Goal: Information Seeking & Learning: Learn about a topic

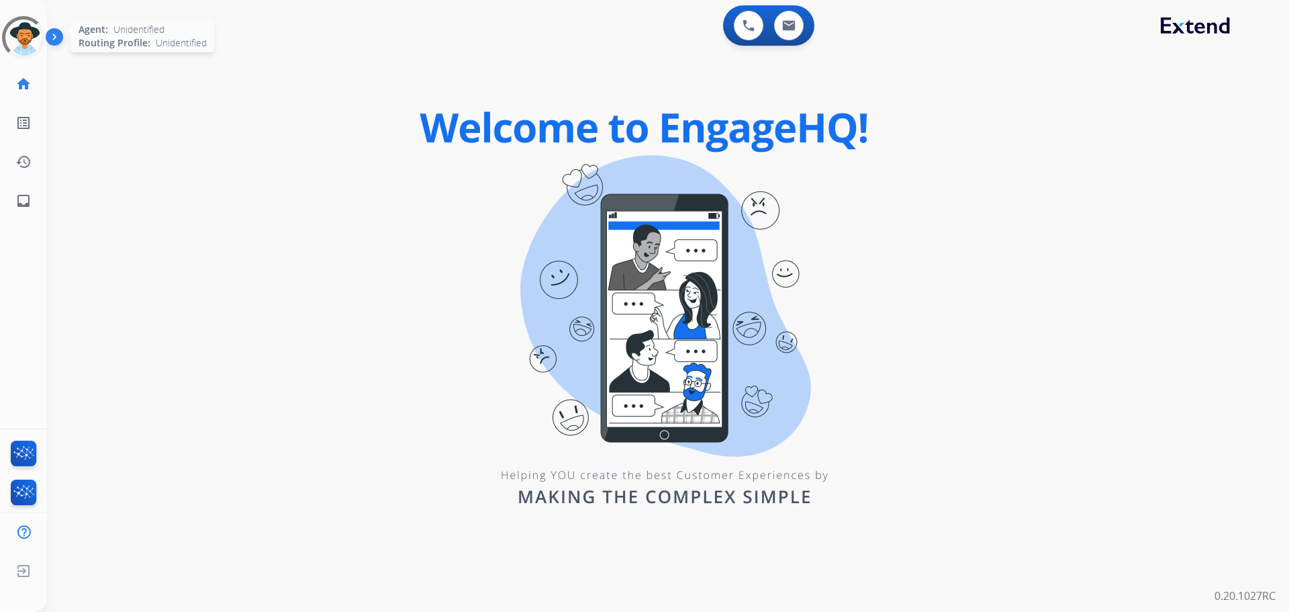
click at [34, 34] on div at bounding box center [23, 37] width 59 height 59
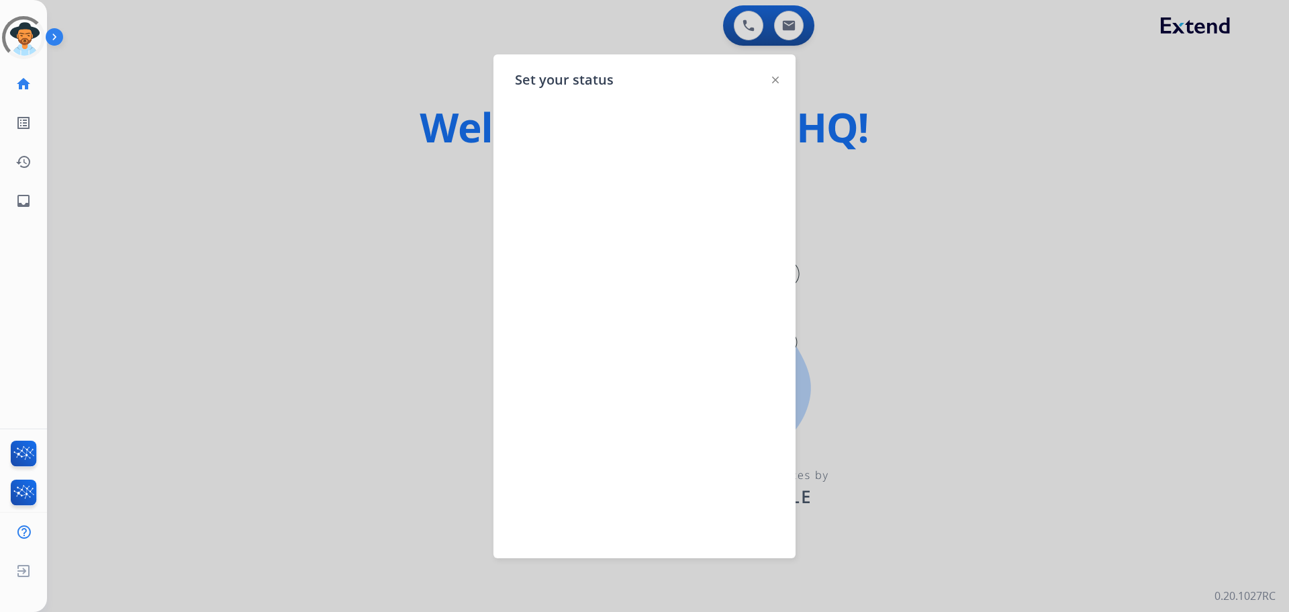
click at [238, 128] on div "Outbound call Agent: Unknown Routing Profile: Unknown Quit Outbound call Agent:…" at bounding box center [644, 306] width 1289 height 612
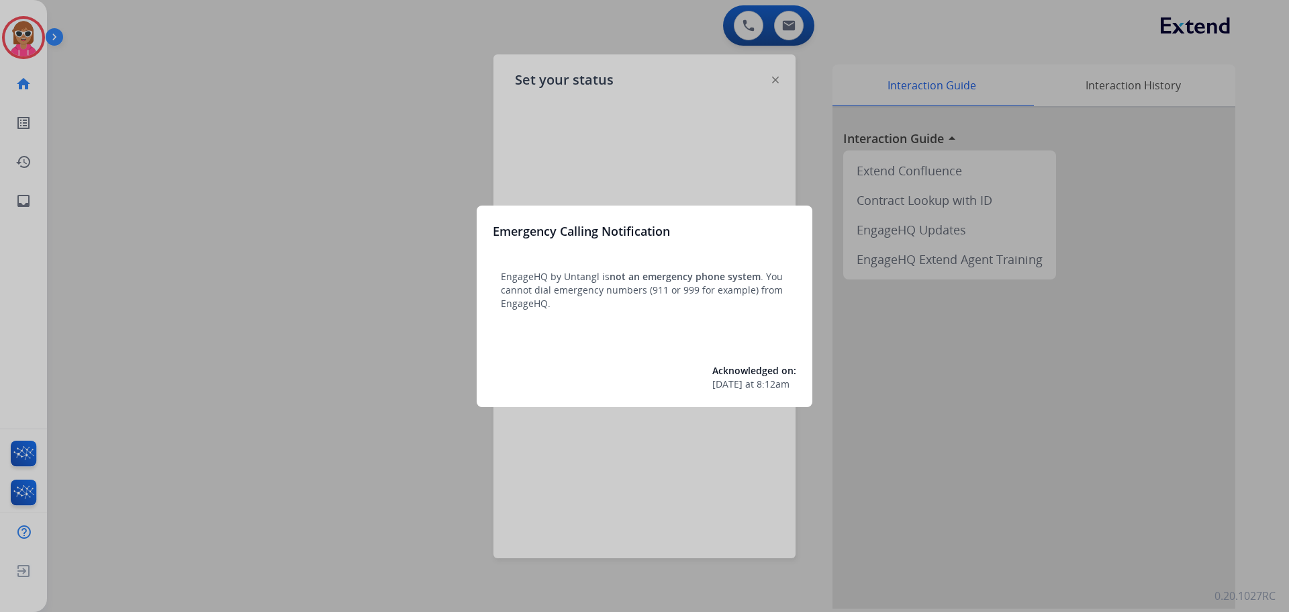
click at [43, 46] on div at bounding box center [644, 306] width 1289 height 612
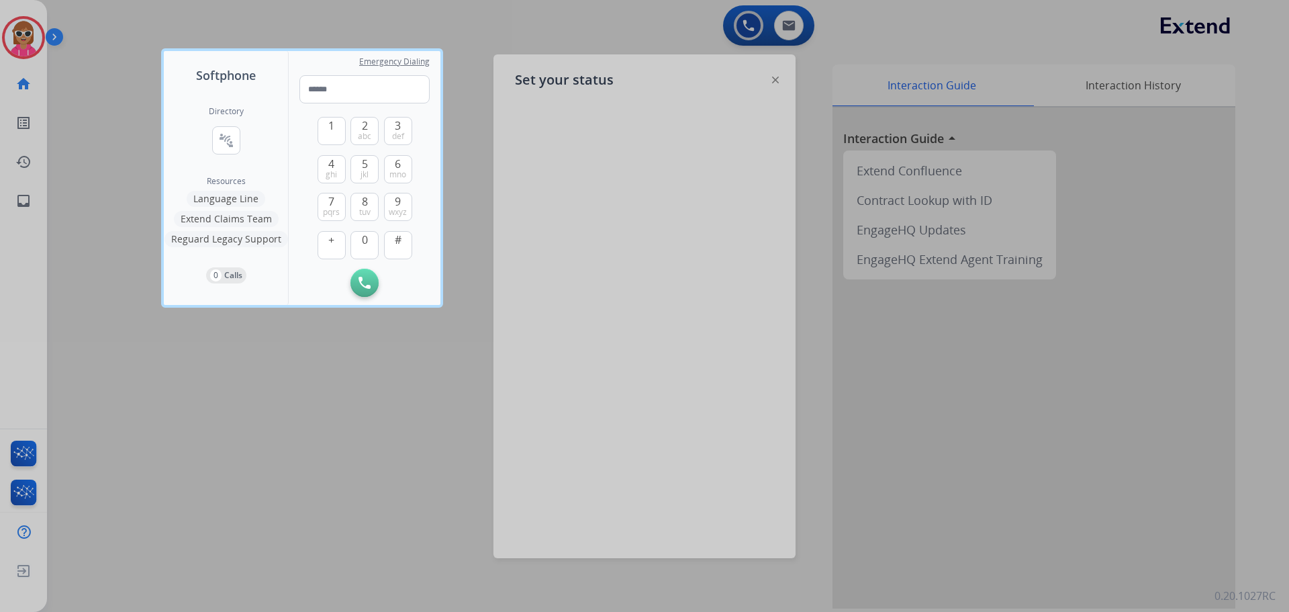
click at [38, 34] on div at bounding box center [644, 306] width 1289 height 612
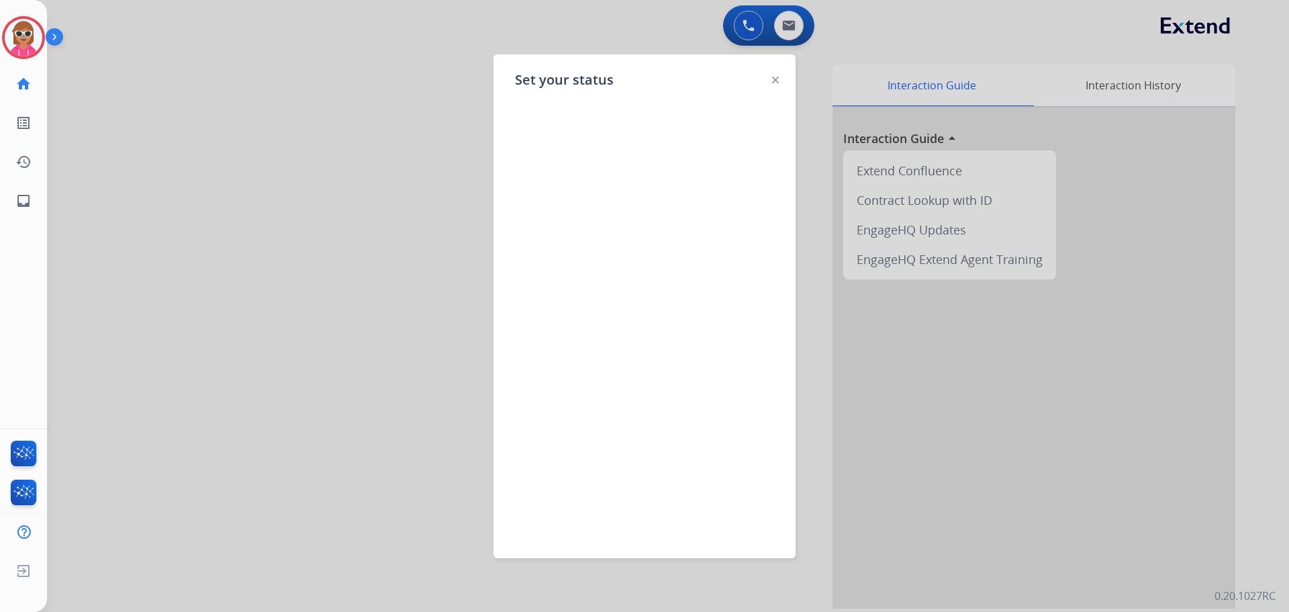
click at [163, 107] on div at bounding box center [644, 306] width 1289 height 612
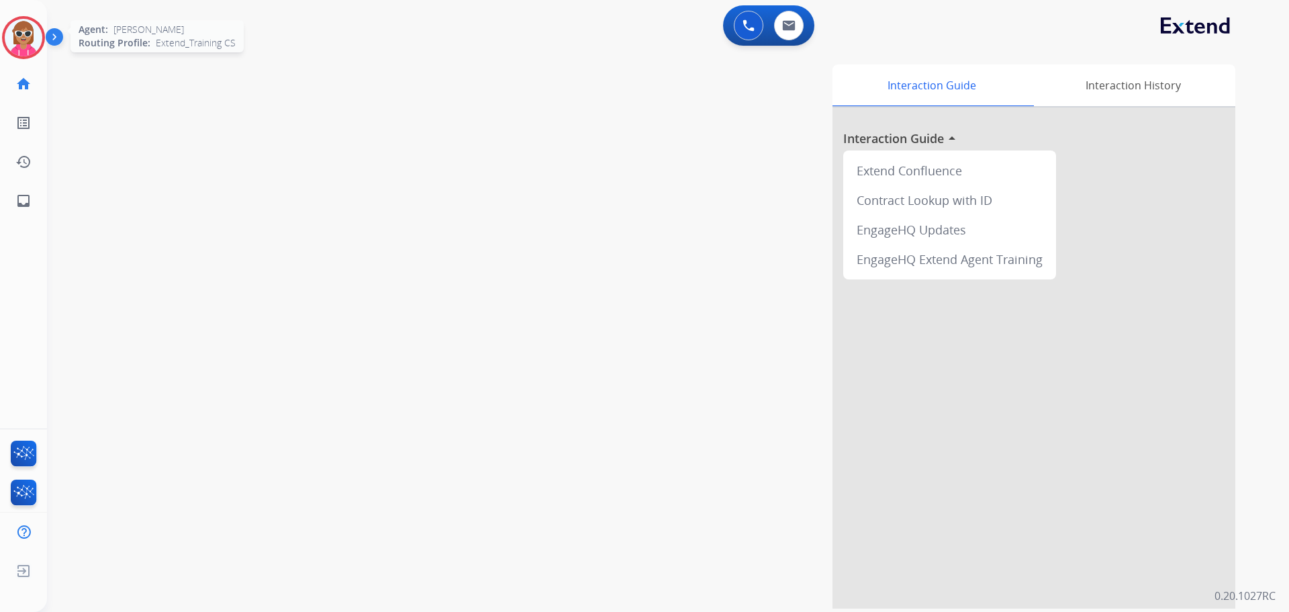
click at [30, 30] on img at bounding box center [24, 38] width 38 height 38
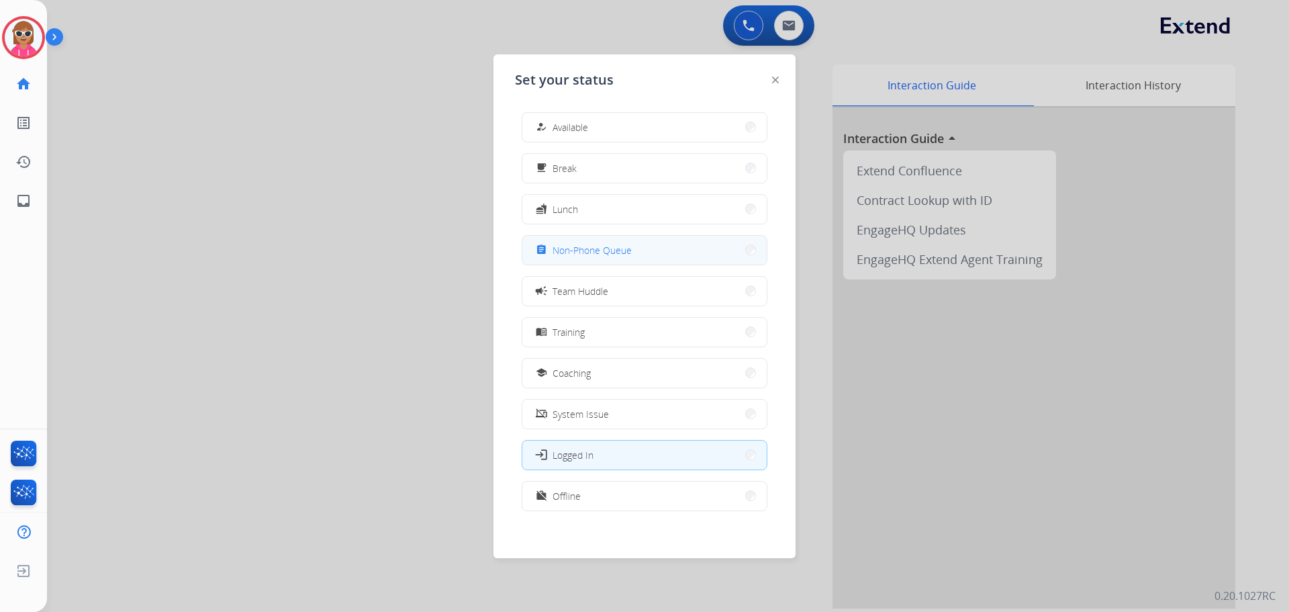
click at [596, 251] on span "Non-Phone Queue" at bounding box center [592, 250] width 79 height 14
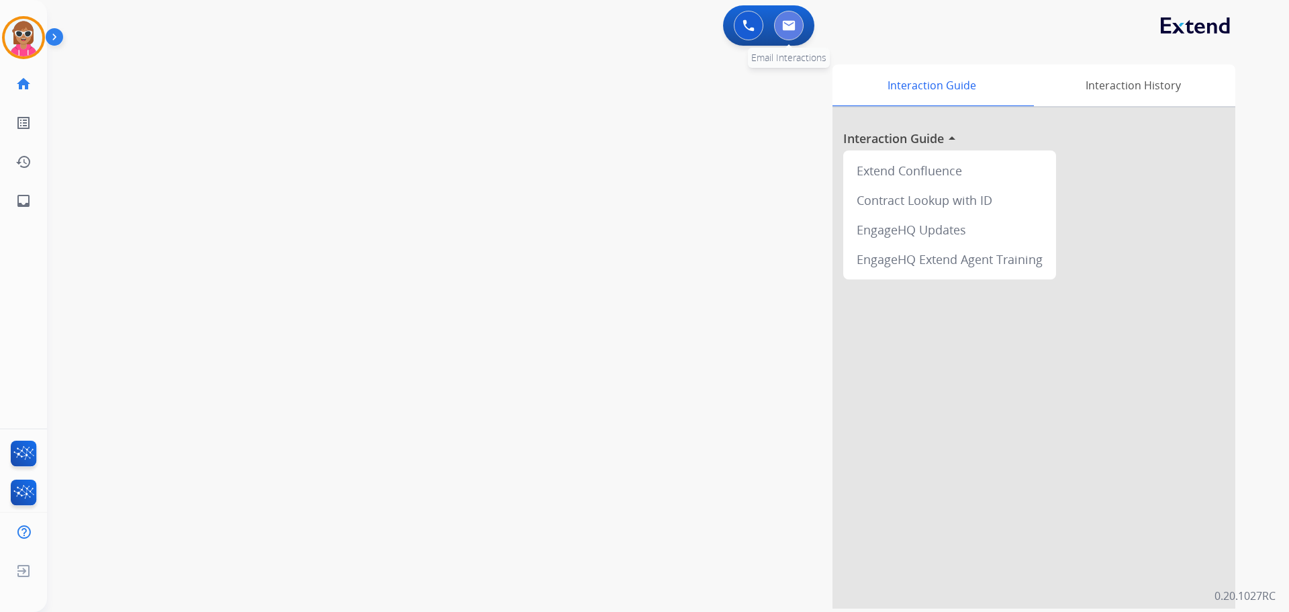
click at [787, 13] on button at bounding box center [789, 26] width 30 height 30
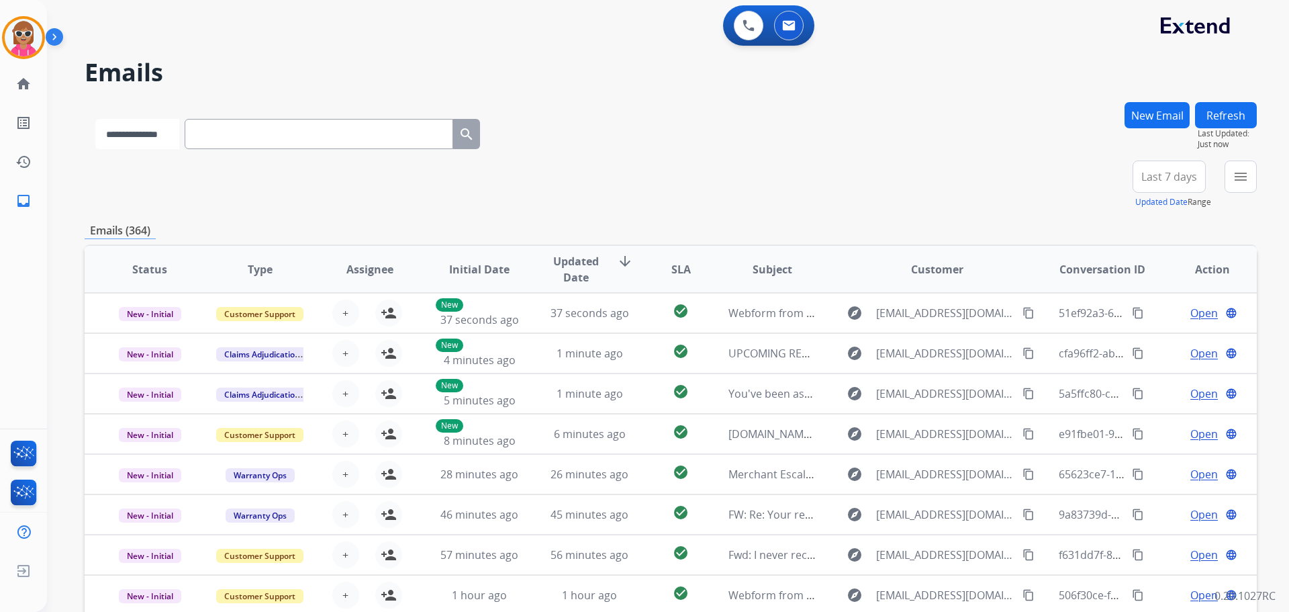
click at [178, 122] on select "**********" at bounding box center [137, 134] width 84 height 30
select select "**********"
click at [95, 119] on select "**********" at bounding box center [137, 134] width 84 height 30
paste input "**********"
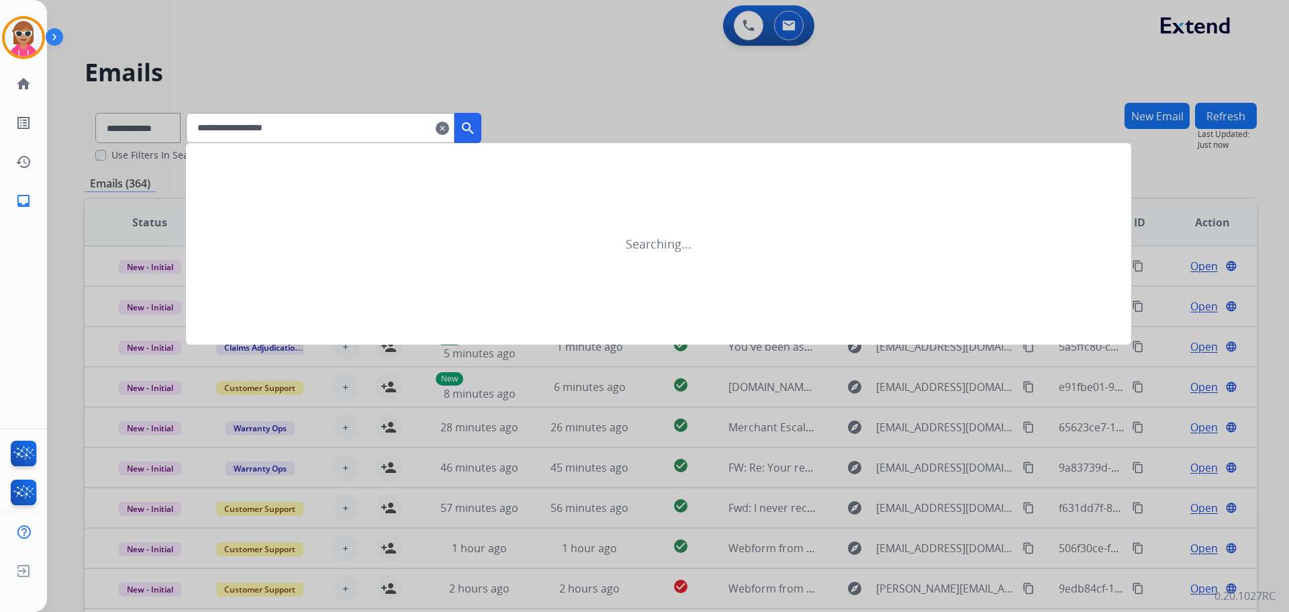
type input "**********"
click at [476, 125] on mat-icon "search" at bounding box center [468, 128] width 16 height 16
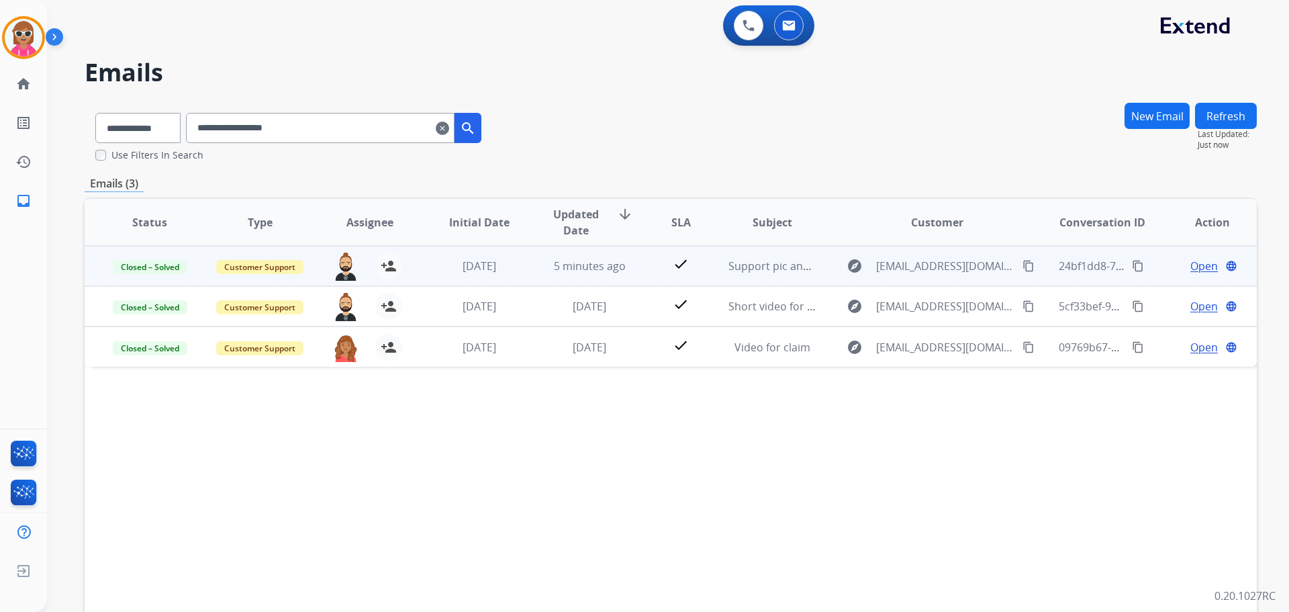
drag, startPoint x: 519, startPoint y: 257, endPoint x: 511, endPoint y: 255, distance: 8.3
click at [519, 257] on td "[DATE]" at bounding box center [469, 266] width 110 height 40
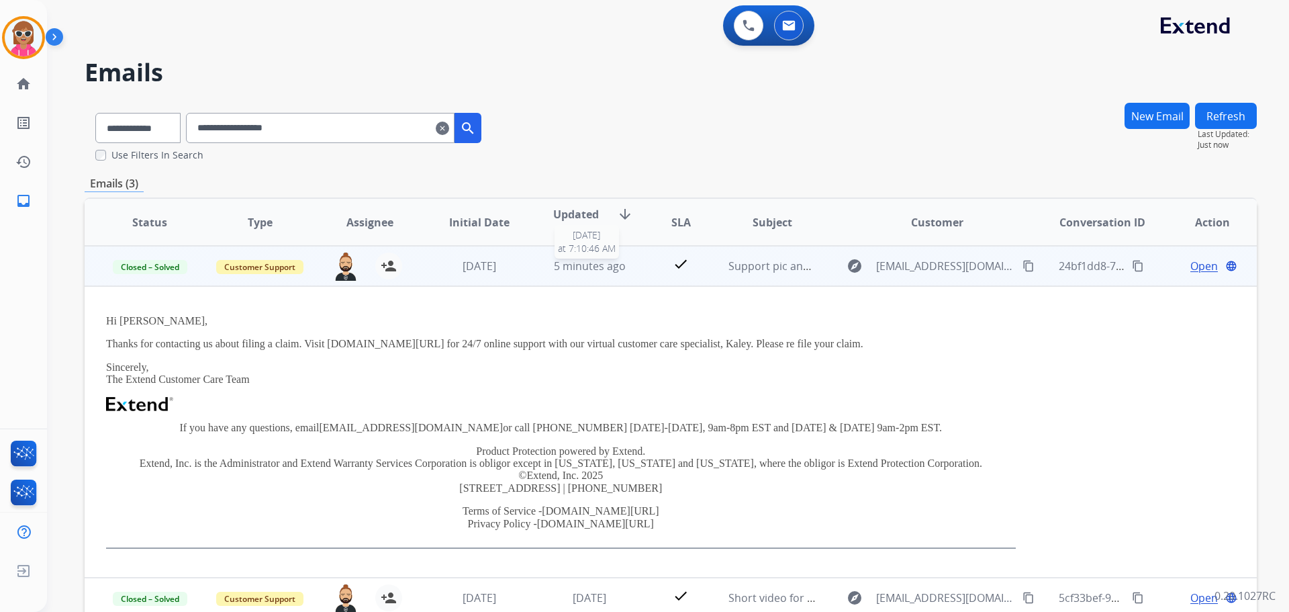
click at [546, 269] on div "5 minutes ago" at bounding box center [590, 266] width 88 height 16
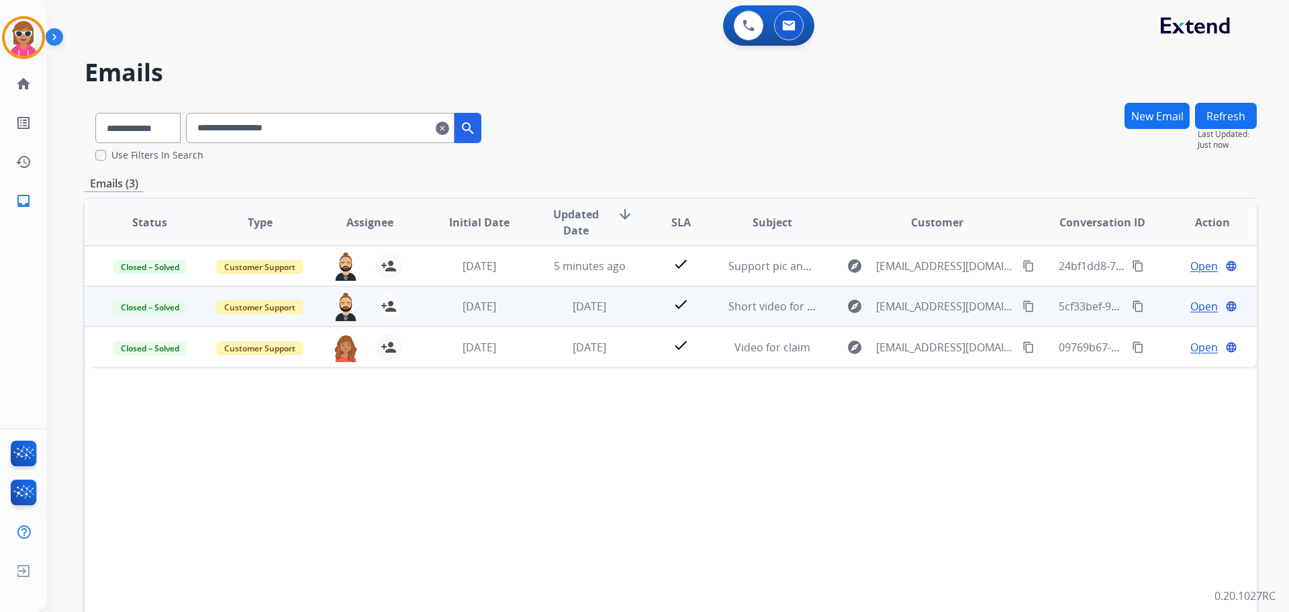
click at [533, 307] on td "[DATE]" at bounding box center [579, 306] width 110 height 40
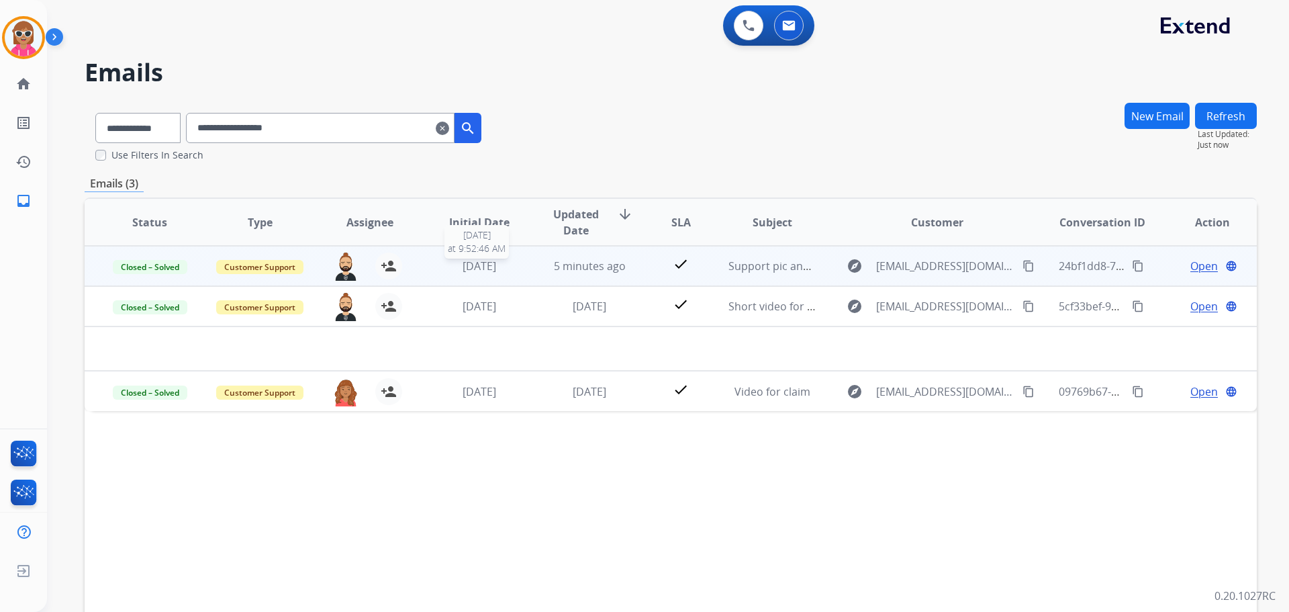
click at [508, 267] on div "[DATE]" at bounding box center [480, 266] width 88 height 16
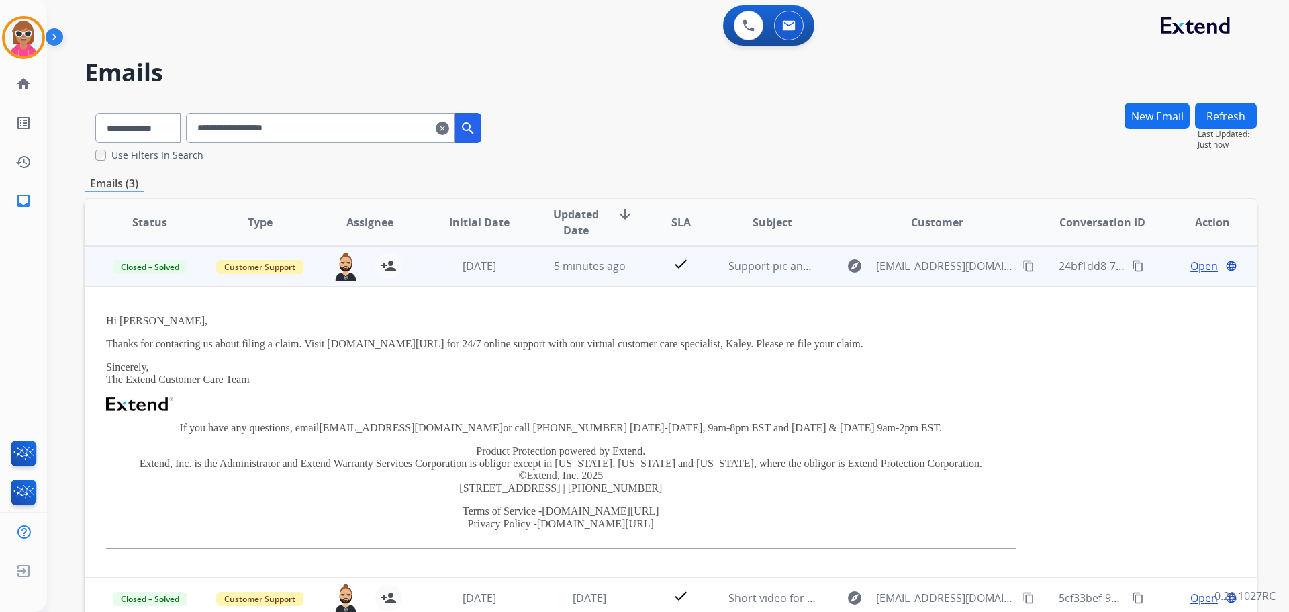
click at [1199, 263] on span "Open" at bounding box center [1205, 266] width 28 height 16
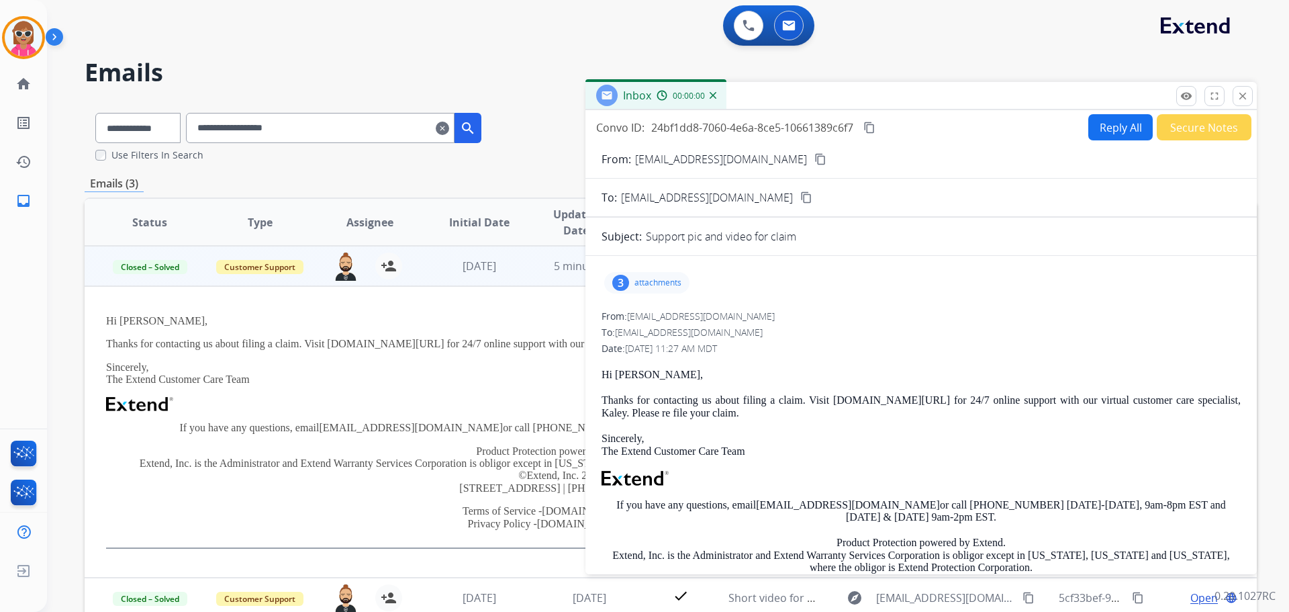
click at [649, 276] on div "3 attachments" at bounding box center [646, 282] width 85 height 21
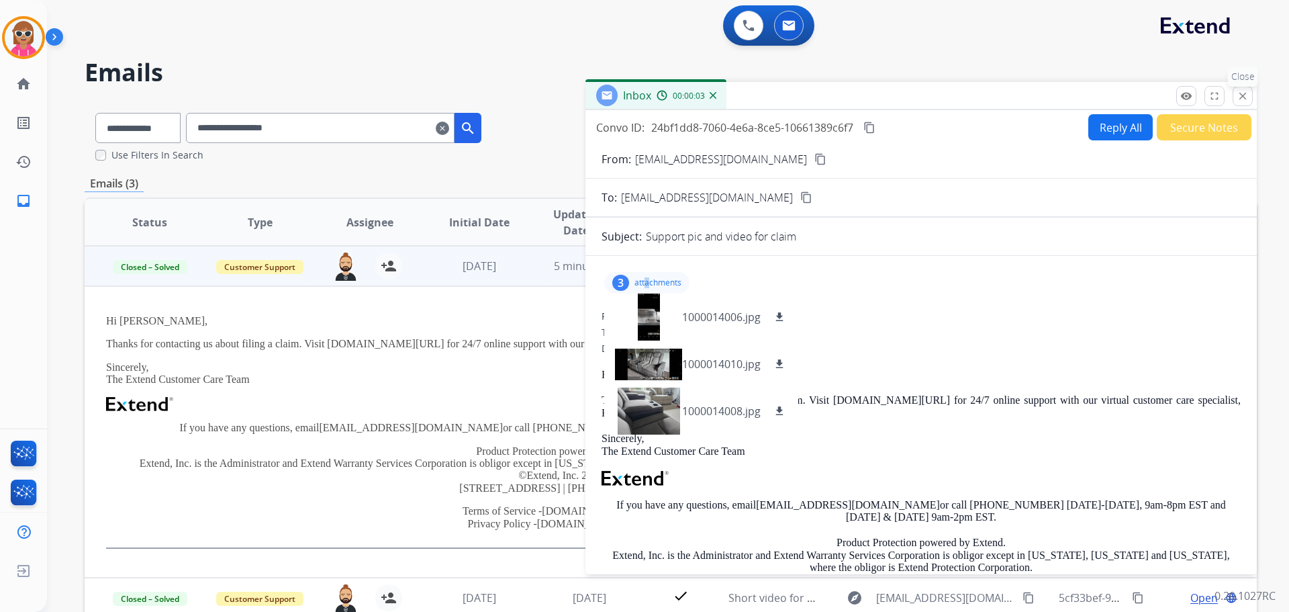
click at [1246, 91] on mat-icon "close" at bounding box center [1243, 96] width 12 height 12
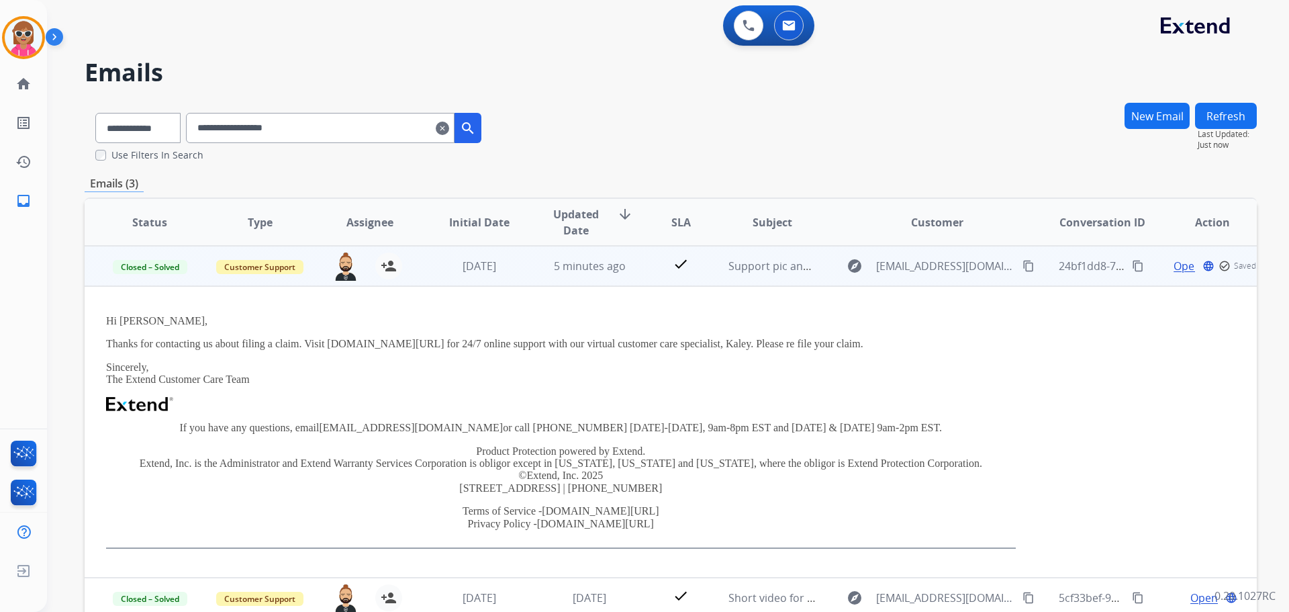
drag, startPoint x: 410, startPoint y: 266, endPoint x: 416, endPoint y: 273, distance: 9.5
click at [412, 266] on tr "Closed – Solved Customer Support [PERSON_NAME][EMAIL_ADDRESS][PERSON_NAME][DOMA…" at bounding box center [671, 266] width 1173 height 40
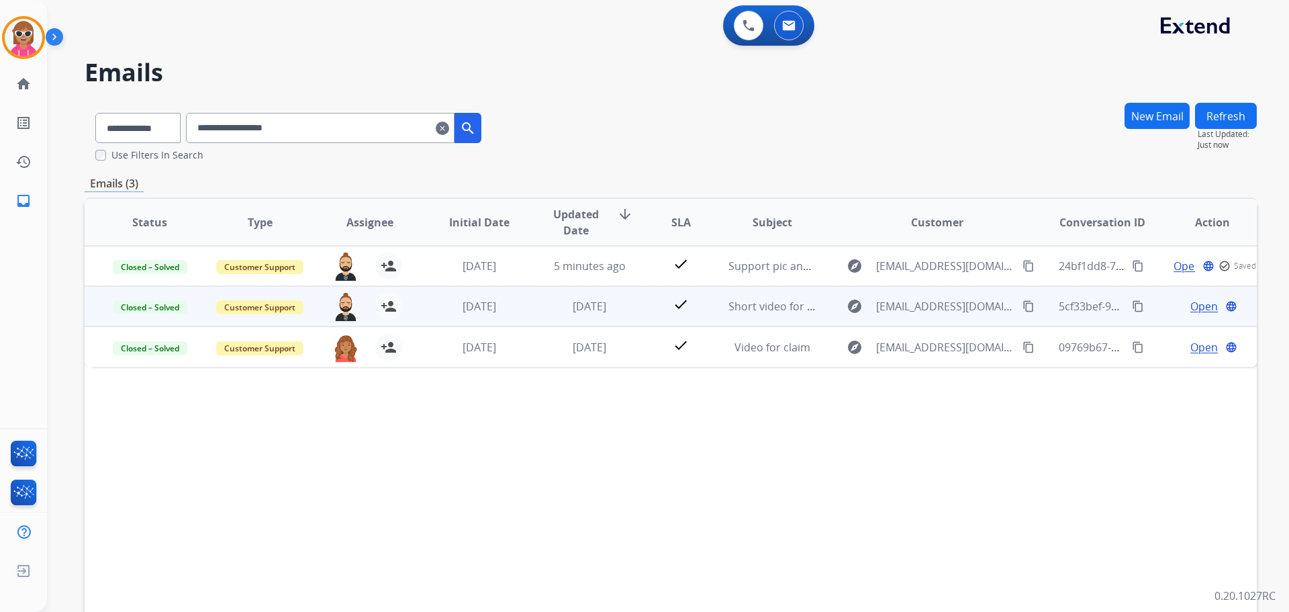
click at [465, 318] on td "[DATE]" at bounding box center [469, 306] width 110 height 40
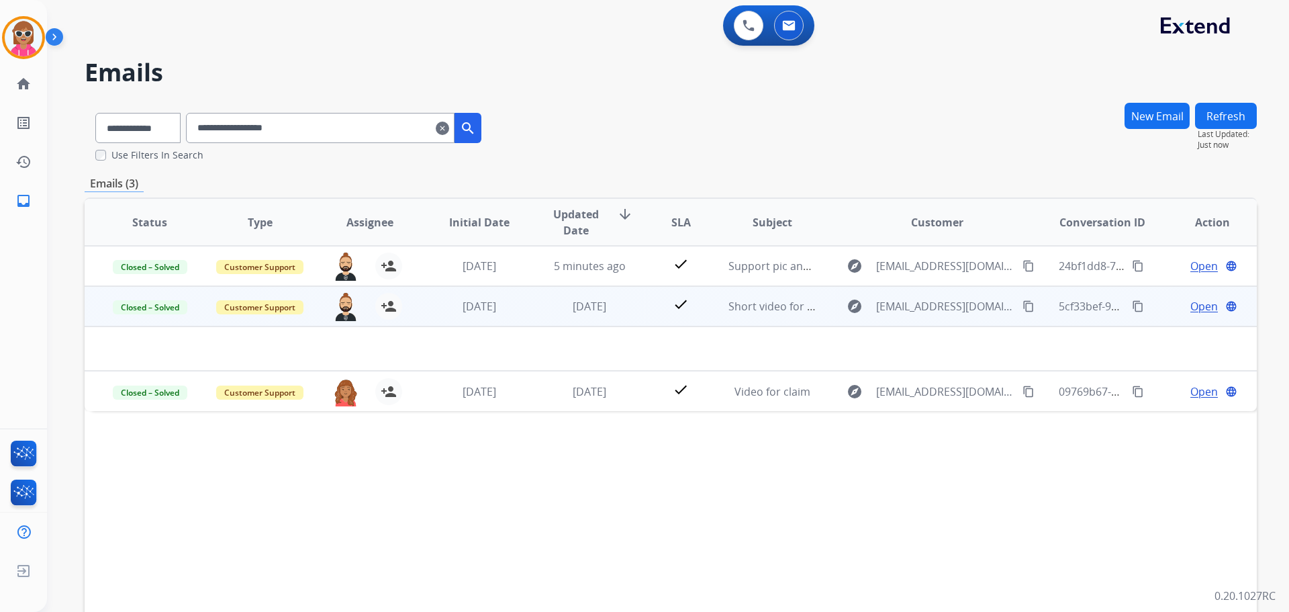
click at [1191, 308] on span "Open" at bounding box center [1205, 306] width 28 height 16
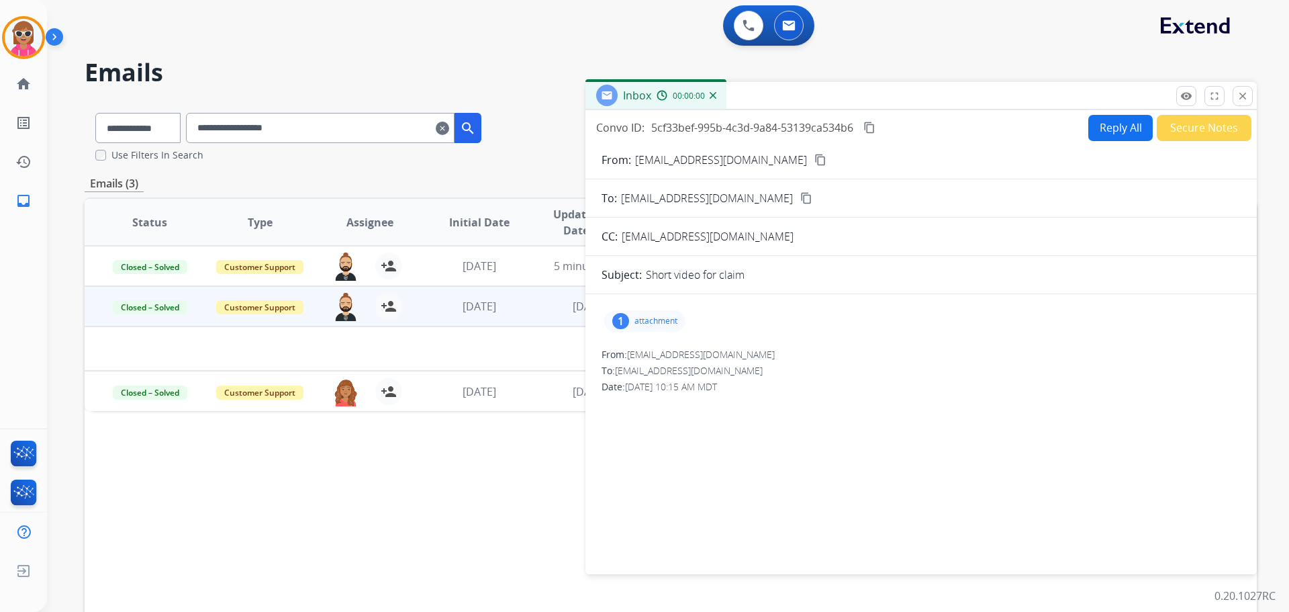
click at [621, 323] on div "1" at bounding box center [620, 321] width 17 height 16
drag, startPoint x: 632, startPoint y: 351, endPoint x: 641, endPoint y: 353, distance: 9.8
click at [641, 353] on div at bounding box center [648, 355] width 67 height 47
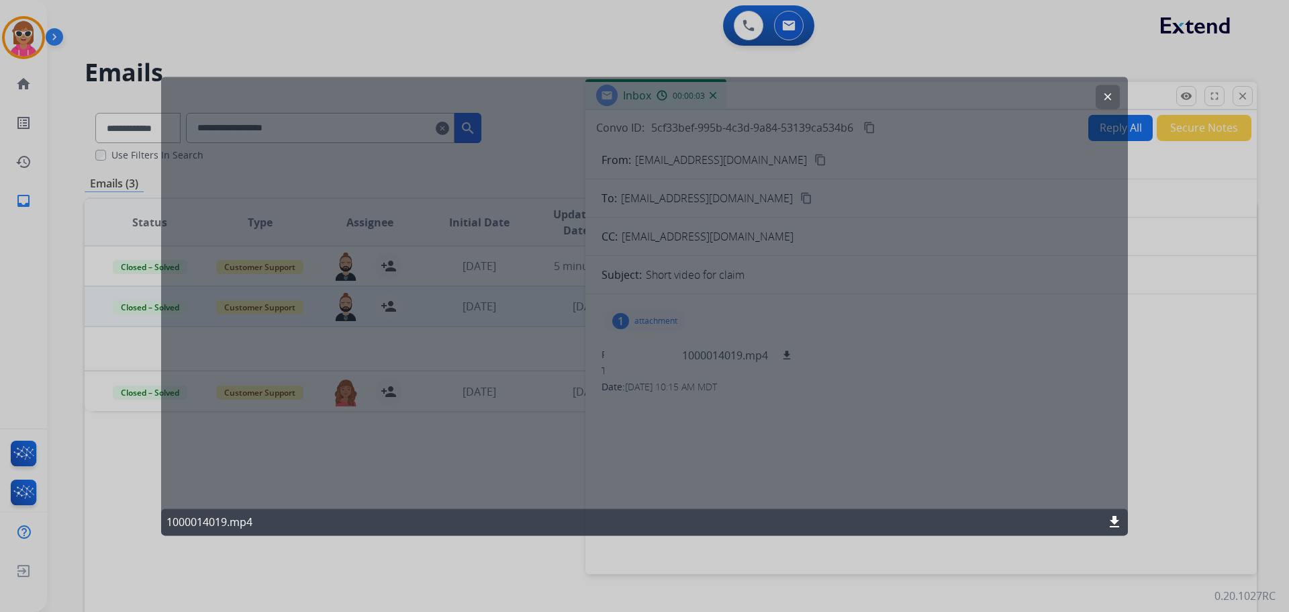
click at [1119, 529] on mat-icon "download" at bounding box center [1115, 522] width 16 height 16
drag, startPoint x: 1103, startPoint y: 83, endPoint x: 1107, endPoint y: 107, distance: 23.8
click at [1107, 105] on div "clear 1000014019.mp4 download" at bounding box center [644, 306] width 967 height 459
click at [1107, 105] on button "clear" at bounding box center [1108, 97] width 24 height 24
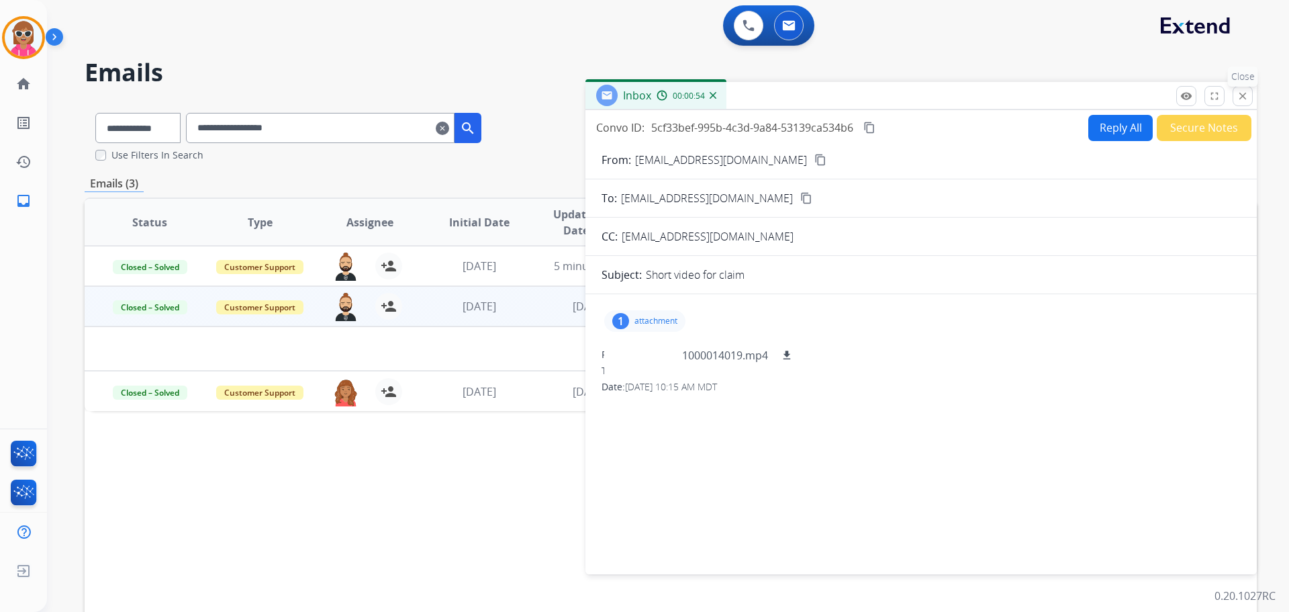
click at [1251, 95] on button "close Close" at bounding box center [1243, 96] width 20 height 20
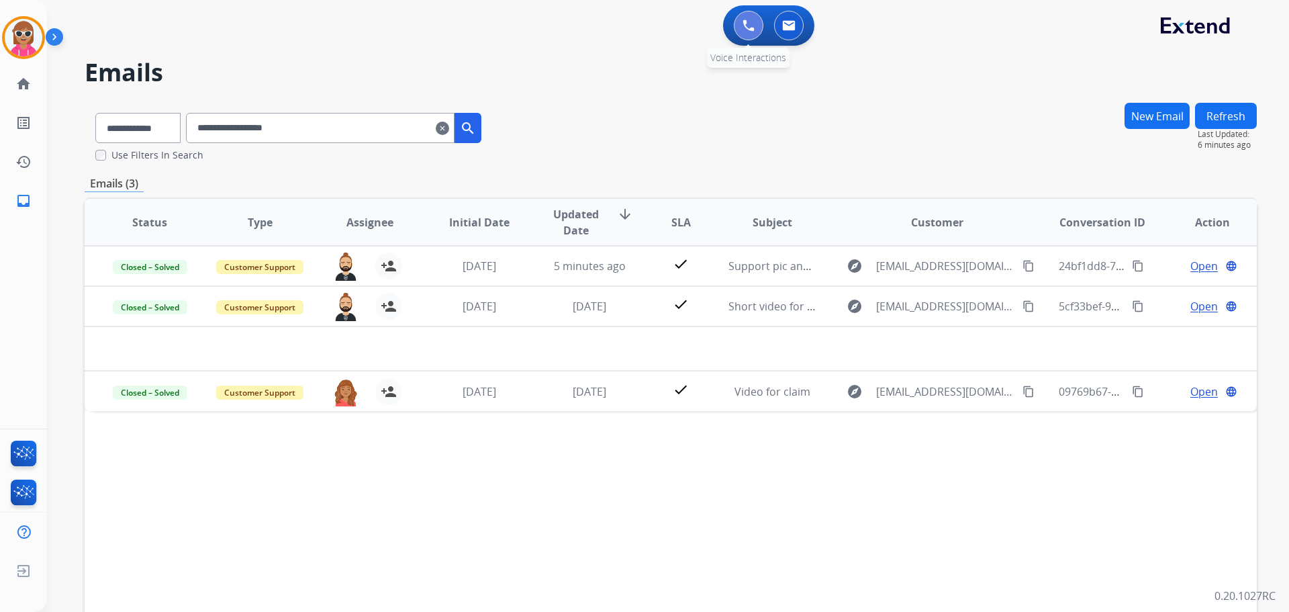
click at [747, 14] on button at bounding box center [749, 26] width 30 height 30
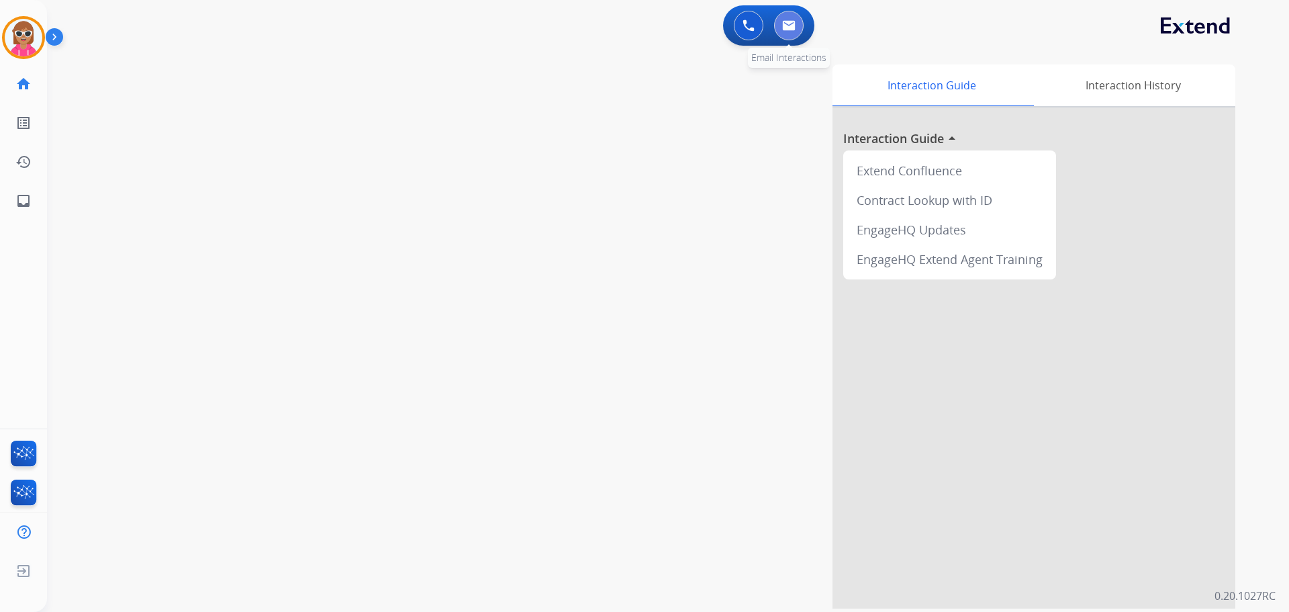
click at [803, 30] on div "0 Email Interactions" at bounding box center [789, 26] width 40 height 30
click at [788, 12] on button at bounding box center [789, 26] width 30 height 30
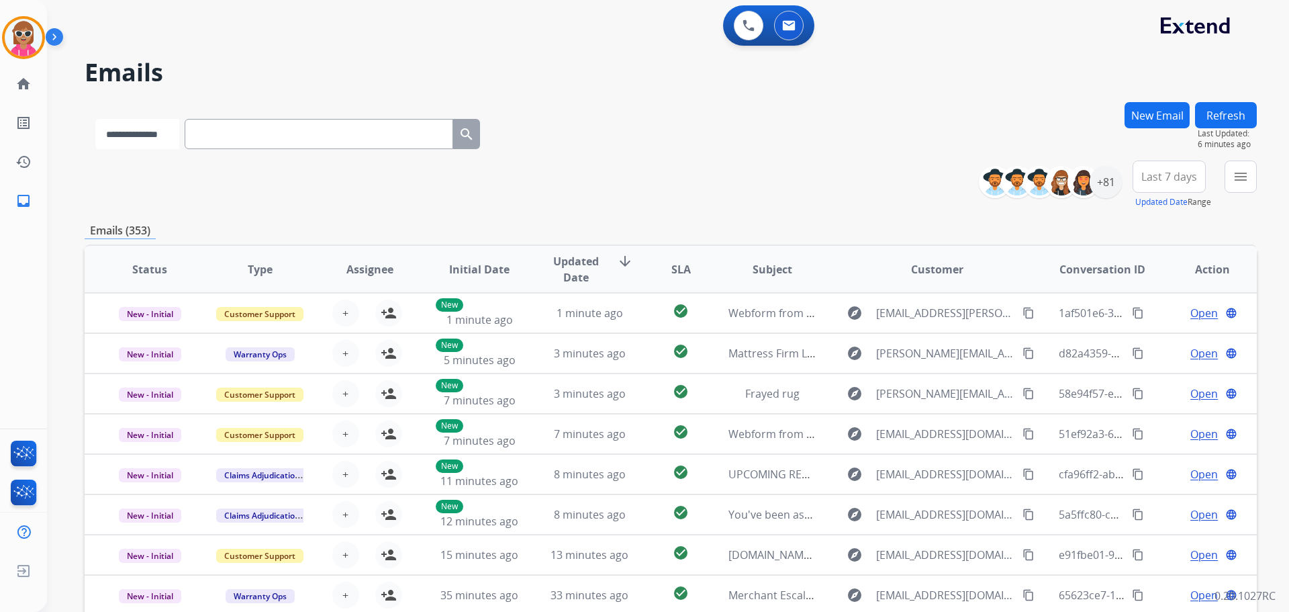
drag, startPoint x: 136, startPoint y: 128, endPoint x: 125, endPoint y: 144, distance: 19.4
click at [136, 128] on select "**********" at bounding box center [137, 134] width 84 height 30
select select "**********"
click at [95, 119] on select "**********" at bounding box center [137, 134] width 84 height 30
click at [275, 127] on input "text" at bounding box center [320, 134] width 269 height 30
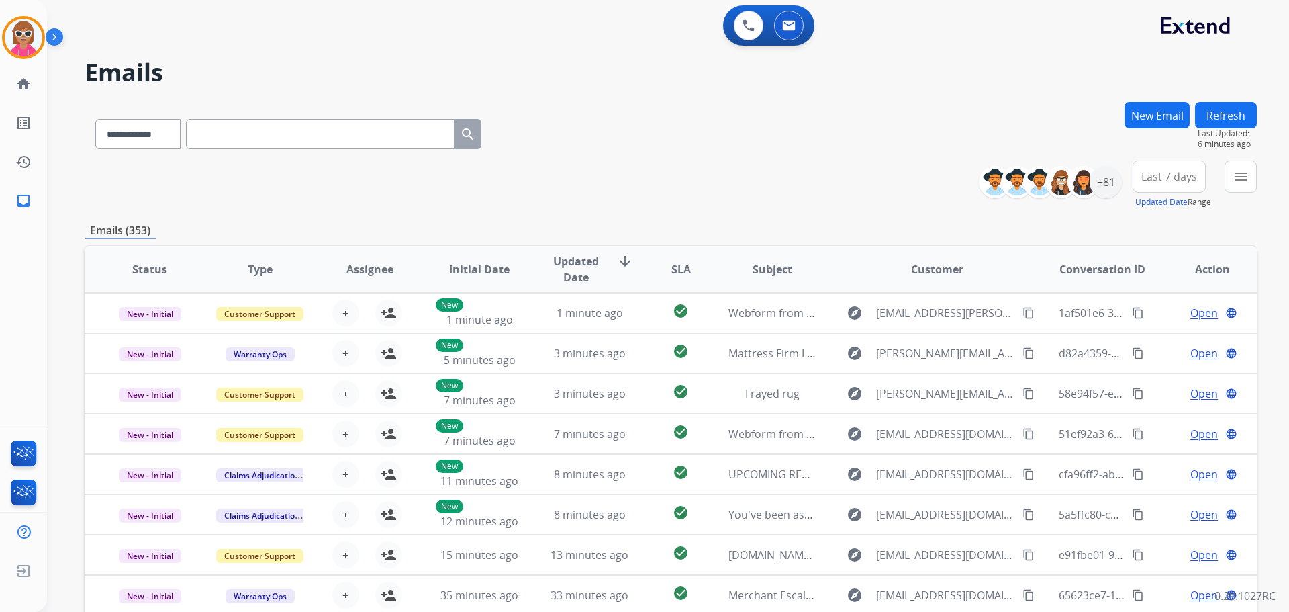
paste input "**********"
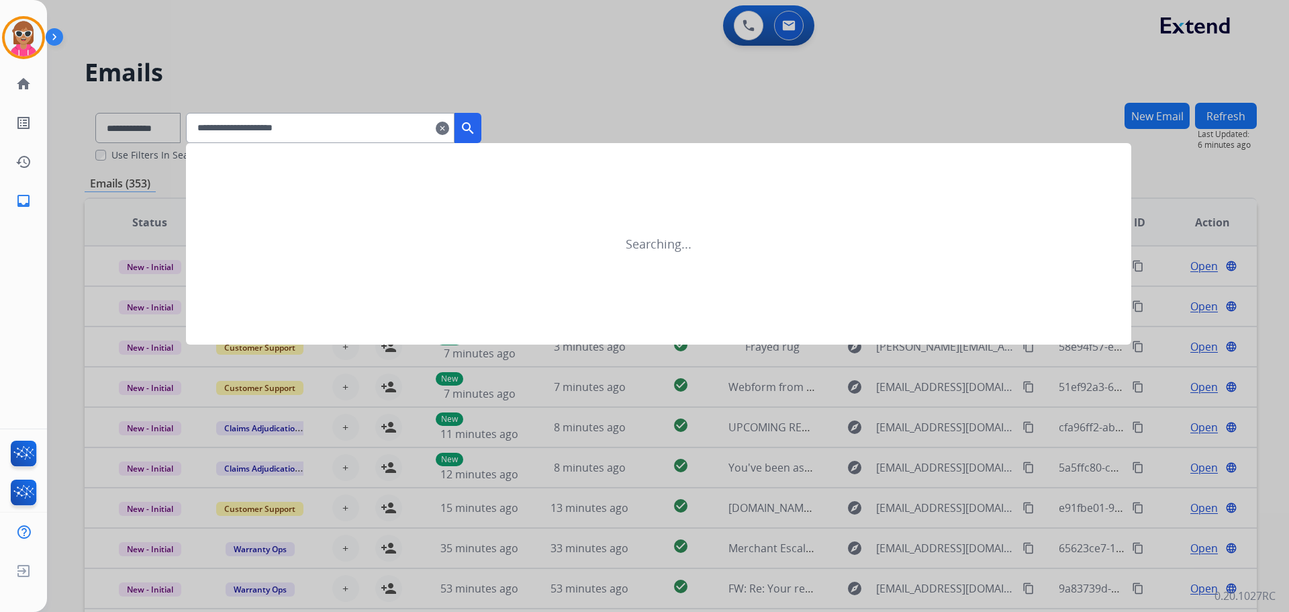
type input "**********"
click at [481, 126] on button "search" at bounding box center [468, 128] width 27 height 30
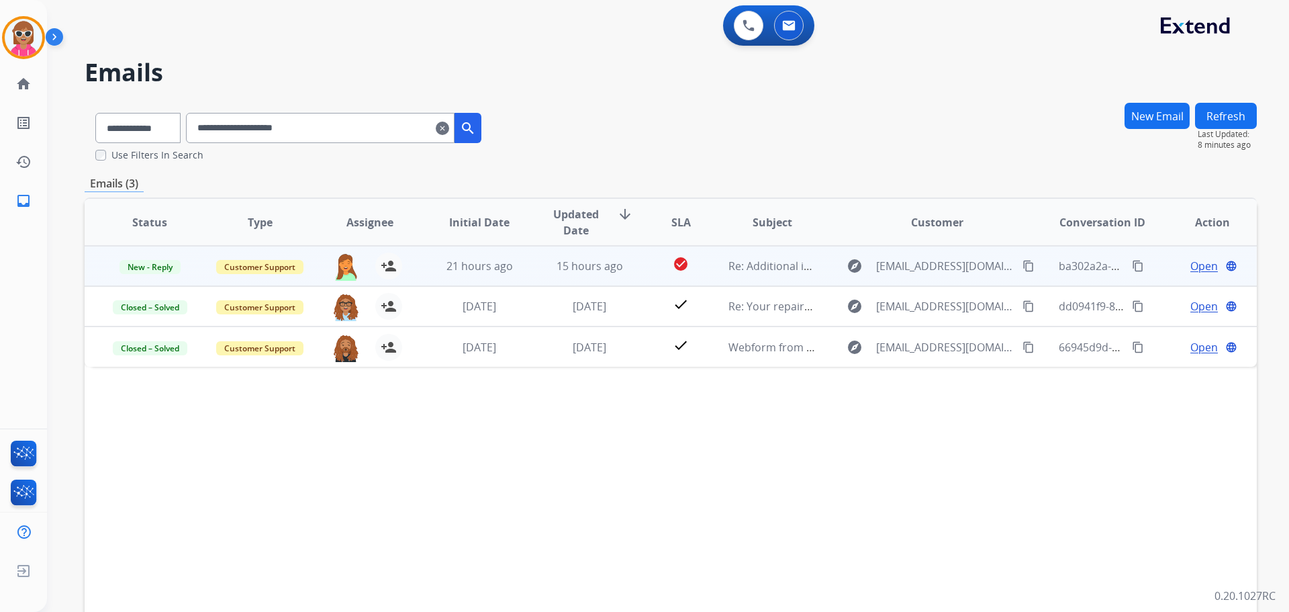
click at [604, 275] on td "15 hours ago" at bounding box center [579, 266] width 110 height 40
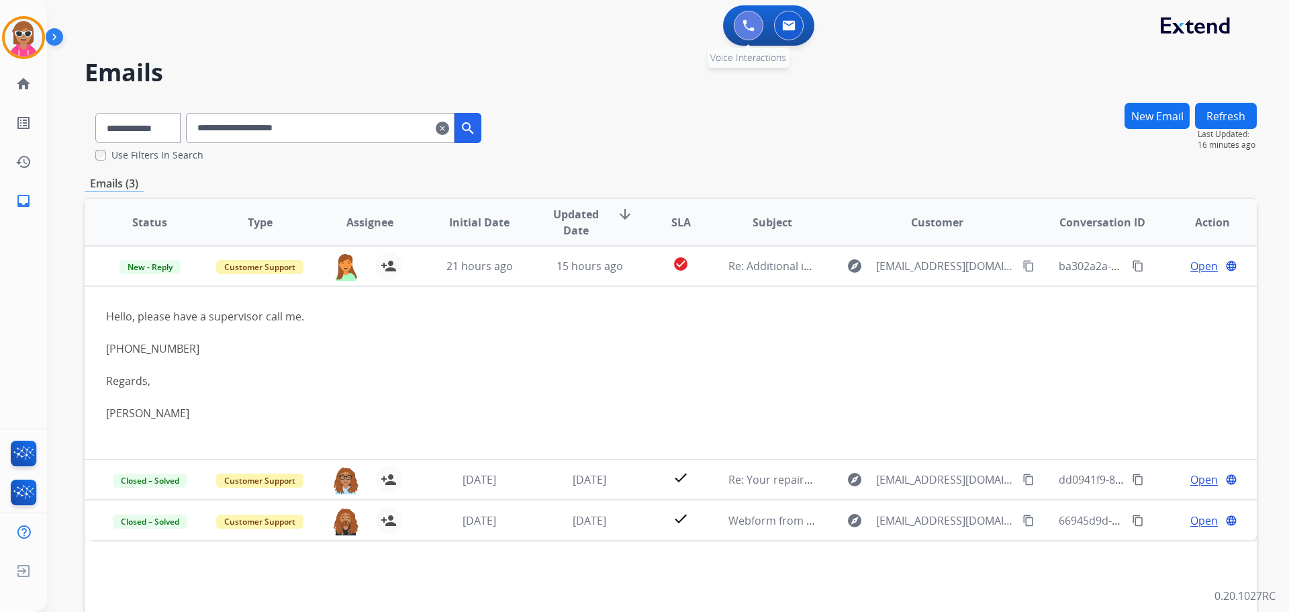
click at [750, 16] on button at bounding box center [749, 26] width 30 height 30
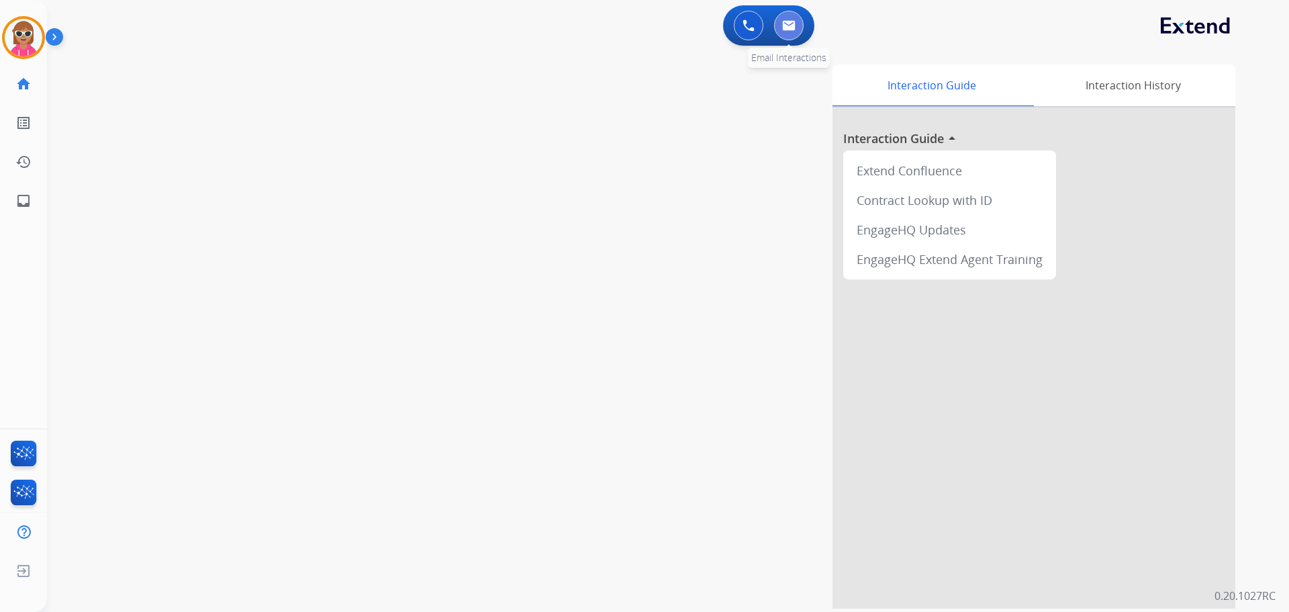
click at [787, 25] on img at bounding box center [788, 25] width 13 height 11
select select "**********"
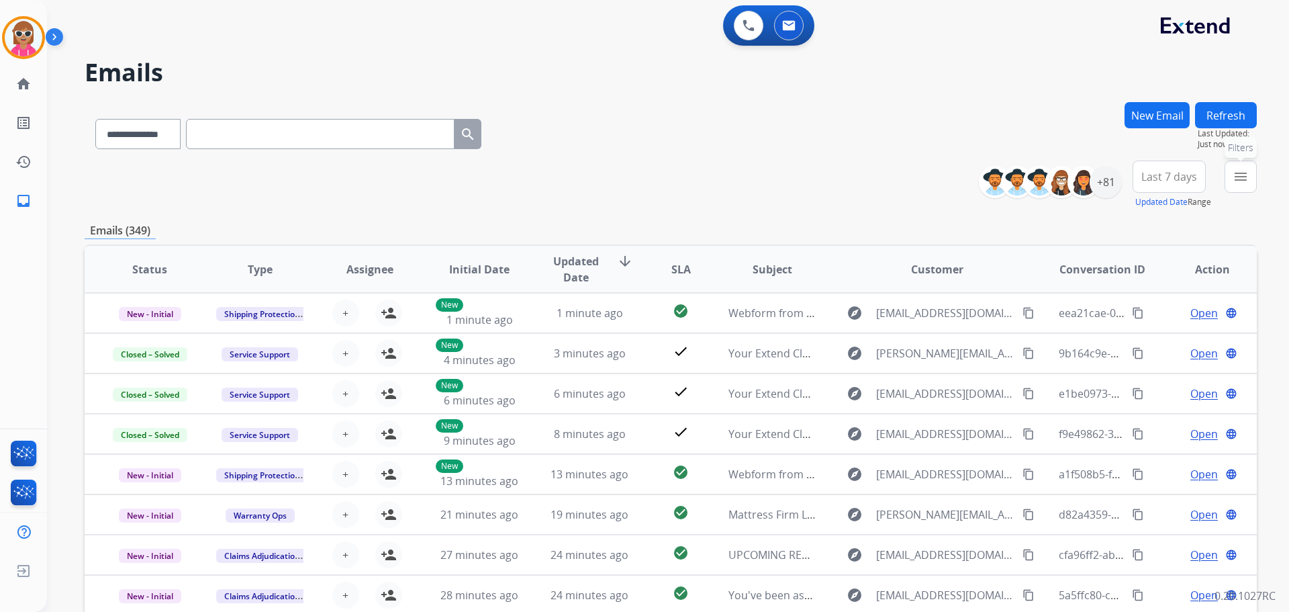
click at [1253, 180] on button "menu Filters" at bounding box center [1241, 176] width 32 height 32
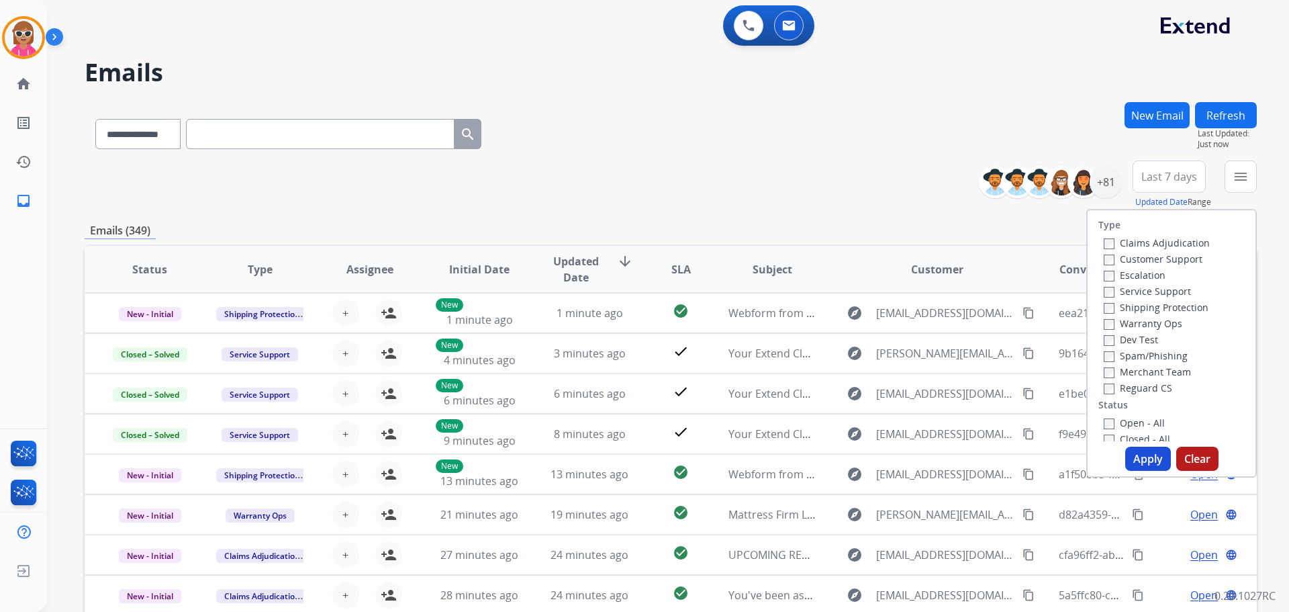
click at [1164, 252] on div "Customer Support" at bounding box center [1157, 258] width 106 height 16
click at [1164, 255] on label "Customer Support" at bounding box center [1153, 258] width 99 height 13
drag, startPoint x: 1149, startPoint y: 303, endPoint x: 1152, endPoint y: 344, distance: 41.1
click at [1148, 303] on label "Shipping Protection" at bounding box center [1156, 307] width 105 height 13
drag, startPoint x: 1150, startPoint y: 381, endPoint x: 1145, endPoint y: 406, distance: 25.3
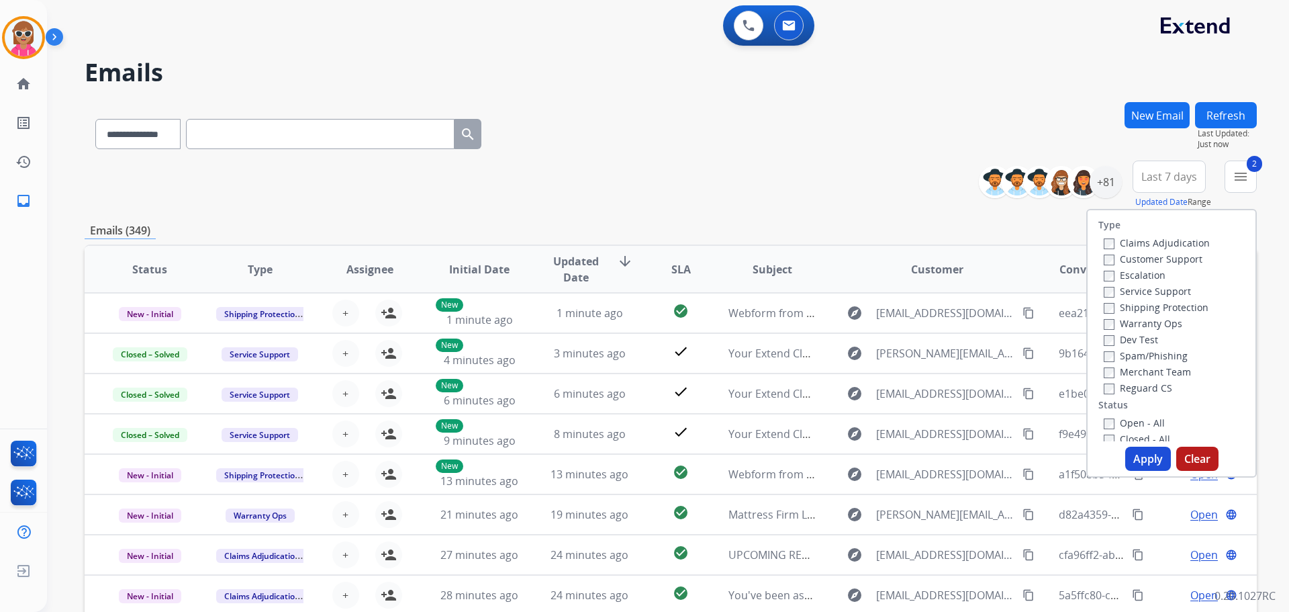
click at [1150, 382] on label "Reguard CS" at bounding box center [1138, 387] width 68 height 13
click at [1138, 427] on label "Open - All" at bounding box center [1134, 422] width 61 height 13
click at [1139, 455] on button "Apply" at bounding box center [1148, 459] width 46 height 24
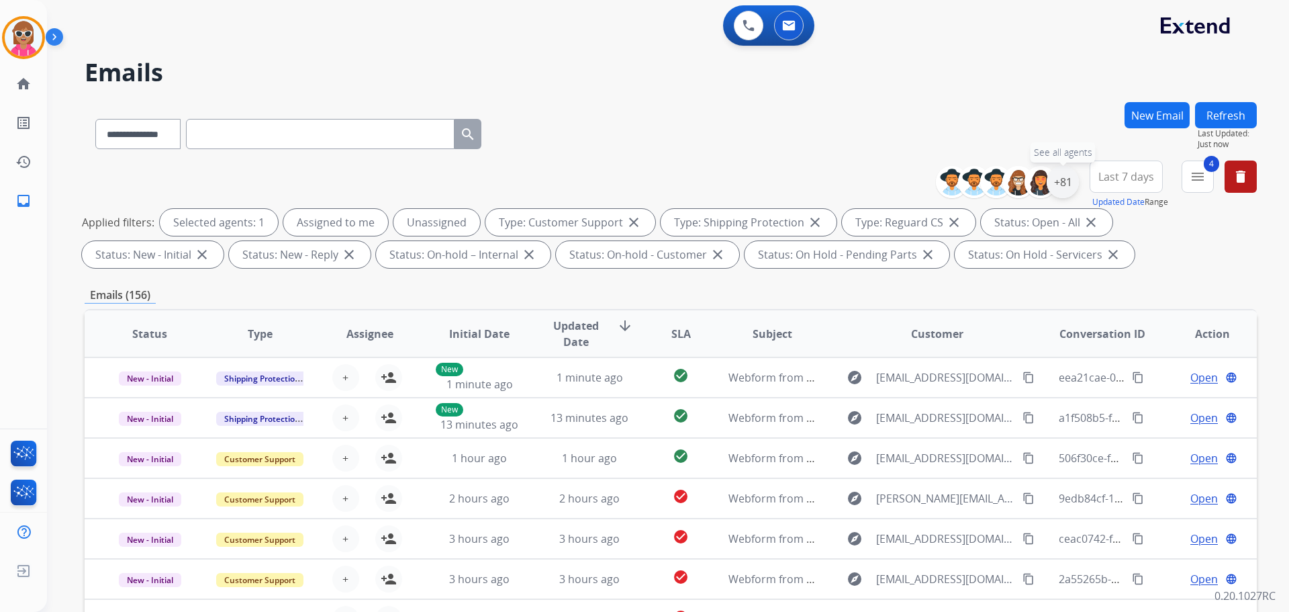
click at [1061, 179] on div "+81" at bounding box center [1063, 182] width 32 height 32
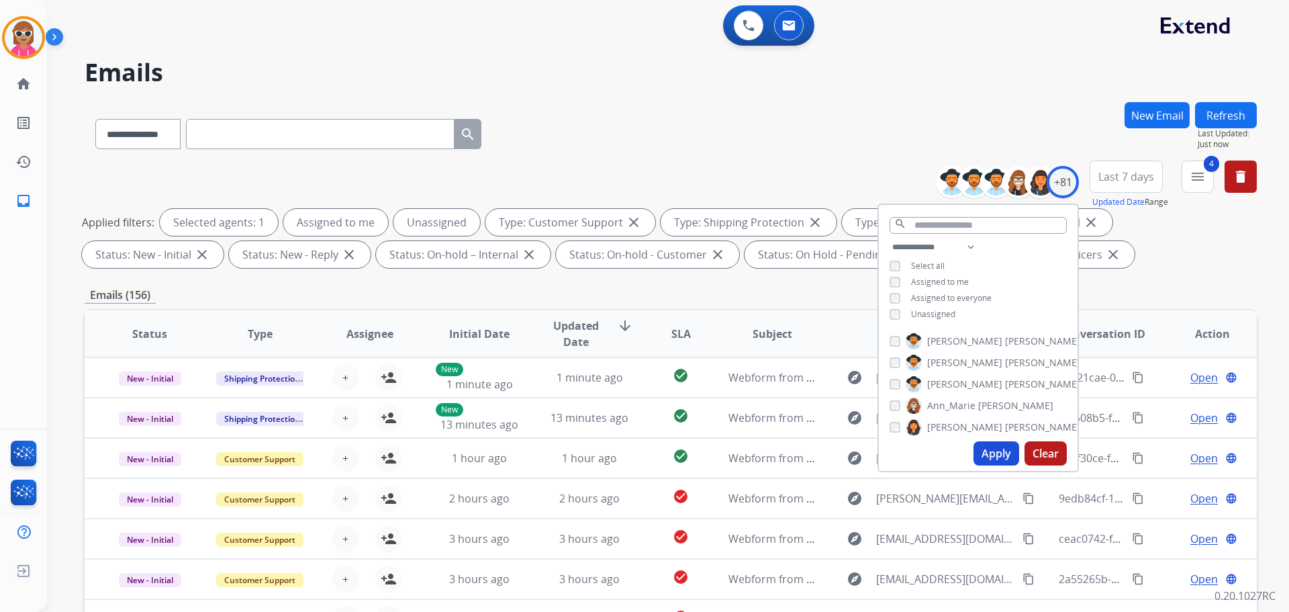
click at [928, 313] on span "Unassigned" at bounding box center [933, 313] width 44 height 11
click at [946, 280] on span "Assigned to me" at bounding box center [940, 281] width 58 height 11
click at [949, 242] on select "**********" at bounding box center [936, 247] width 93 height 16
select select "**********"
click at [890, 239] on select "**********" at bounding box center [936, 247] width 93 height 16
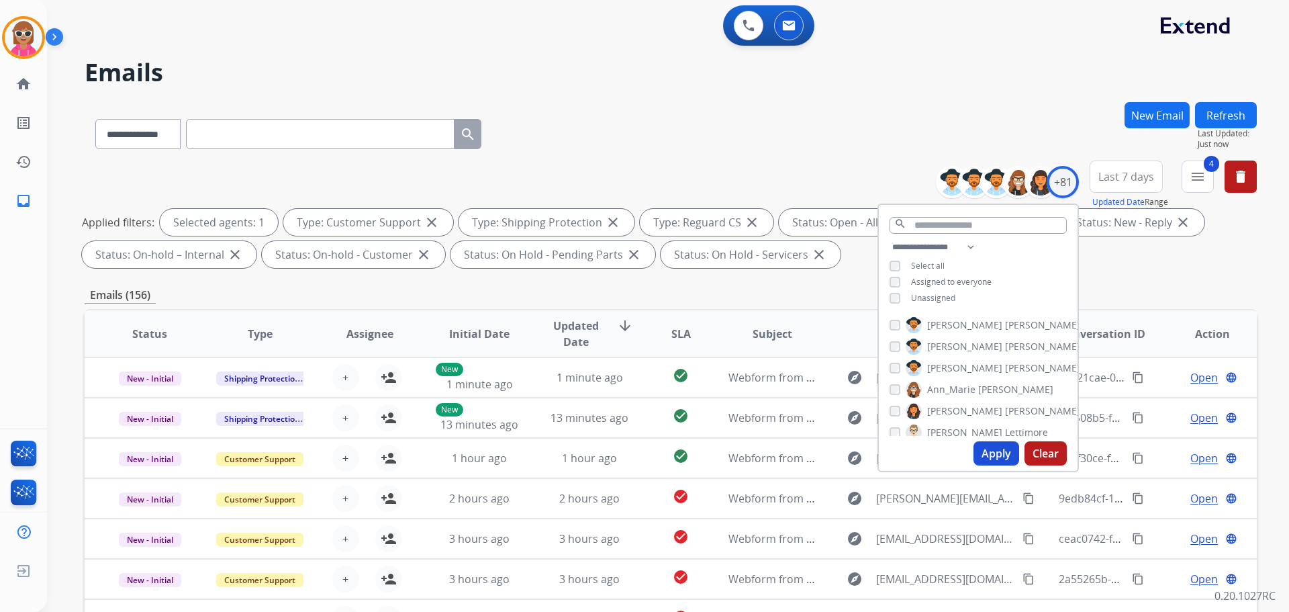
drag, startPoint x: 1024, startPoint y: 255, endPoint x: 1029, endPoint y: 249, distance: 7.1
click at [1029, 249] on div "**********" at bounding box center [978, 274] width 199 height 70
click at [1005, 326] on span "[PERSON_NAME]" at bounding box center [1042, 324] width 75 height 13
click at [948, 344] on span "[PERSON_NAME]" at bounding box center [964, 346] width 75 height 13
click at [950, 349] on span "[PERSON_NAME]" at bounding box center [964, 346] width 75 height 13
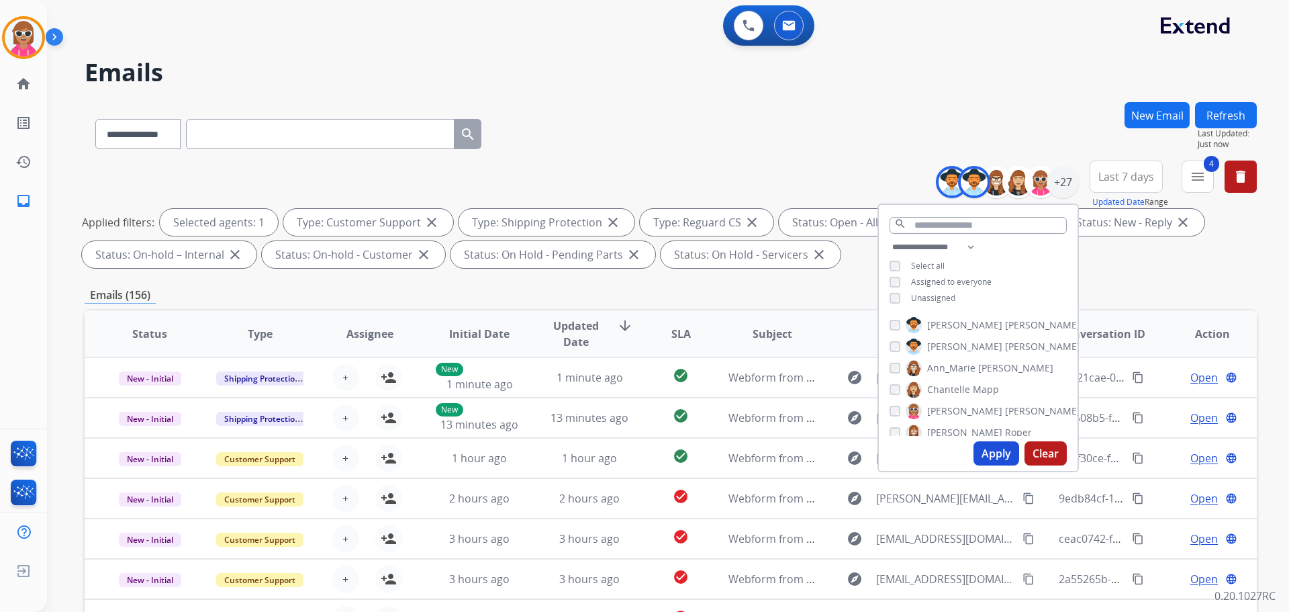
click at [942, 368] on span "Ann_Marie" at bounding box center [951, 367] width 48 height 13
click at [941, 387] on span "Chantelle" at bounding box center [948, 389] width 43 height 13
click at [941, 413] on span "[PERSON_NAME]" at bounding box center [964, 410] width 75 height 13
click at [941, 430] on span "[PERSON_NAME]" at bounding box center [964, 432] width 75 height 13
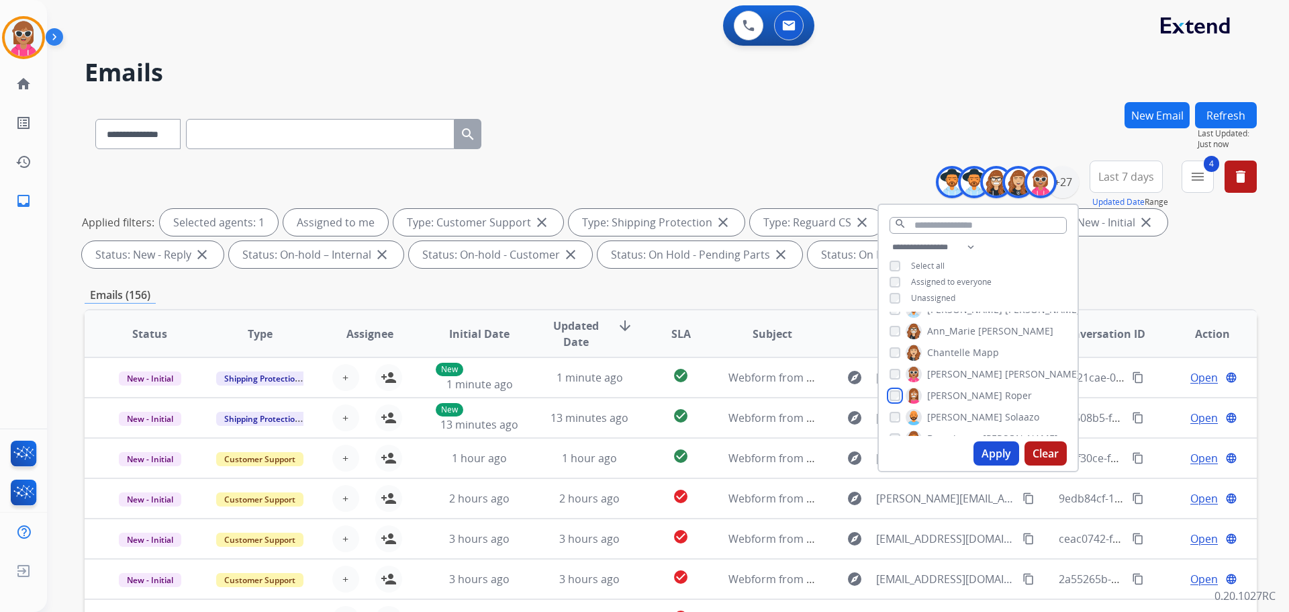
scroll to position [68, 0]
drag, startPoint x: 954, startPoint y: 381, endPoint x: 955, endPoint y: 389, distance: 8.8
click at [1005, 381] on span "Solaazo" at bounding box center [1022, 385] width 34 height 13
click at [955, 398] on div "[PERSON_NAME] [PERSON_NAME] [PERSON_NAME] [PERSON_NAME] [PERSON_NAME] [PERSON_N…" at bounding box center [978, 374] width 199 height 124
click at [956, 404] on span "Deambrana" at bounding box center [953, 407] width 53 height 13
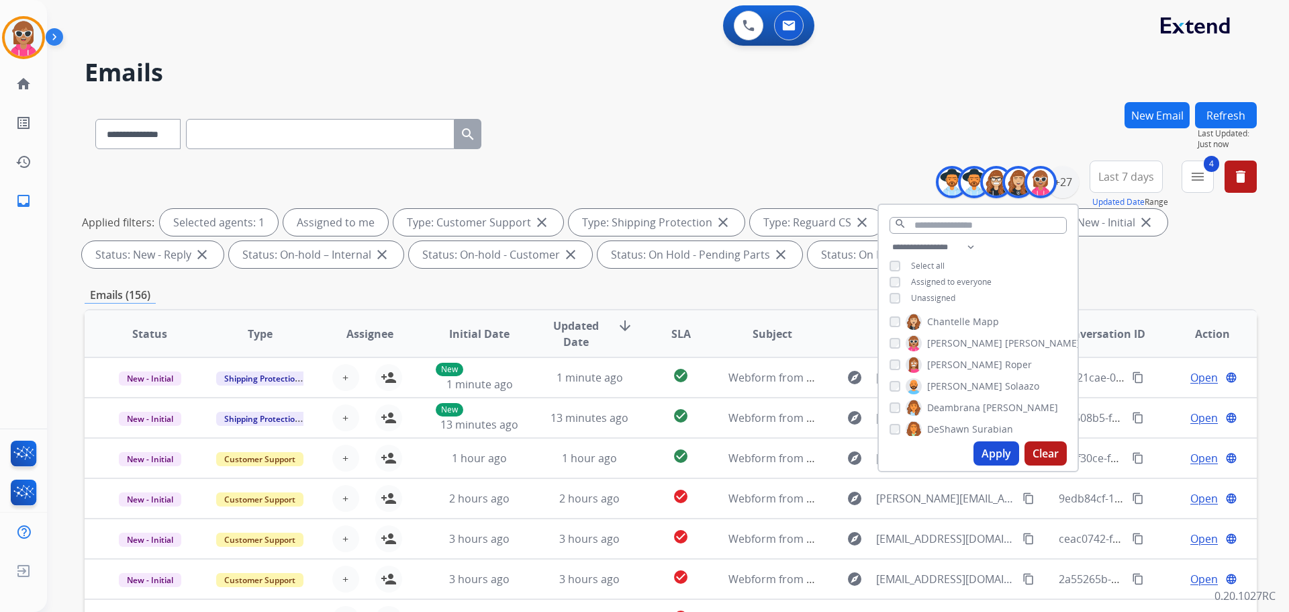
click at [1005, 382] on span "Solaazo" at bounding box center [1022, 385] width 34 height 13
click at [956, 430] on span "DeShawn" at bounding box center [948, 428] width 42 height 13
click at [952, 379] on label "Farah Bois" at bounding box center [940, 383] width 68 height 16
click at [950, 400] on span "Harmony" at bounding box center [947, 404] width 41 height 13
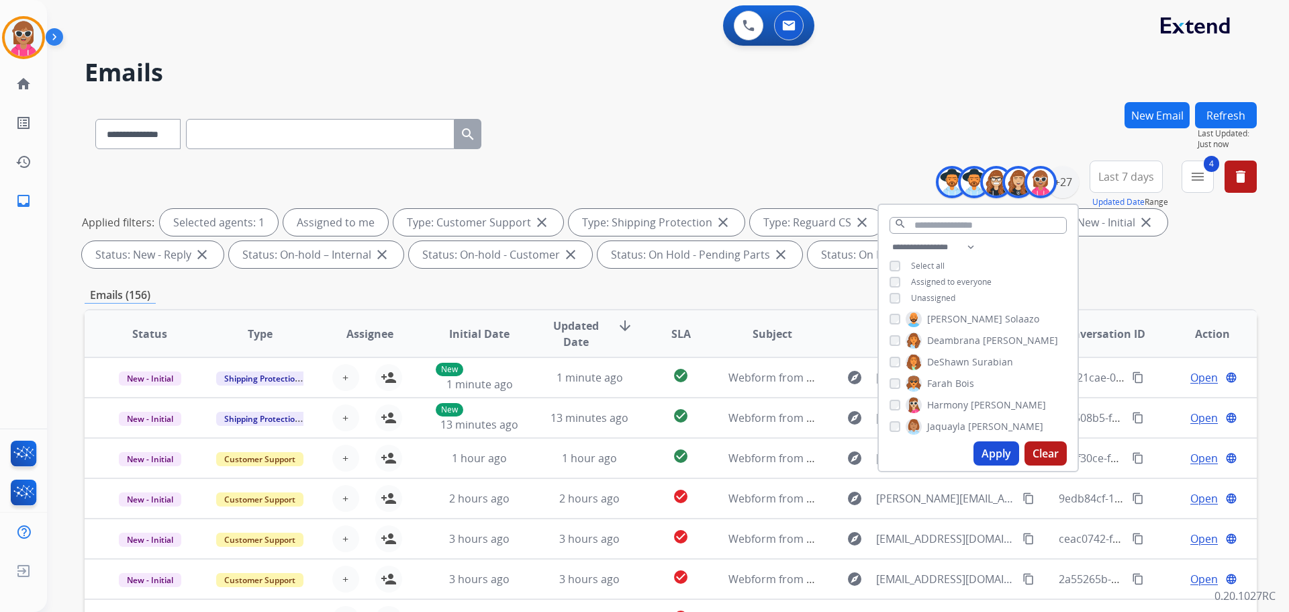
drag, startPoint x: 954, startPoint y: 419, endPoint x: 951, endPoint y: 411, distance: 8.7
click at [954, 416] on div "[PERSON_NAME] [PERSON_NAME] [PERSON_NAME] [PERSON_NAME] [PERSON_NAME] [PERSON_N…" at bounding box center [978, 374] width 199 height 124
click at [958, 356] on span "Jaquayla" at bounding box center [946, 359] width 38 height 13
click at [954, 392] on div "[PERSON_NAME] [PERSON_NAME] [PERSON_NAME] [PERSON_NAME] [PERSON_NAME] [PERSON_N…" at bounding box center [978, 374] width 199 height 124
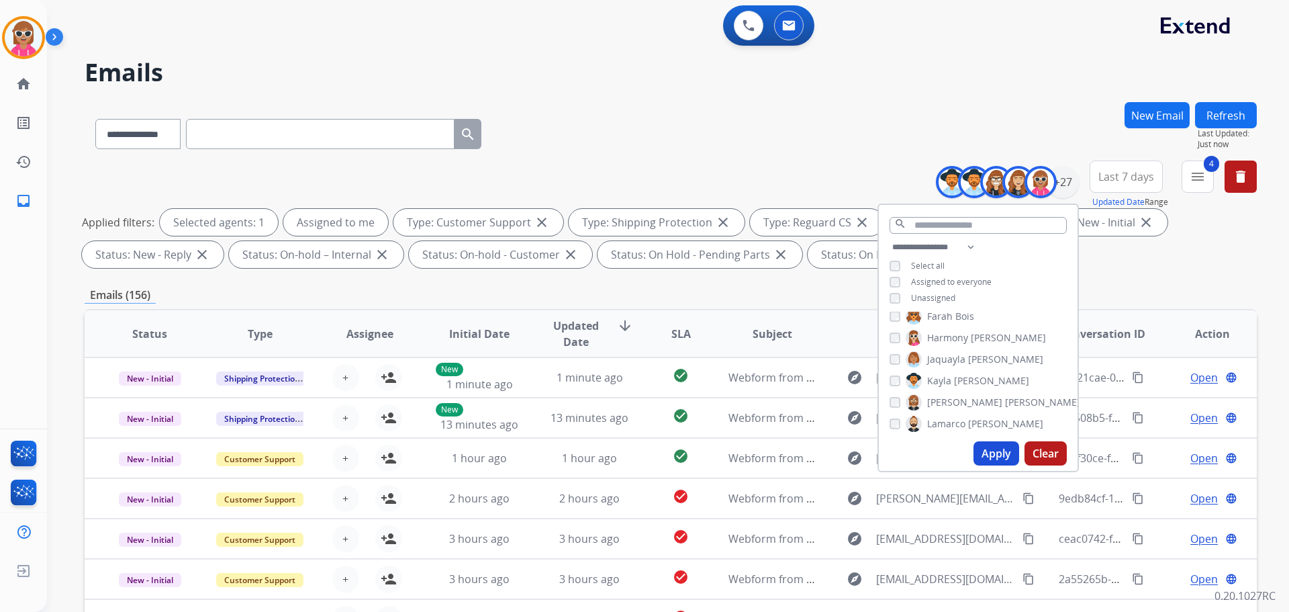
click at [954, 379] on span "[PERSON_NAME]" at bounding box center [991, 380] width 75 height 13
click at [1005, 397] on span "[PERSON_NAME]" at bounding box center [1042, 402] width 75 height 13
click at [948, 424] on span "Lamarco" at bounding box center [946, 423] width 38 height 13
click at [1005, 378] on span "Durante" at bounding box center [1023, 377] width 37 height 13
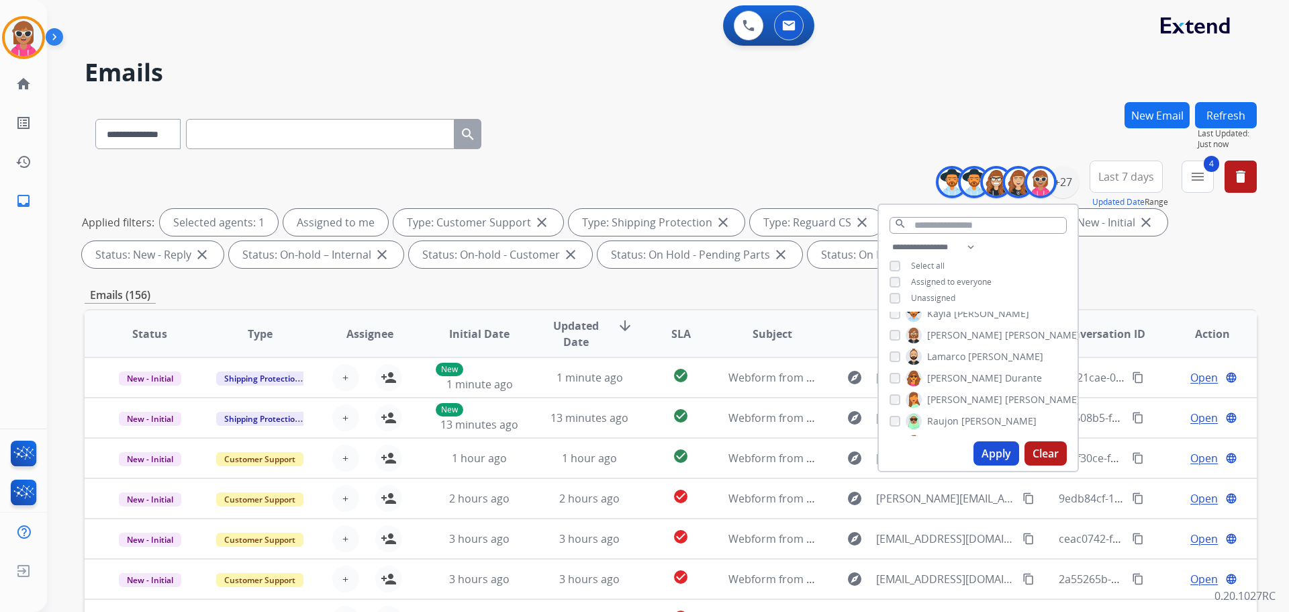
click at [952, 404] on label "[PERSON_NAME]" at bounding box center [993, 400] width 175 height 16
click at [953, 414] on span "Raujon" at bounding box center [943, 420] width 32 height 13
click at [1005, 369] on span "Ponce" at bounding box center [1018, 375] width 27 height 13
click at [950, 398] on span "[PERSON_NAME]" at bounding box center [964, 396] width 75 height 13
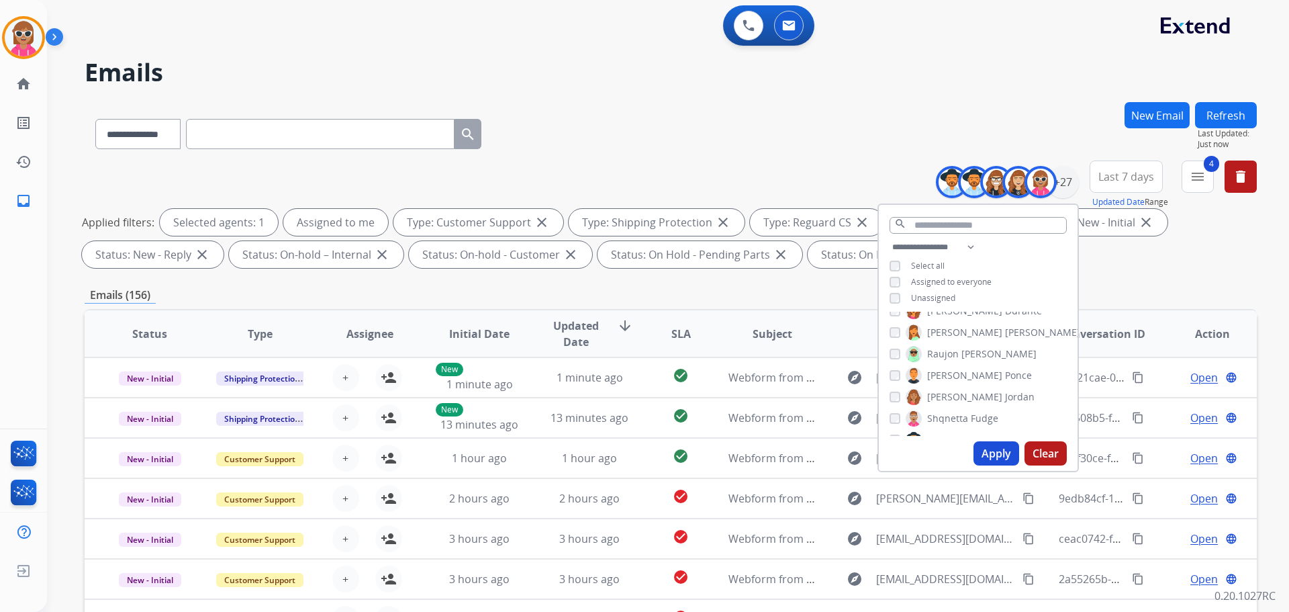
click at [951, 413] on span "Shqnetta" at bounding box center [947, 418] width 41 height 13
click at [952, 387] on div "[PERSON_NAME] [PERSON_NAME] [PERSON_NAME] [PERSON_NAME] [PERSON_NAME] [PERSON_N…" at bounding box center [978, 374] width 199 height 124
click at [952, 383] on span "[PERSON_NAME]" at bounding box center [964, 377] width 75 height 13
click at [950, 398] on span "[PERSON_NAME]" at bounding box center [964, 399] width 75 height 13
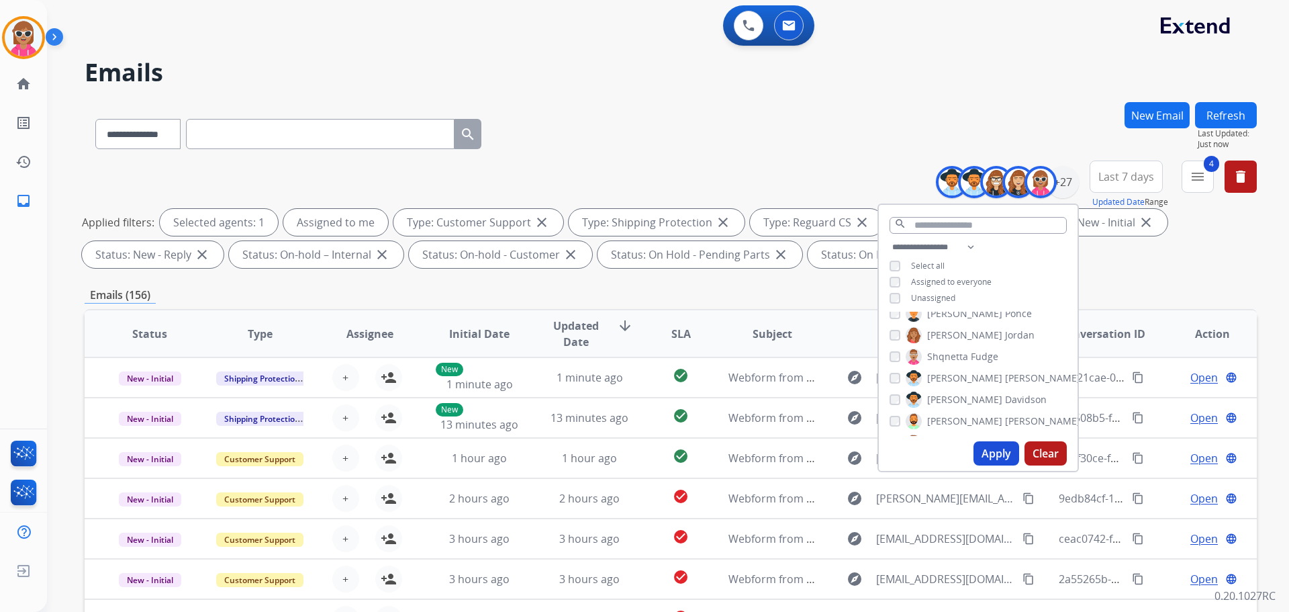
click at [946, 416] on span "[PERSON_NAME]" at bounding box center [964, 420] width 75 height 13
click at [947, 392] on label "[PERSON_NAME]" at bounding box center [976, 400] width 141 height 16
click at [954, 382] on div "[PERSON_NAME] [PERSON_NAME] [PERSON_NAME] [PERSON_NAME] [PERSON_NAME] [PERSON_N…" at bounding box center [978, 374] width 199 height 124
click at [954, 377] on span "Tyquanda" at bounding box center [949, 375] width 45 height 13
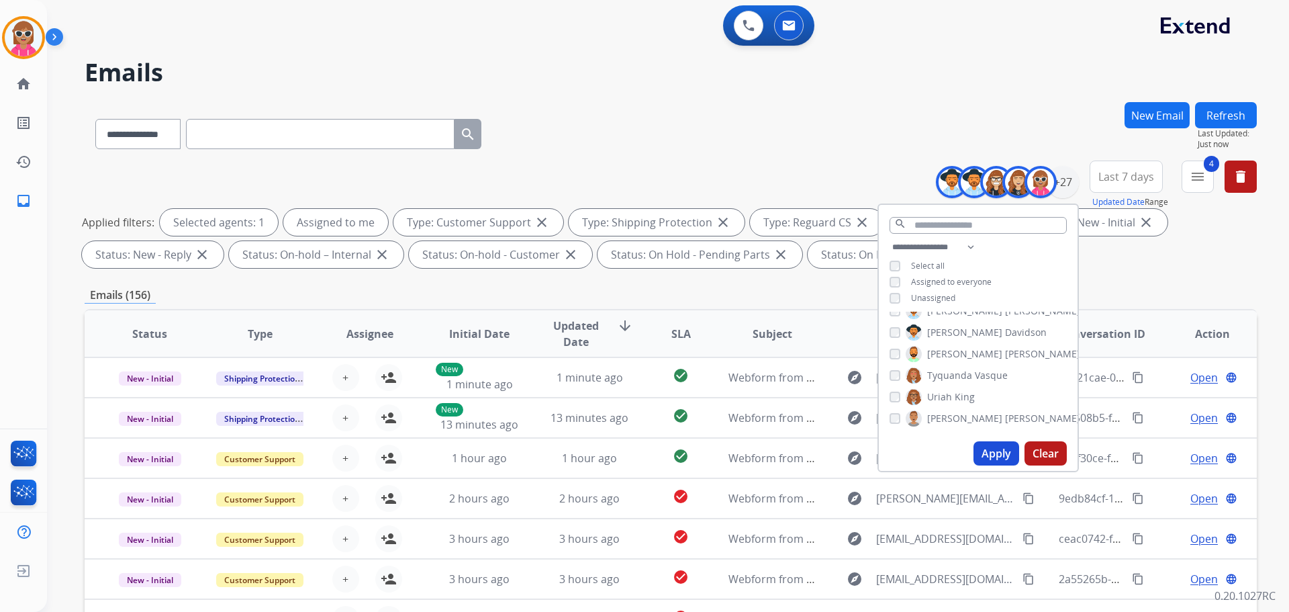
click at [950, 394] on label "[PERSON_NAME]" at bounding box center [940, 397] width 69 height 16
click at [944, 416] on span "[PERSON_NAME]" at bounding box center [964, 418] width 75 height 13
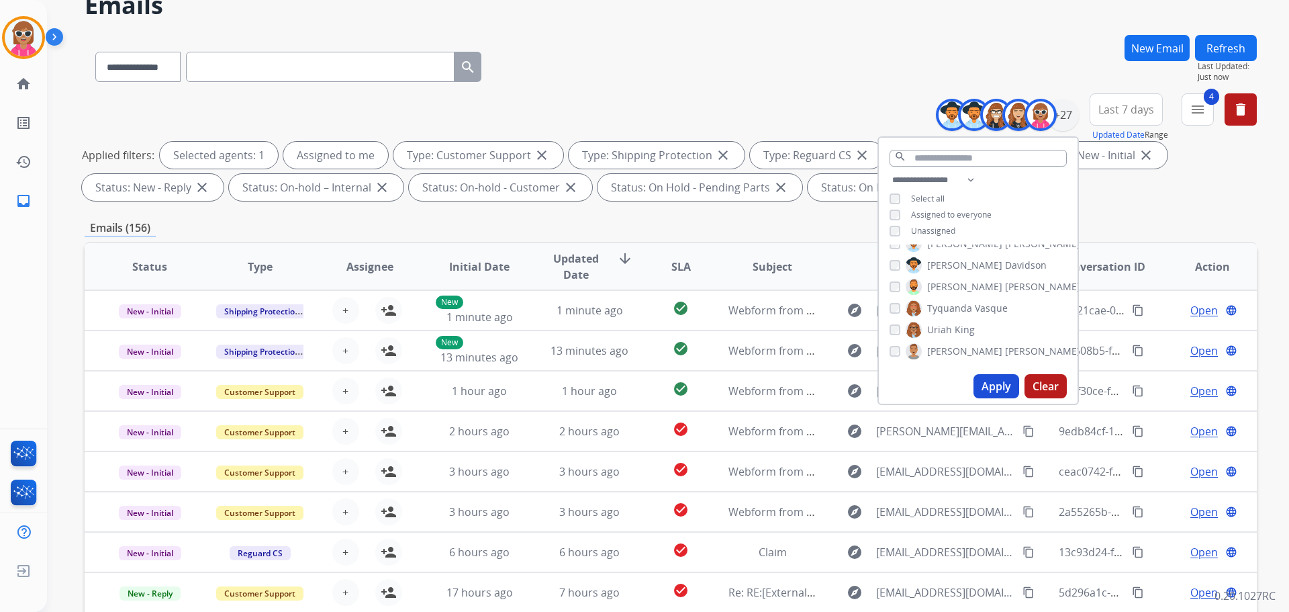
click at [980, 385] on button "Apply" at bounding box center [997, 386] width 46 height 24
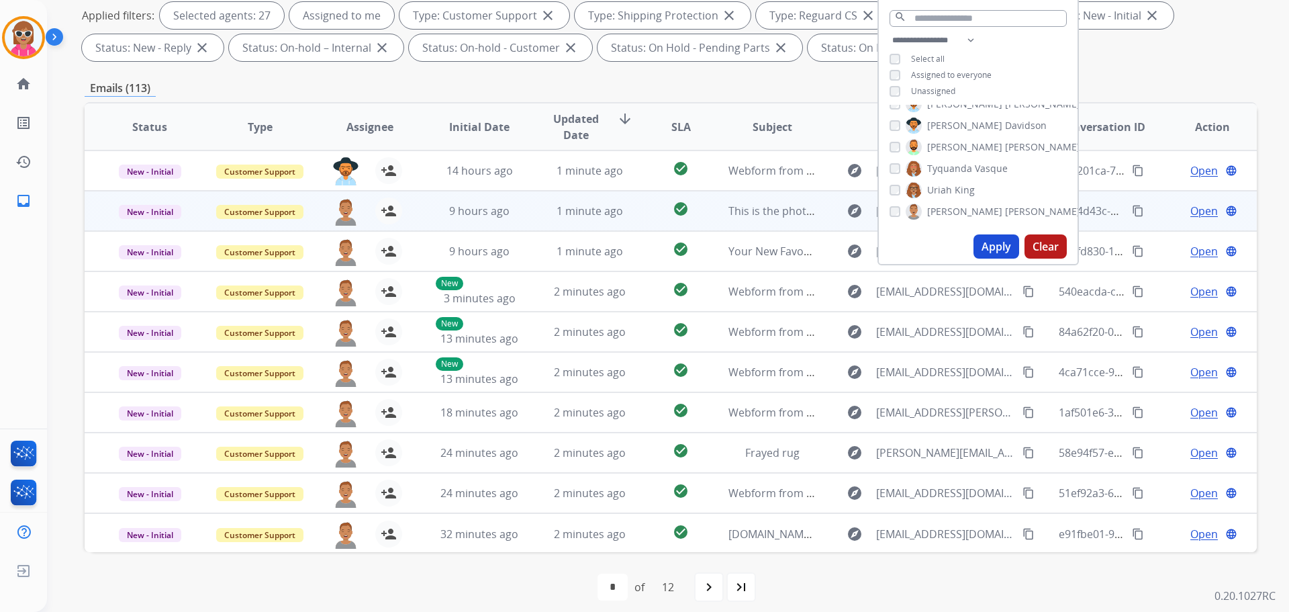
scroll to position [217, 0]
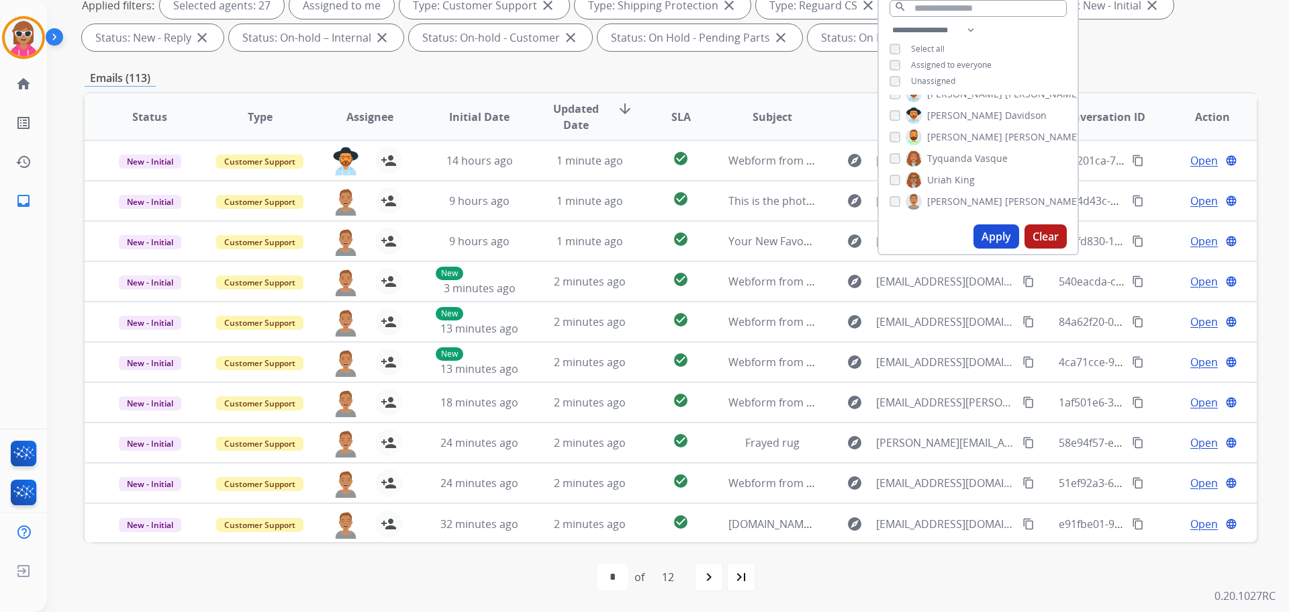
click at [377, 122] on span "Assignee" at bounding box center [370, 117] width 47 height 16
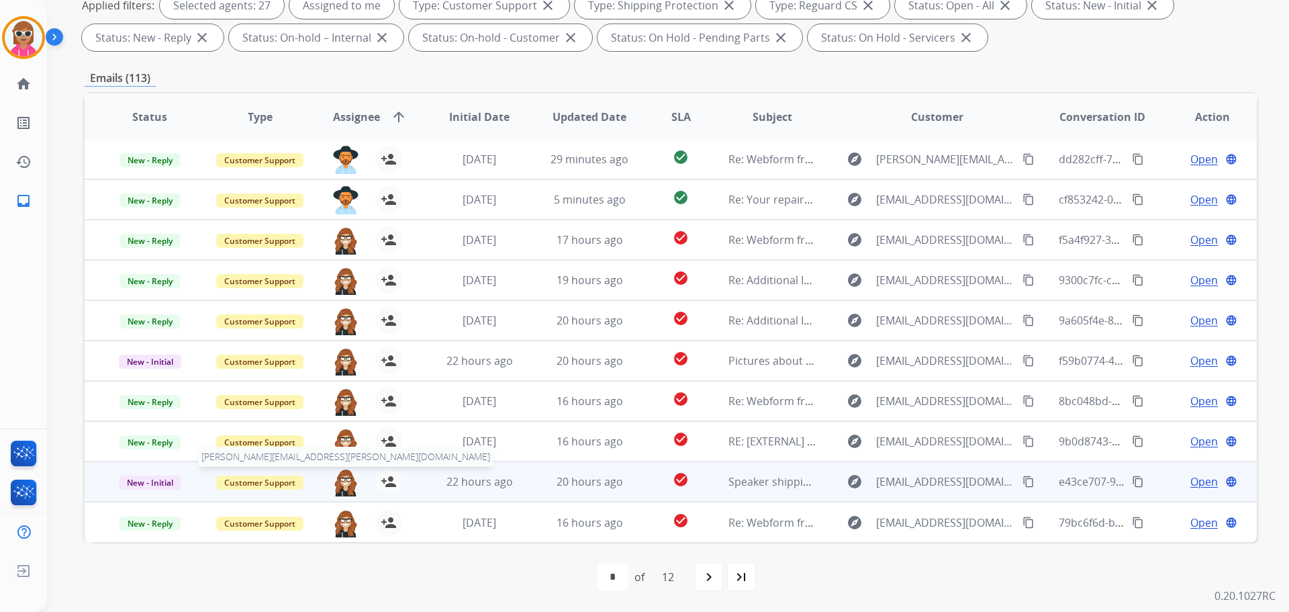
click at [344, 477] on img at bounding box center [345, 482] width 27 height 28
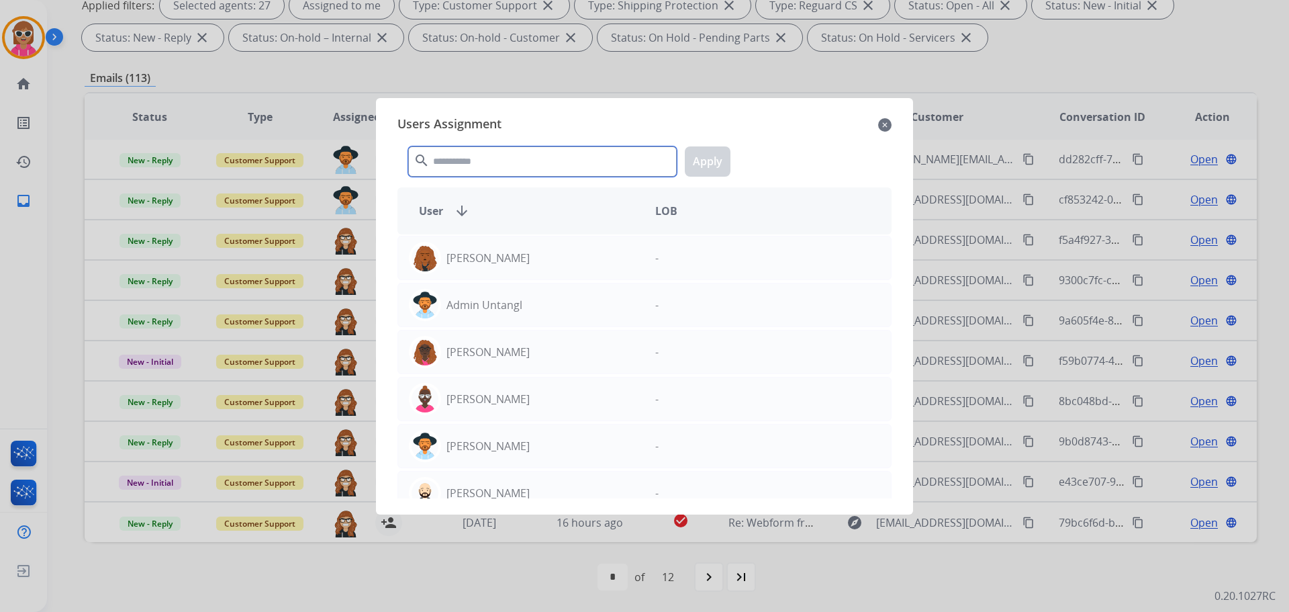
drag, startPoint x: 487, startPoint y: 150, endPoint x: 492, endPoint y: 158, distance: 9.7
click at [488, 155] on input "text" at bounding box center [542, 161] width 269 height 30
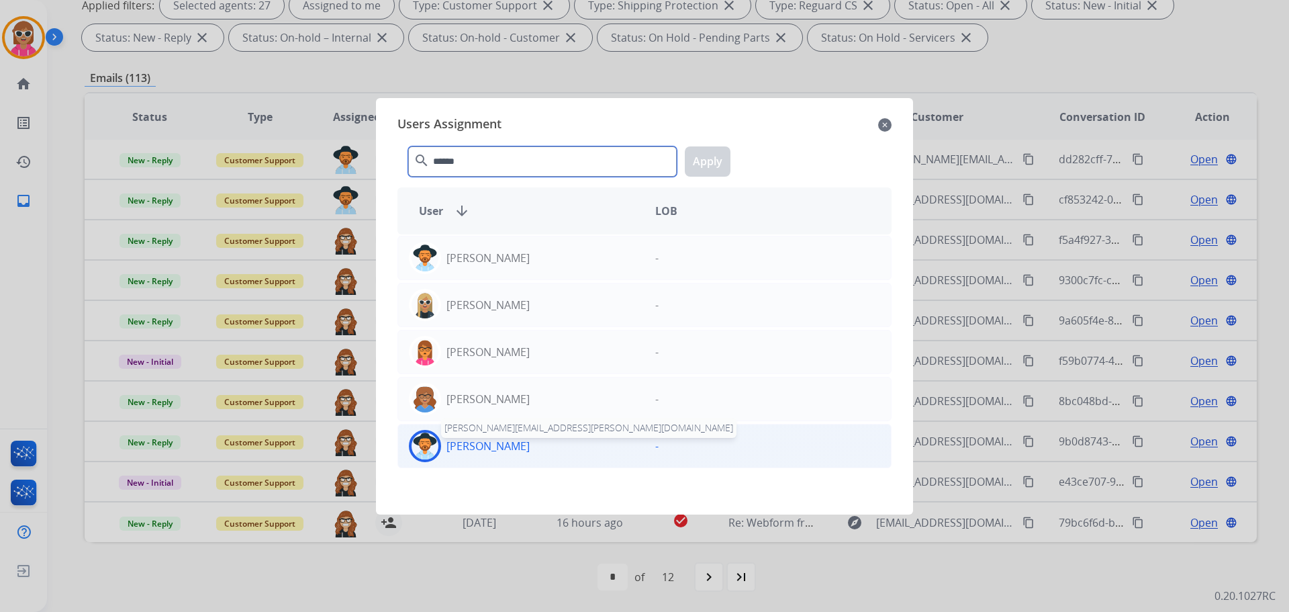
type input "******"
click at [448, 452] on p "[PERSON_NAME]" at bounding box center [488, 446] width 83 height 16
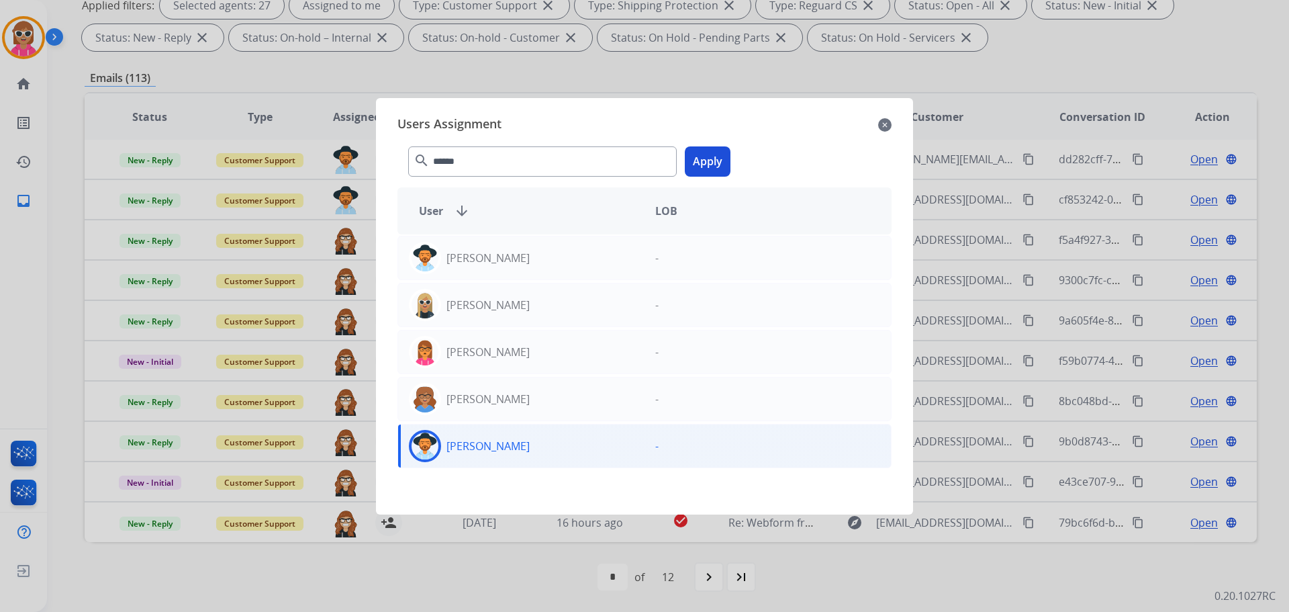
click at [700, 159] on button "Apply" at bounding box center [708, 161] width 46 height 30
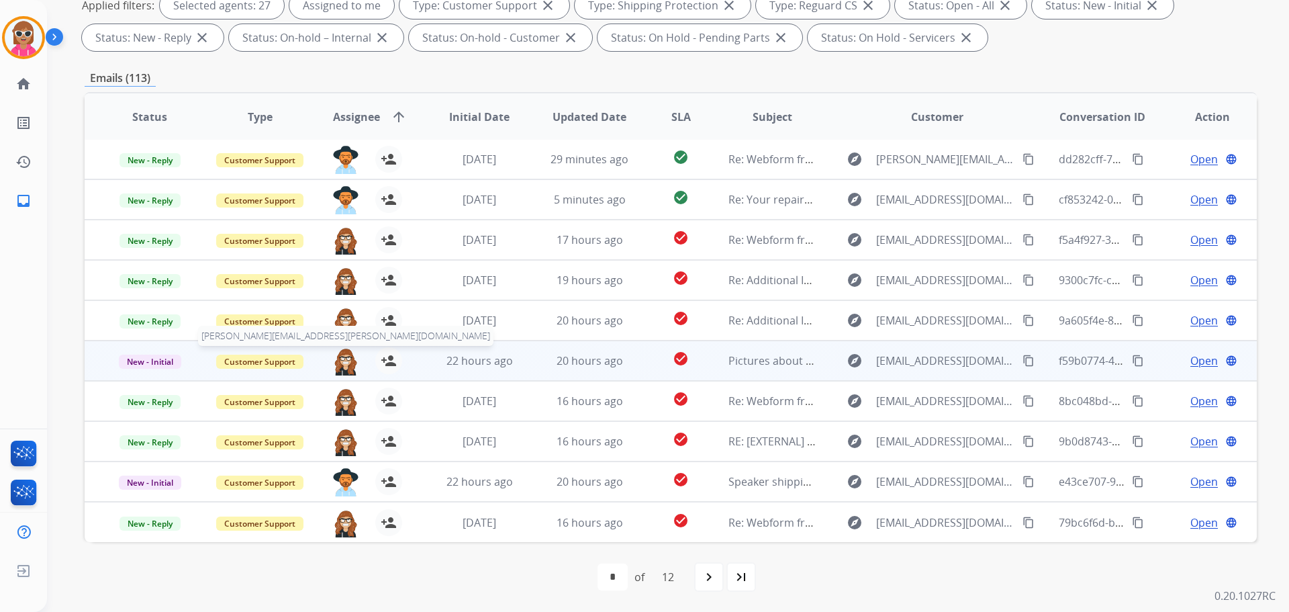
click at [345, 353] on img at bounding box center [345, 361] width 27 height 28
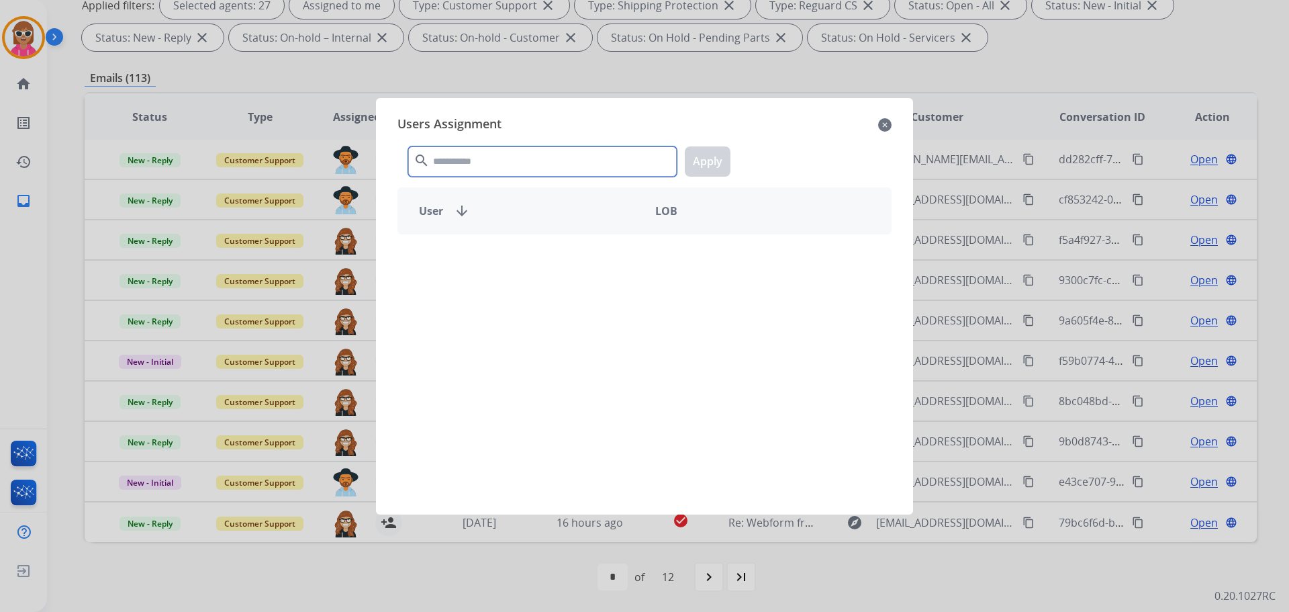
click at [483, 155] on input "text" at bounding box center [542, 161] width 269 height 30
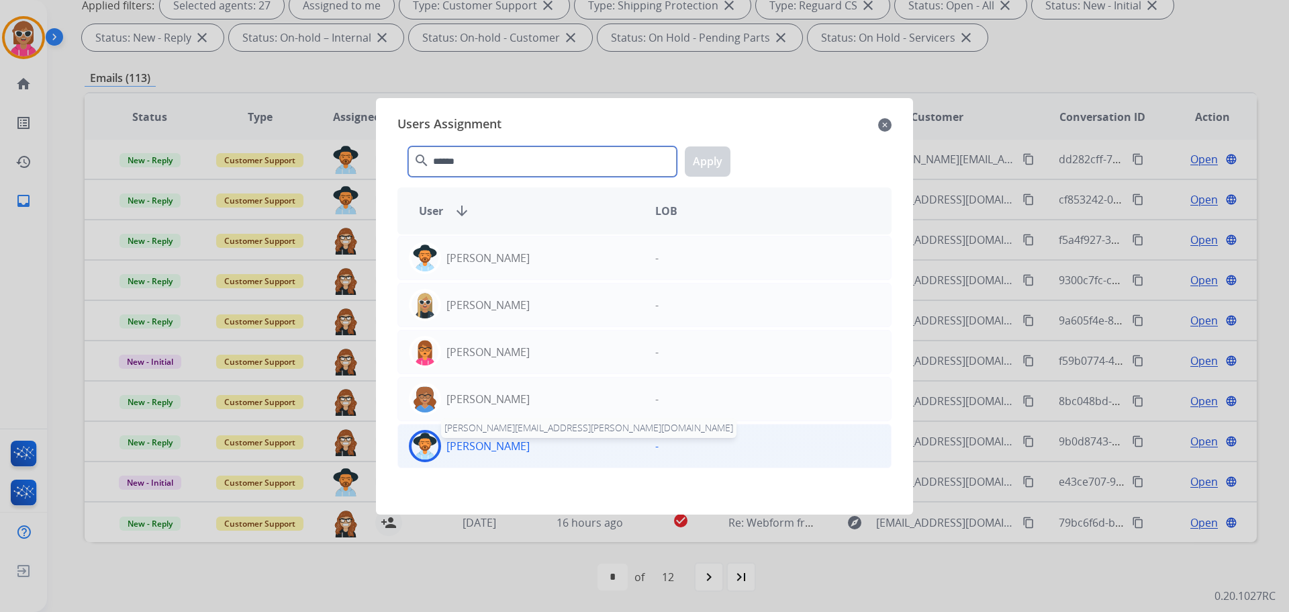
type input "******"
click at [509, 445] on p "[PERSON_NAME]" at bounding box center [488, 446] width 83 height 16
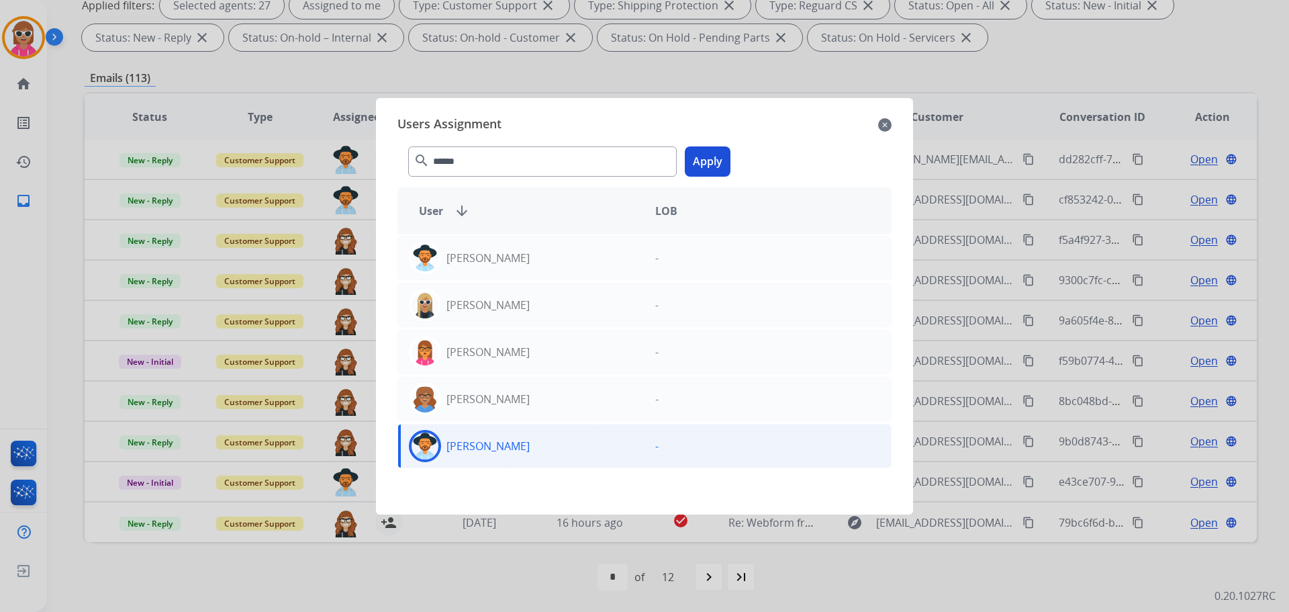
click at [707, 159] on button "Apply" at bounding box center [708, 161] width 46 height 30
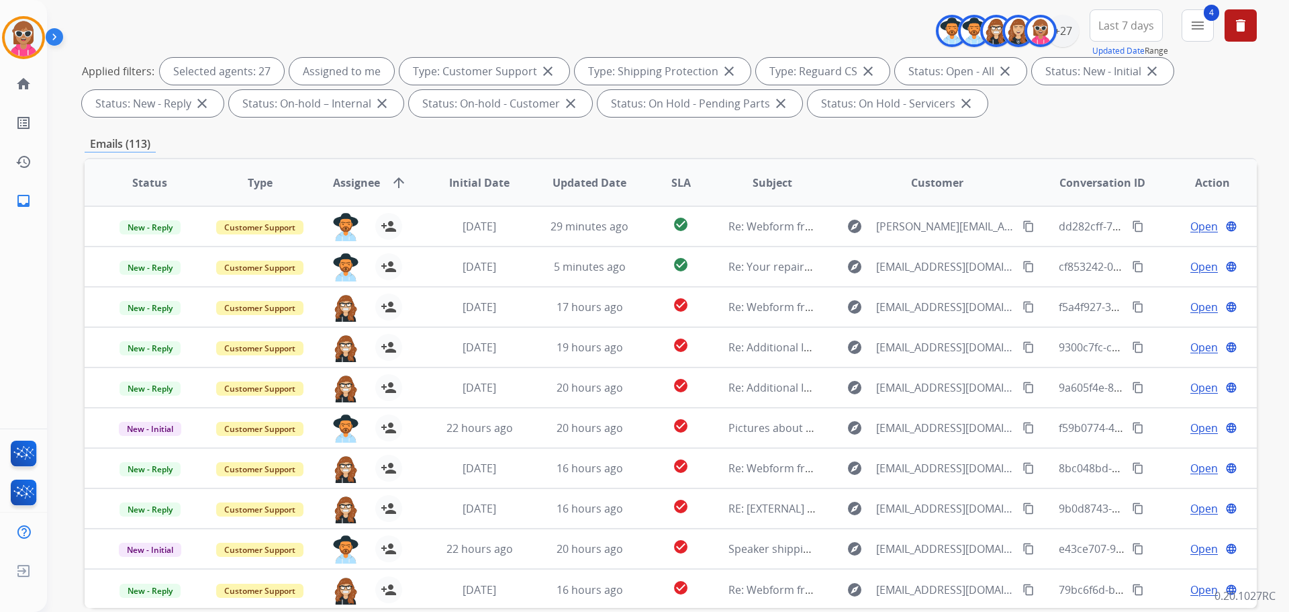
scroll to position [83, 0]
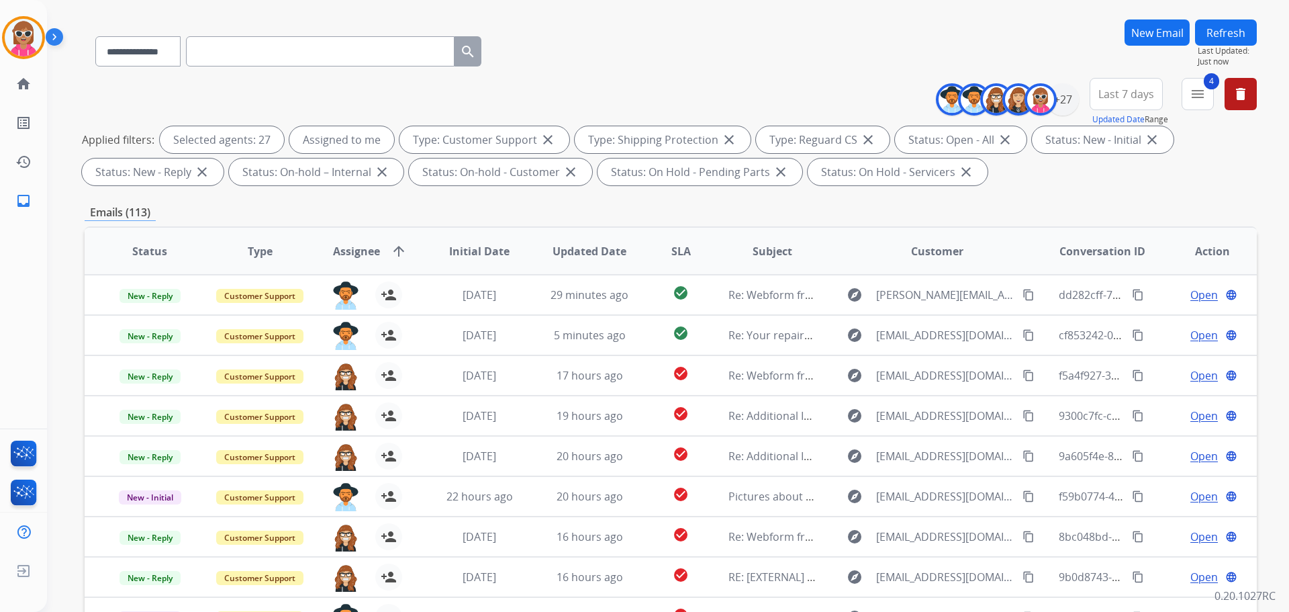
click at [1239, 19] on div "**********" at bounding box center [652, 272] width 1210 height 612
click at [1240, 26] on button "Refresh" at bounding box center [1226, 32] width 62 height 26
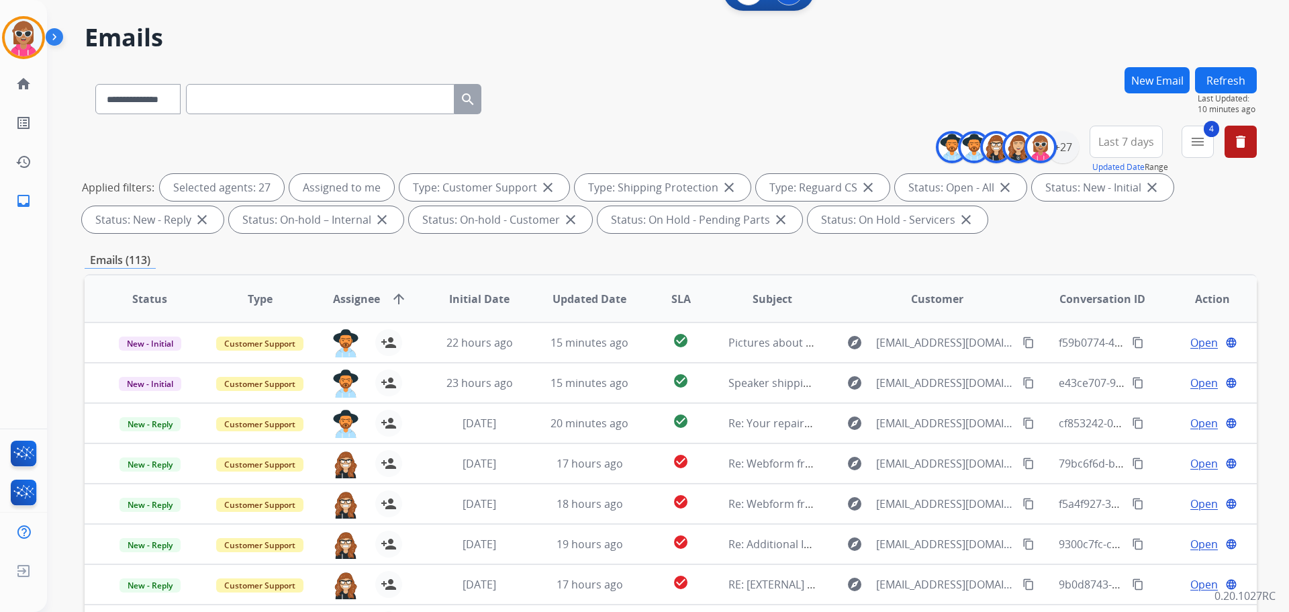
scroll to position [15, 0]
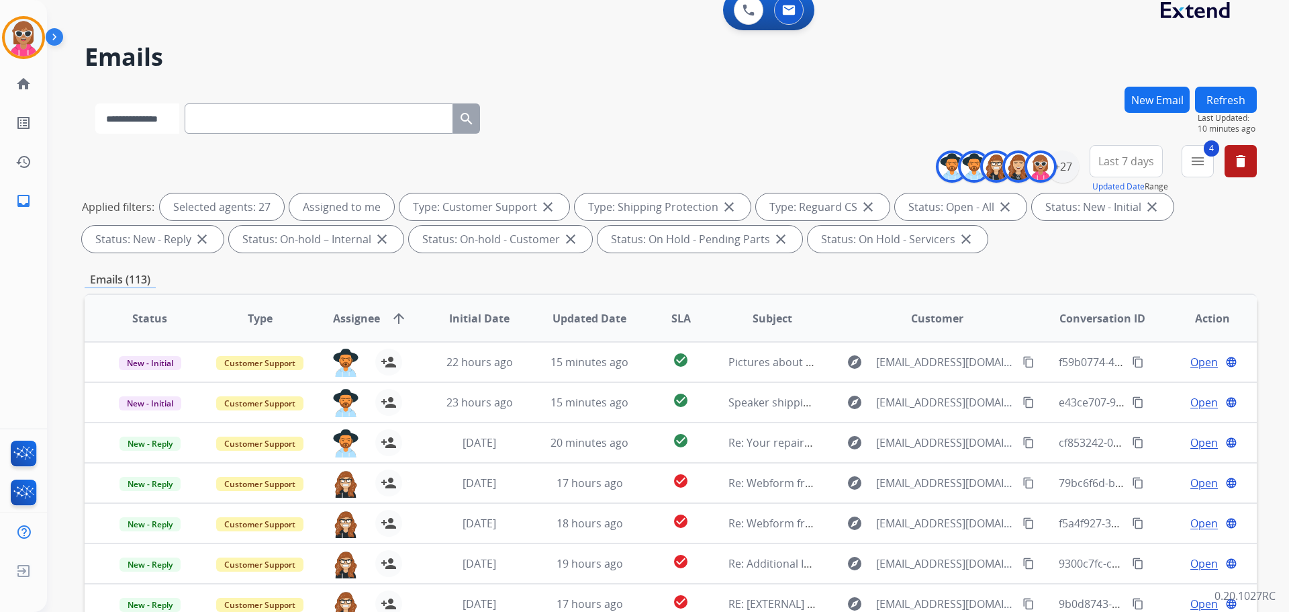
click at [177, 111] on select "**********" at bounding box center [137, 118] width 84 height 30
select select "**********"
click at [95, 103] on select "**********" at bounding box center [137, 118] width 84 height 30
click at [307, 113] on input "text" at bounding box center [320, 118] width 269 height 30
paste input "**********"
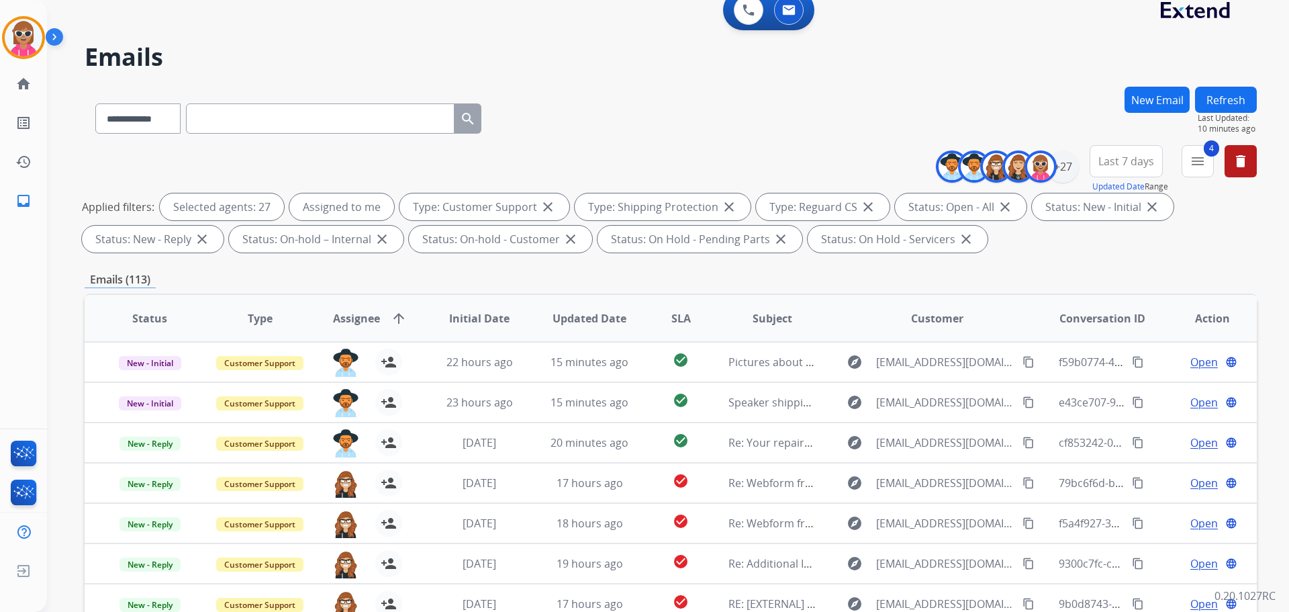
type input "**********"
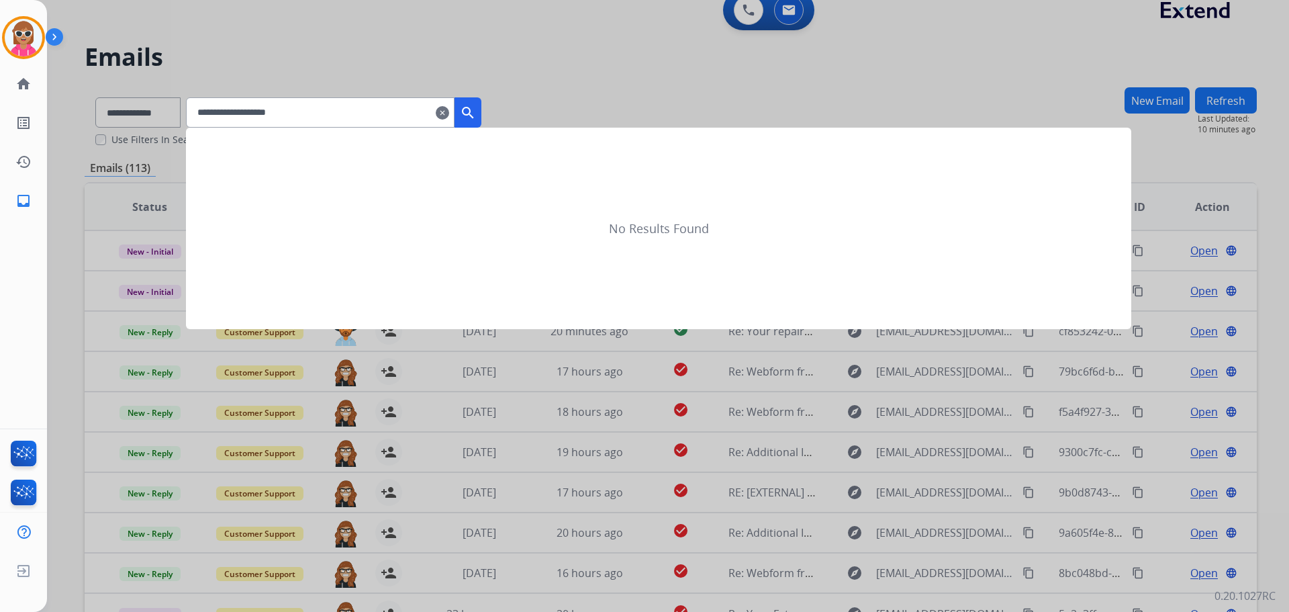
scroll to position [0, 0]
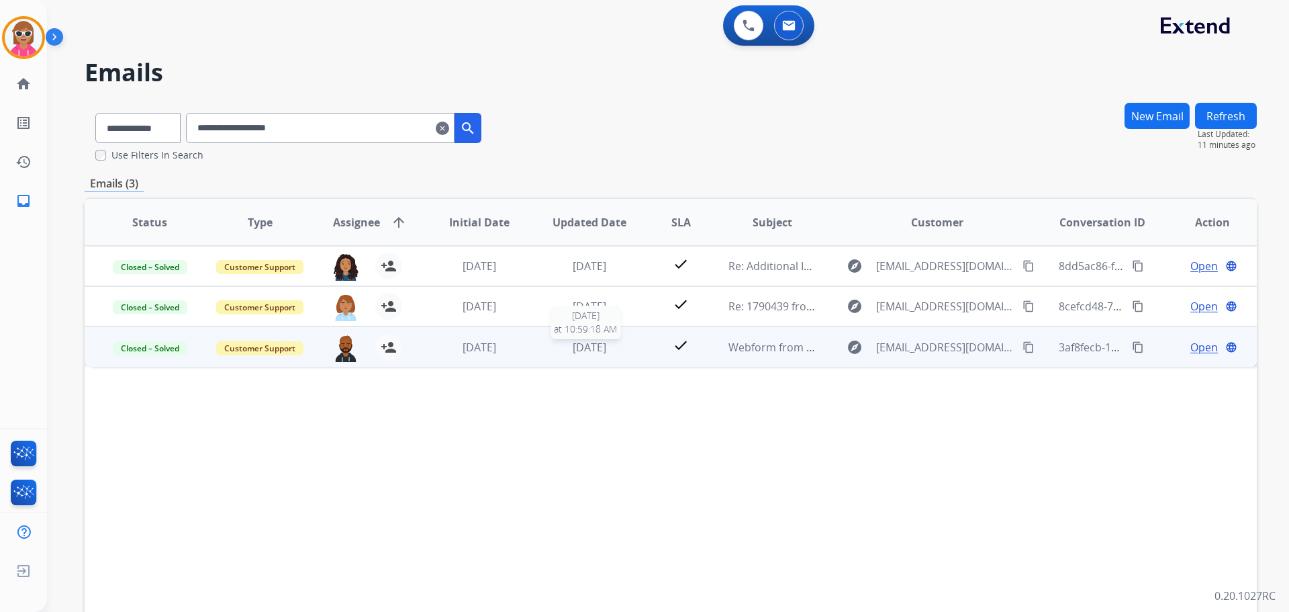
click at [625, 346] on div "[DATE]" at bounding box center [590, 347] width 88 height 16
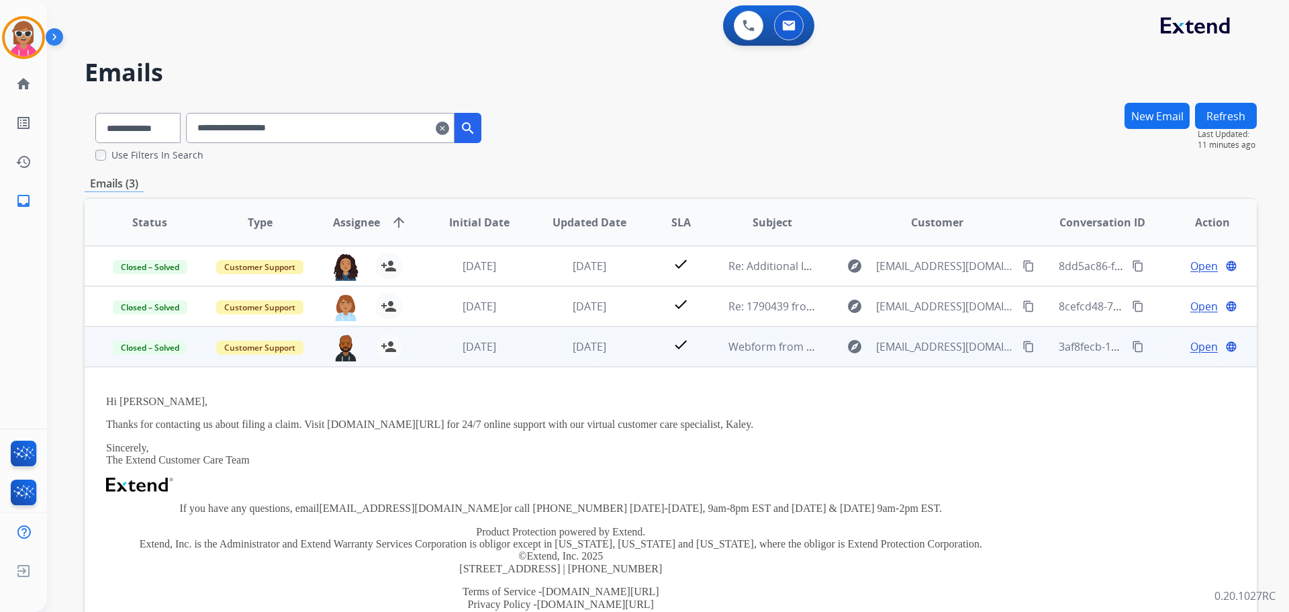
scroll to position [10, 0]
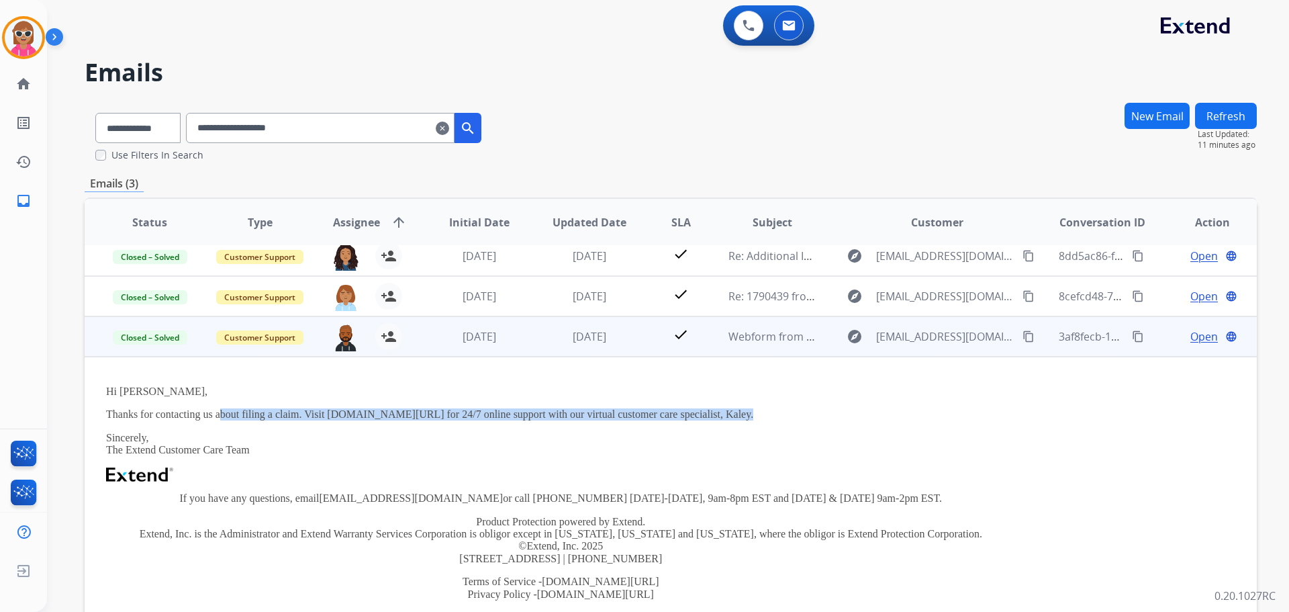
drag, startPoint x: 221, startPoint y: 414, endPoint x: 723, endPoint y: 405, distance: 502.4
click at [723, 405] on div "Hi [PERSON_NAME], Thanks for contacting us about filing a claim. Visit [DOMAIN_…" at bounding box center [561, 502] width 910 height 234
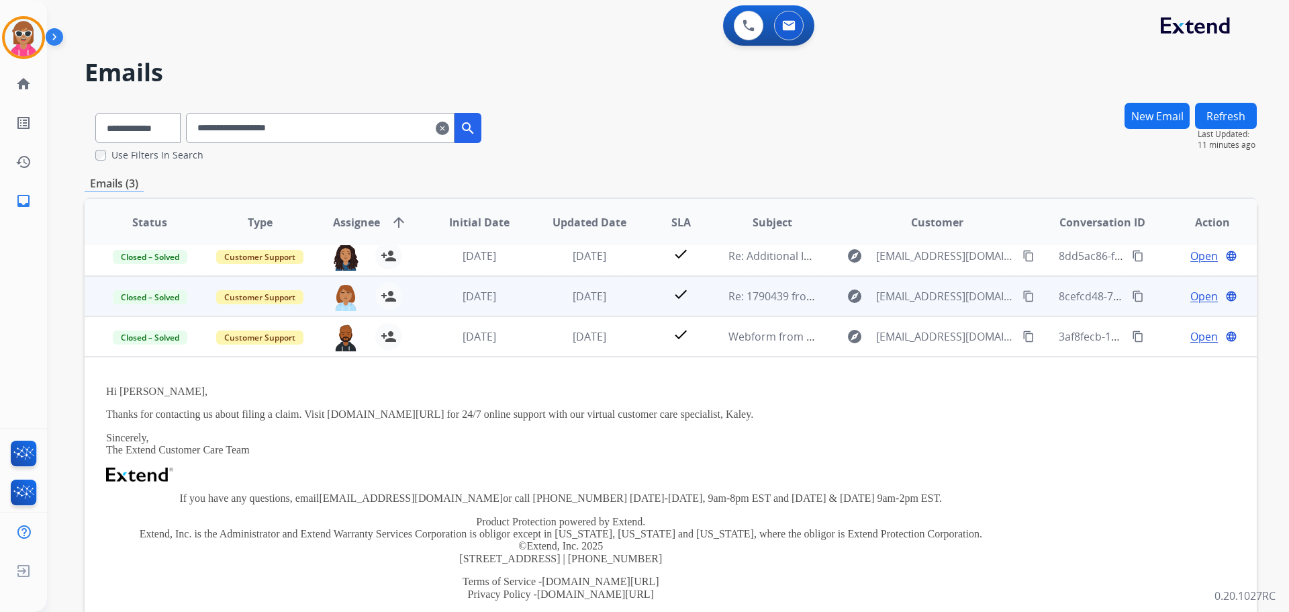
drag, startPoint x: 617, startPoint y: 304, endPoint x: 602, endPoint y: 310, distance: 16.4
click at [612, 306] on td "[DATE]" at bounding box center [579, 296] width 110 height 40
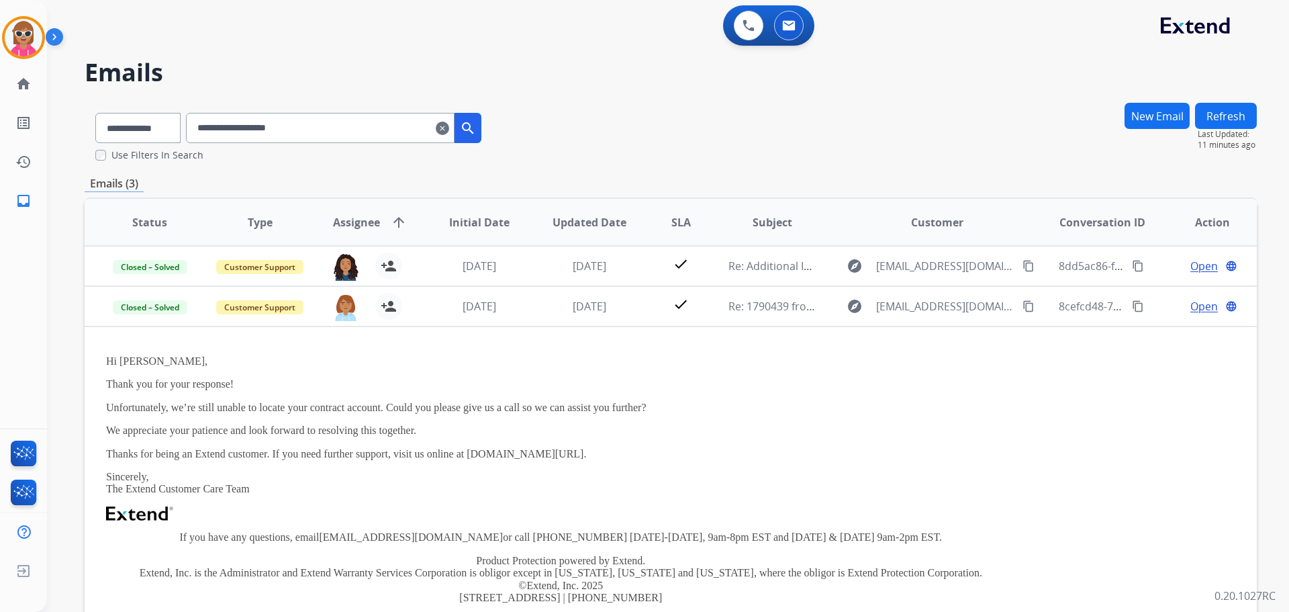
scroll to position [40, 0]
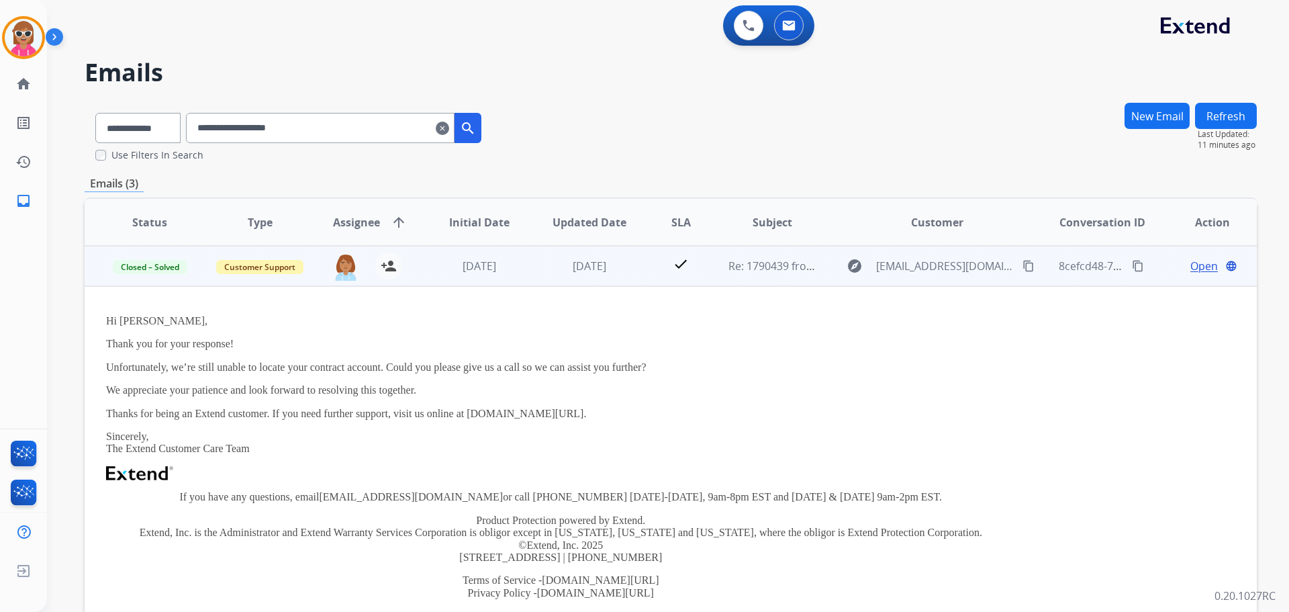
click at [1192, 265] on span "Open" at bounding box center [1205, 266] width 28 height 16
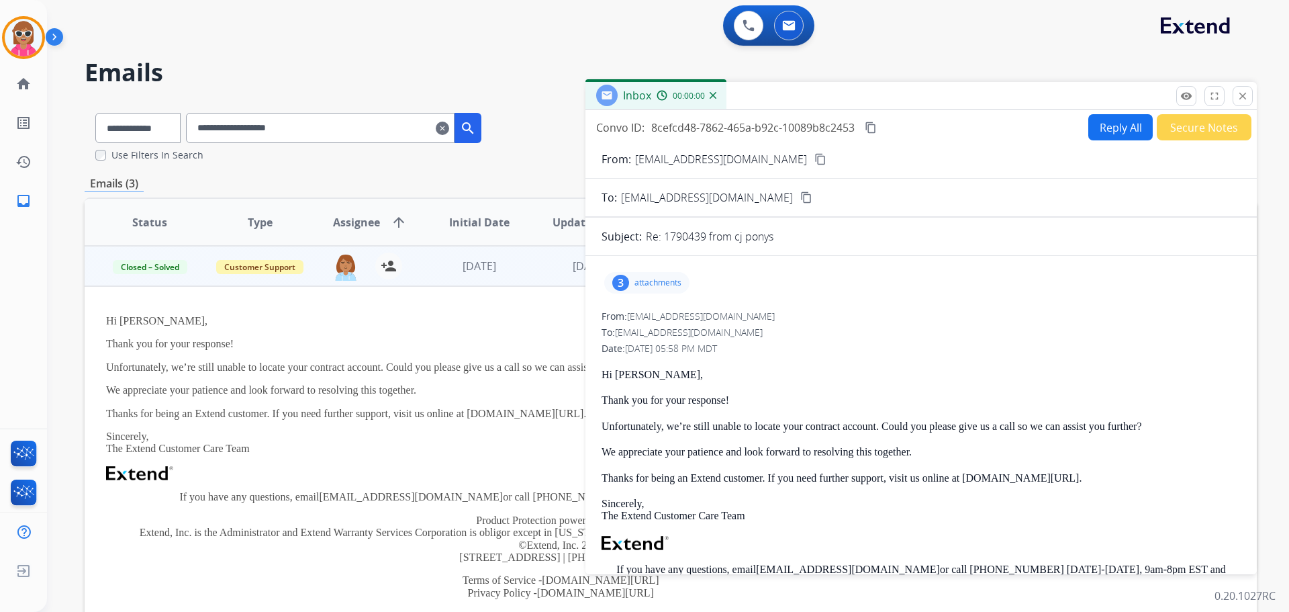
click at [647, 278] on p "attachments" at bounding box center [658, 282] width 47 height 11
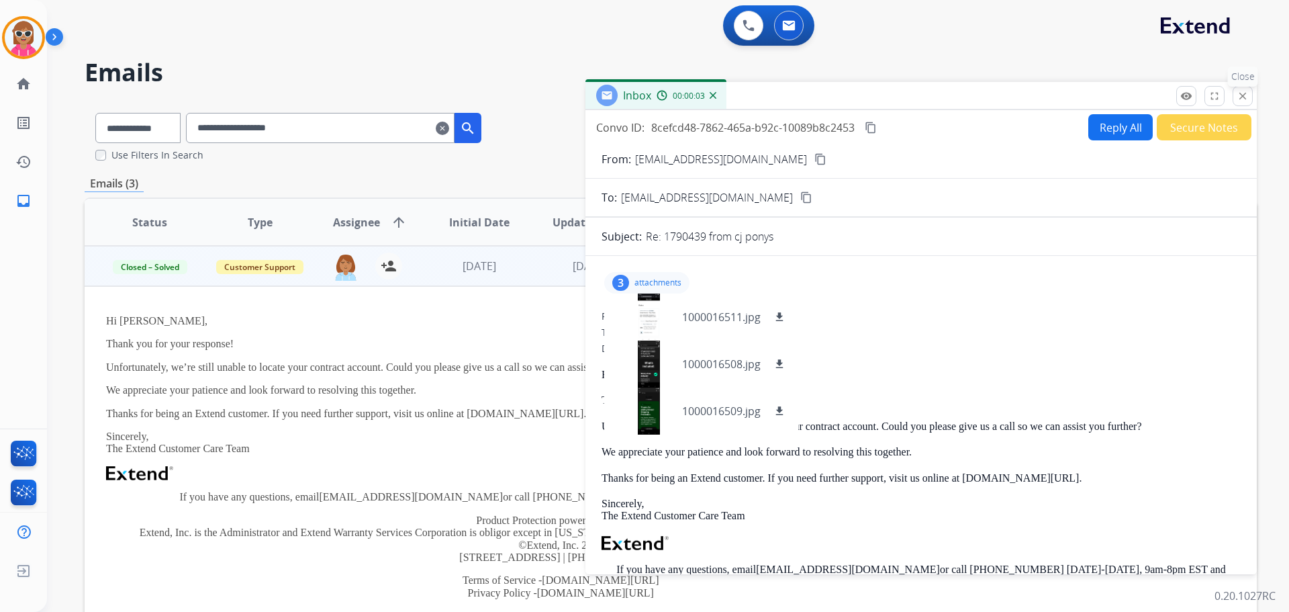
click at [1248, 91] on mat-icon "close" at bounding box center [1243, 96] width 12 height 12
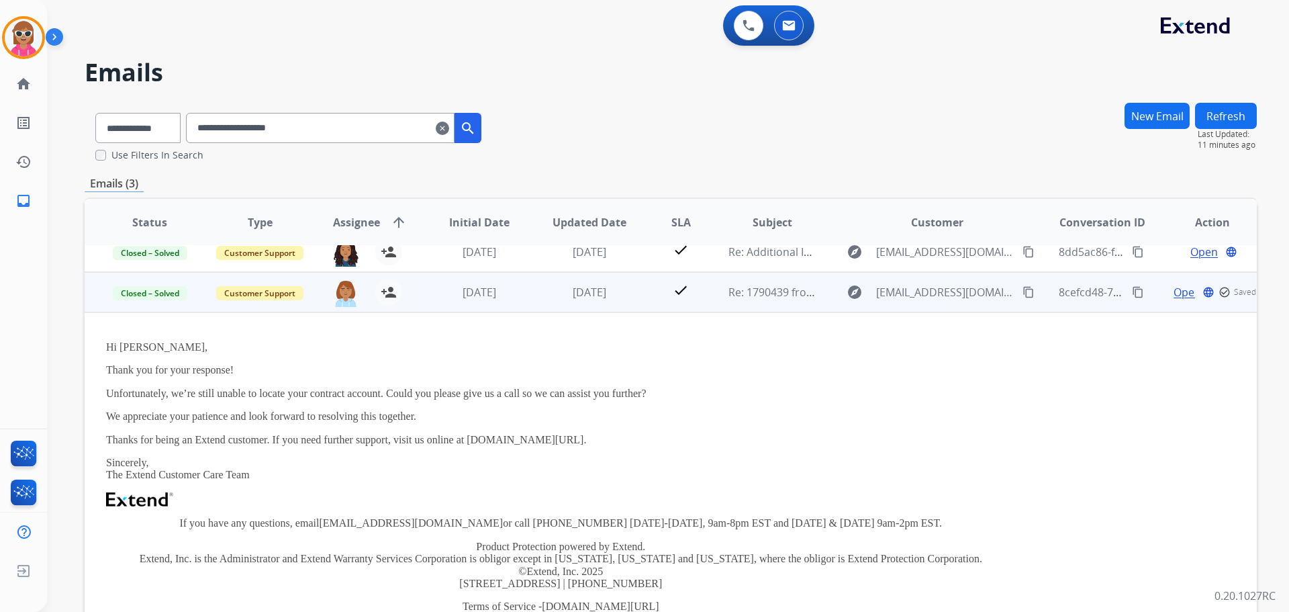
scroll to position [0, 0]
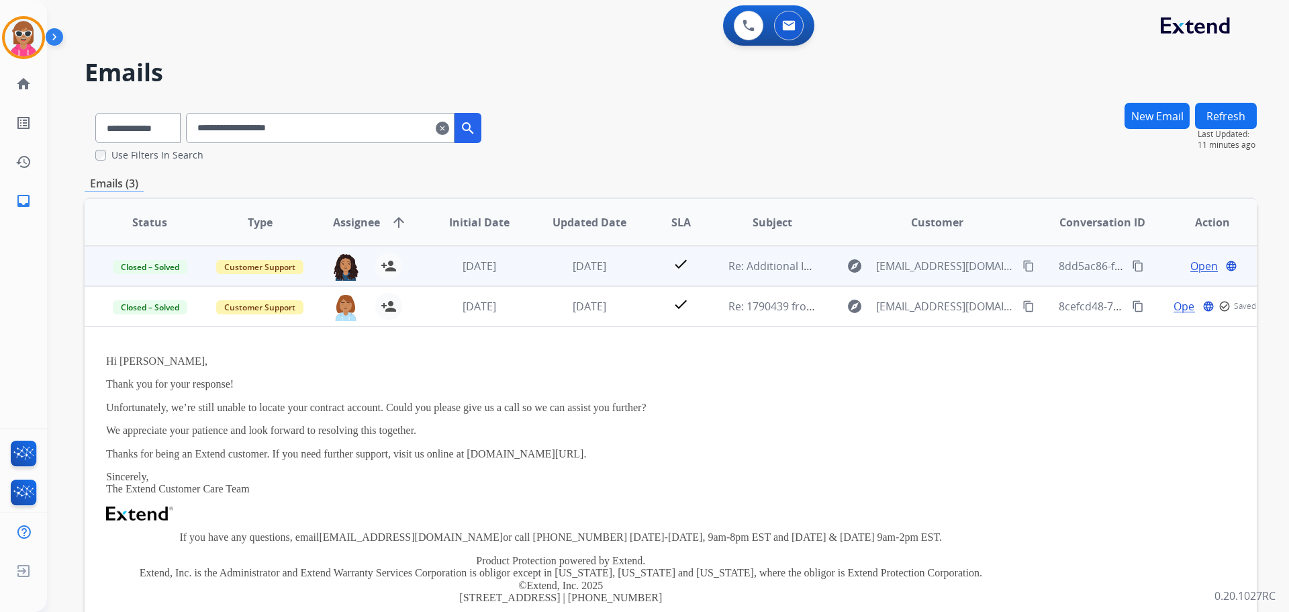
click at [536, 285] on td "[DATE]" at bounding box center [579, 266] width 110 height 40
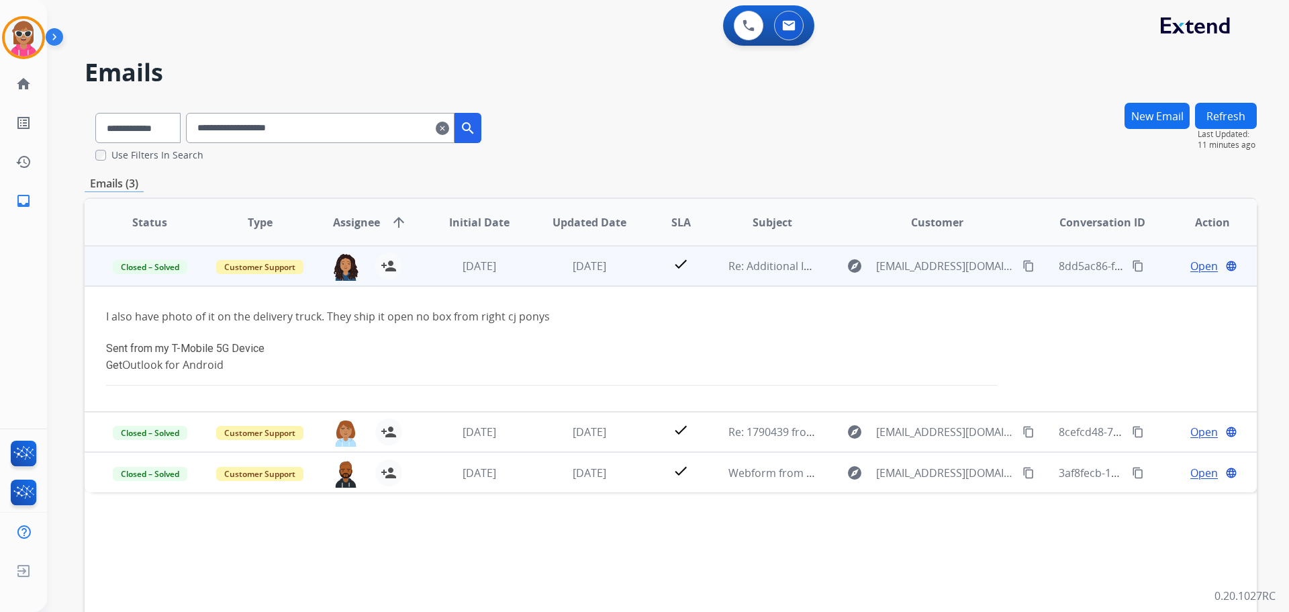
click at [1197, 267] on span "Open" at bounding box center [1205, 266] width 28 height 16
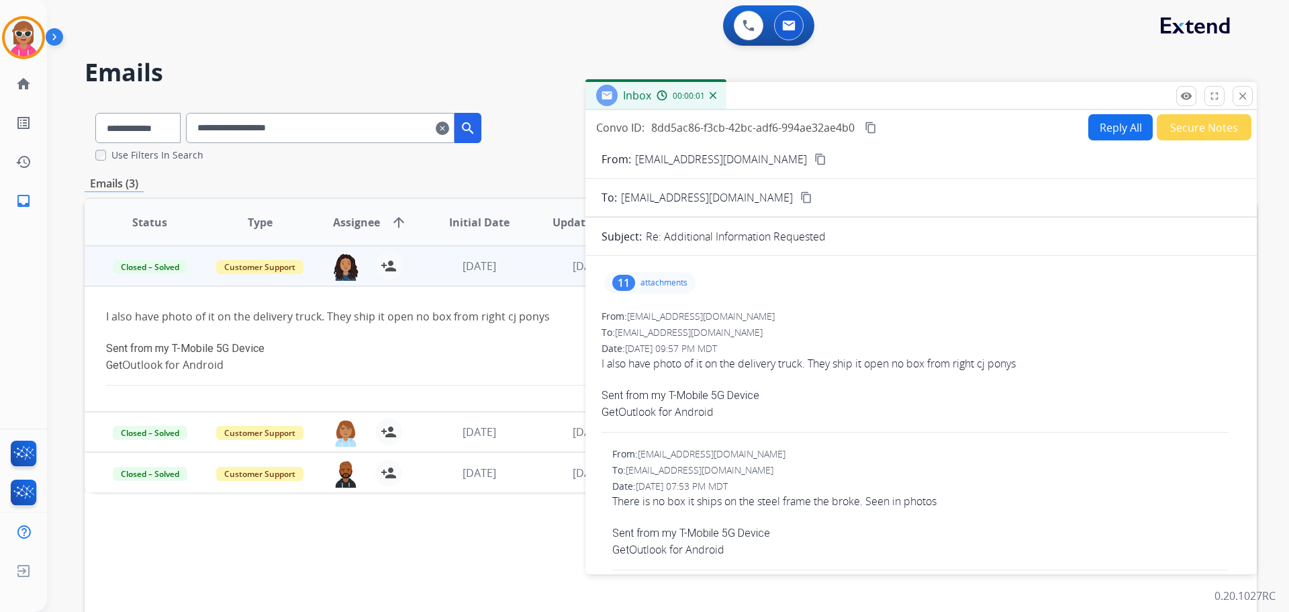
click at [644, 279] on p "attachments" at bounding box center [664, 282] width 47 height 11
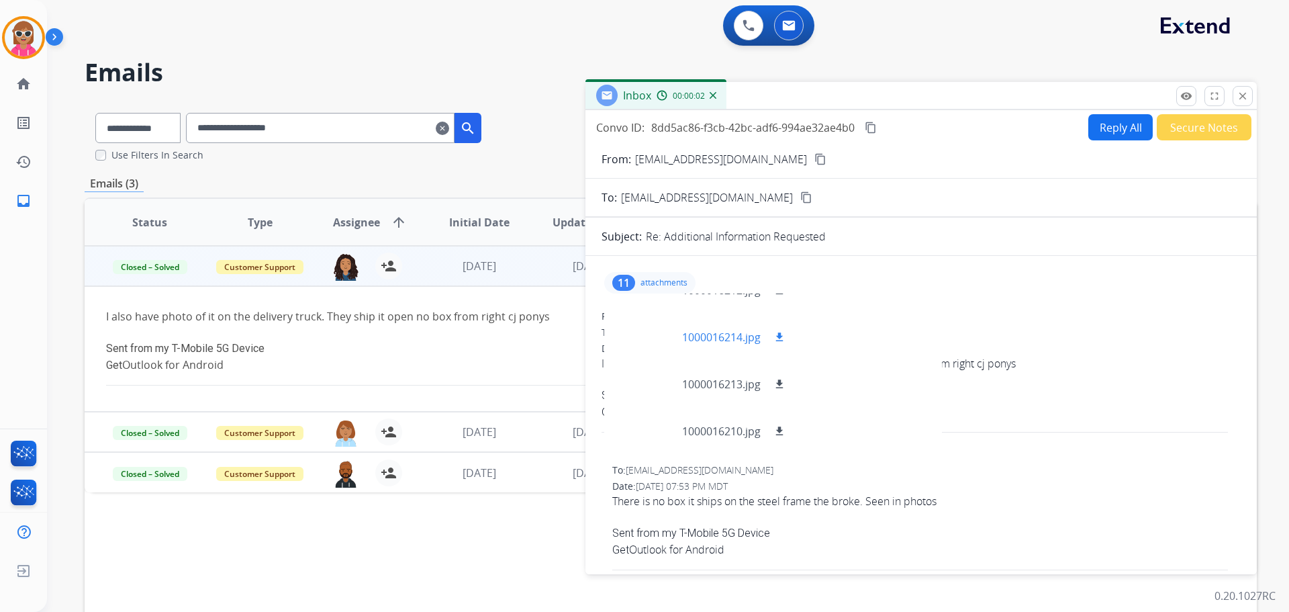
scroll to position [134, 0]
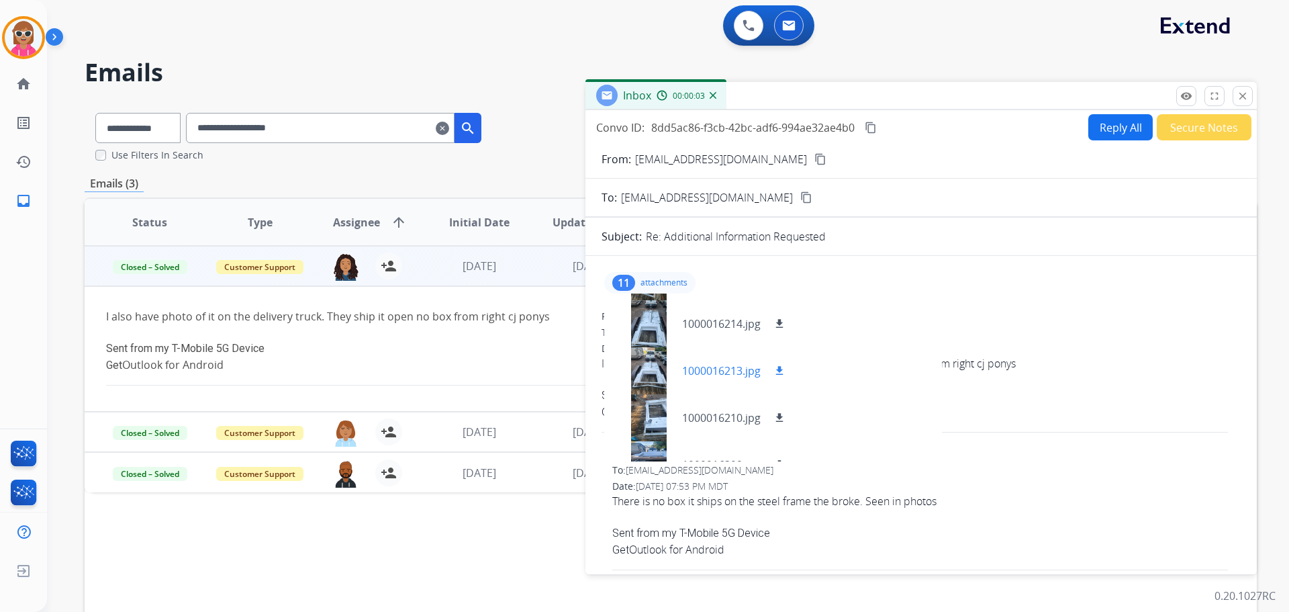
click at [650, 362] on div at bounding box center [648, 370] width 67 height 47
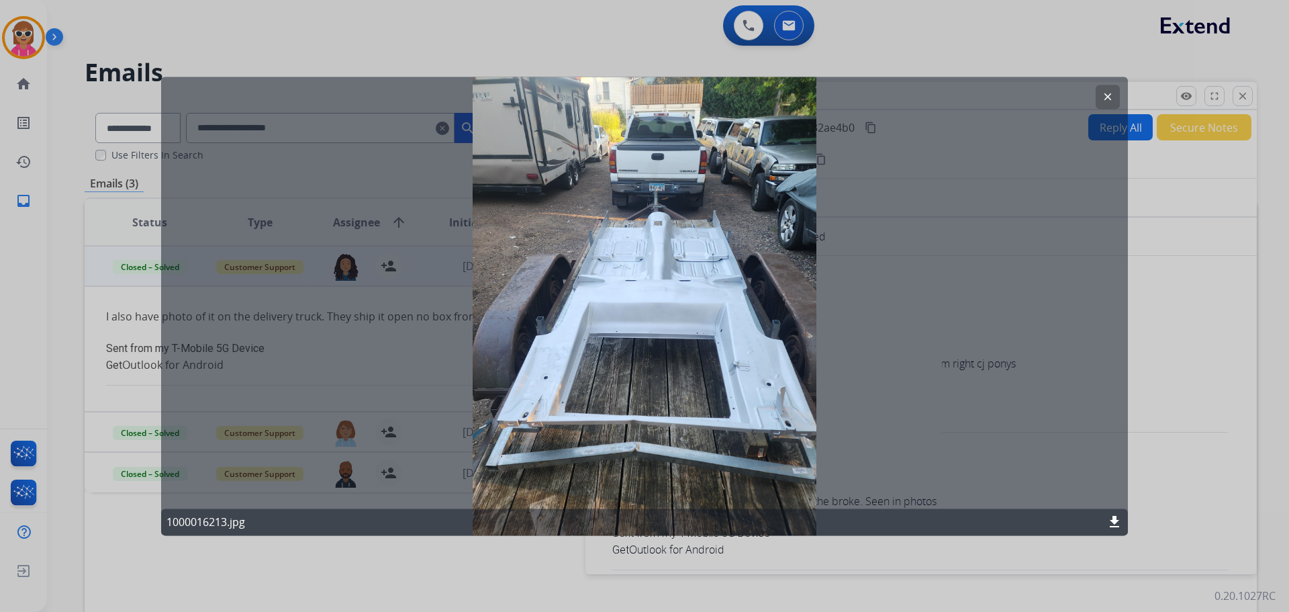
click at [1105, 100] on mat-icon "clear" at bounding box center [1108, 97] width 12 height 12
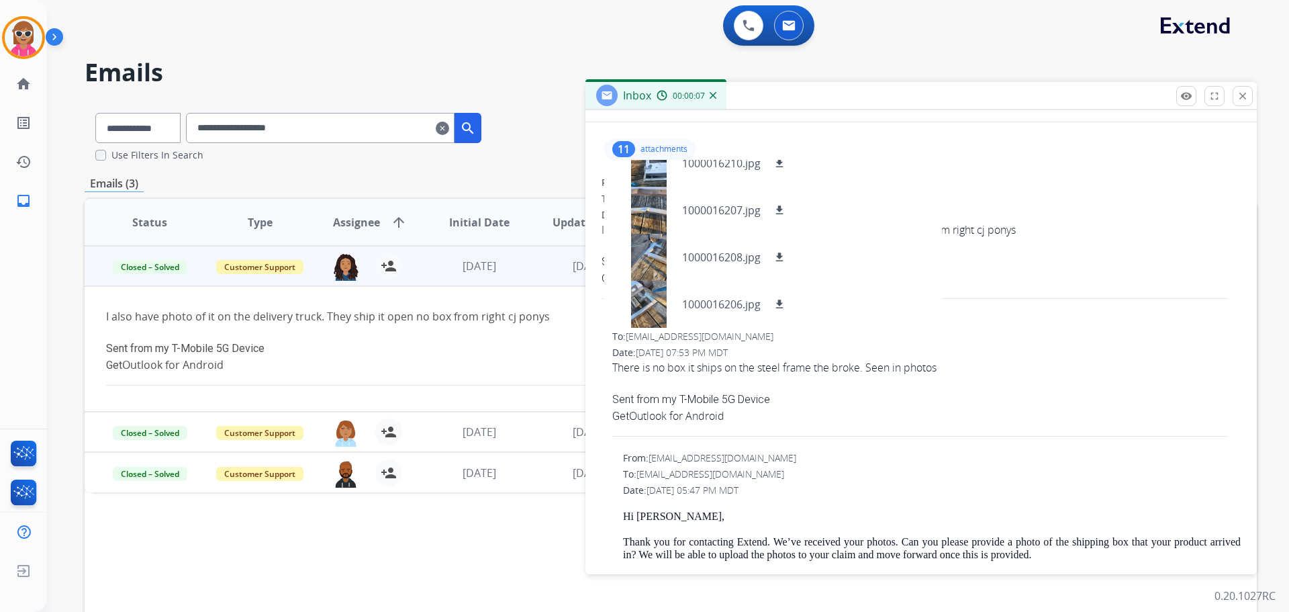
scroll to position [0, 0]
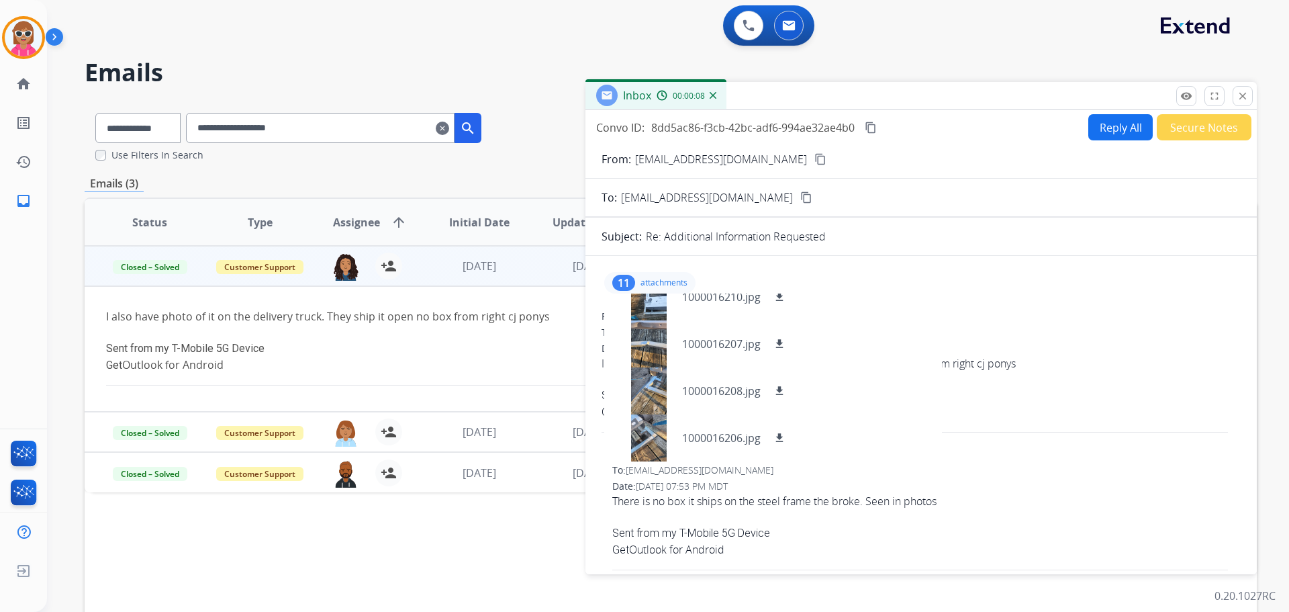
click at [868, 126] on mat-icon "content_copy" at bounding box center [871, 128] width 12 height 12
click at [653, 302] on div at bounding box center [648, 296] width 67 height 47
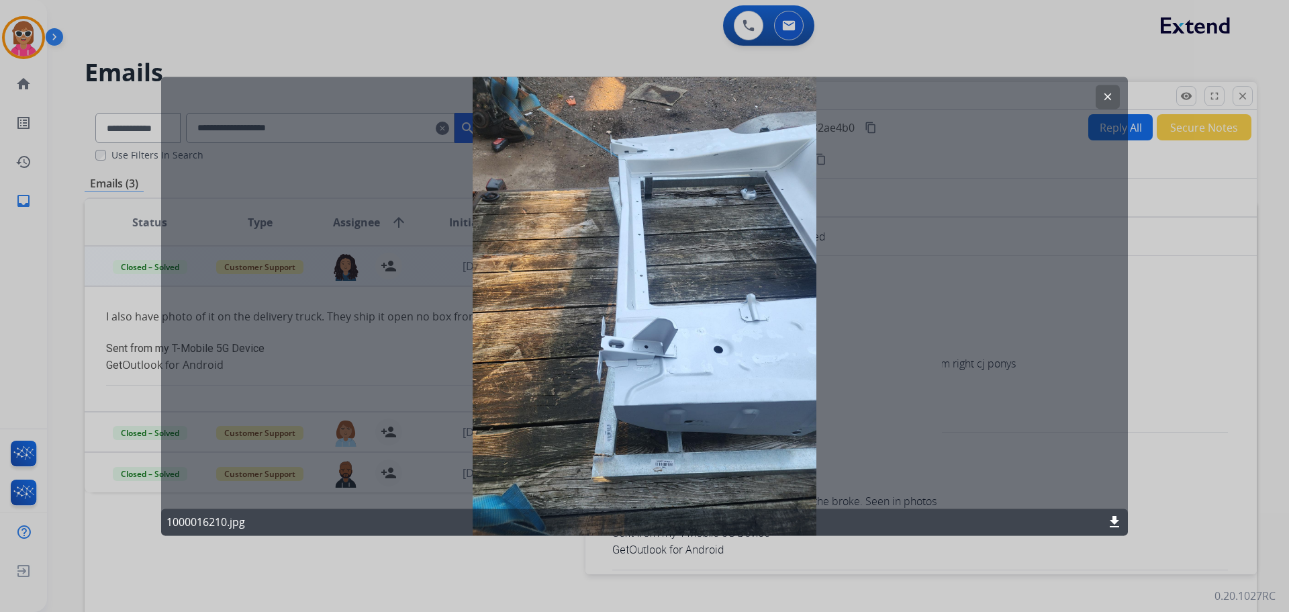
click at [1108, 89] on button "clear" at bounding box center [1108, 97] width 24 height 24
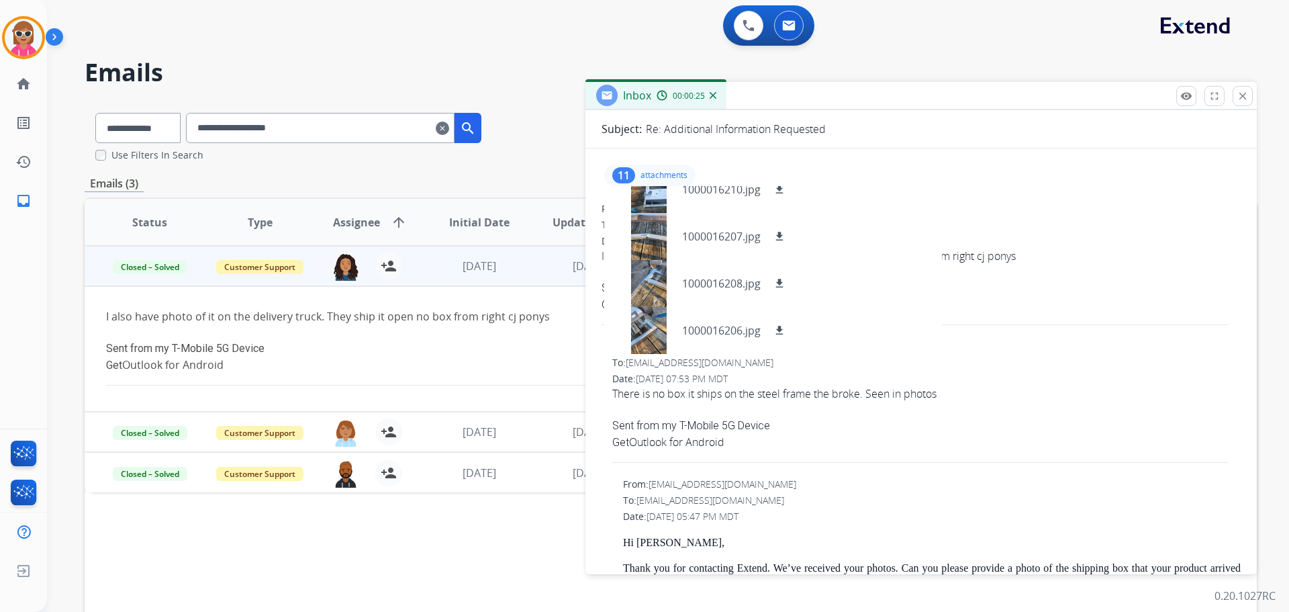
scroll to position [134, 0]
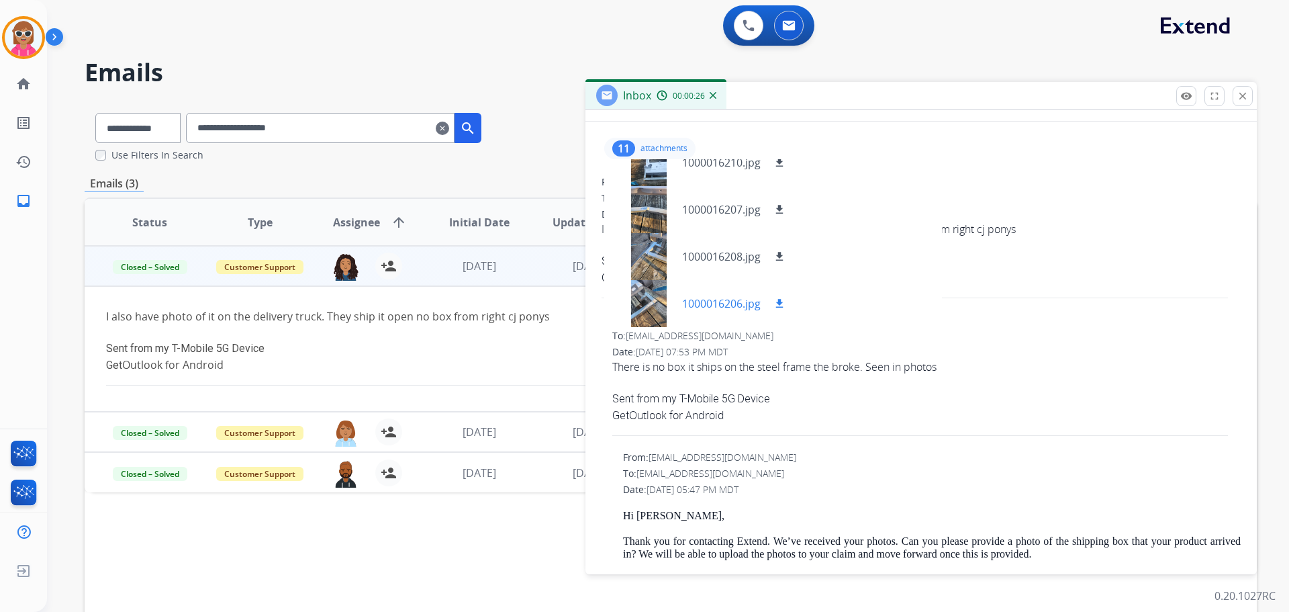
click at [651, 310] on div at bounding box center [648, 303] width 67 height 47
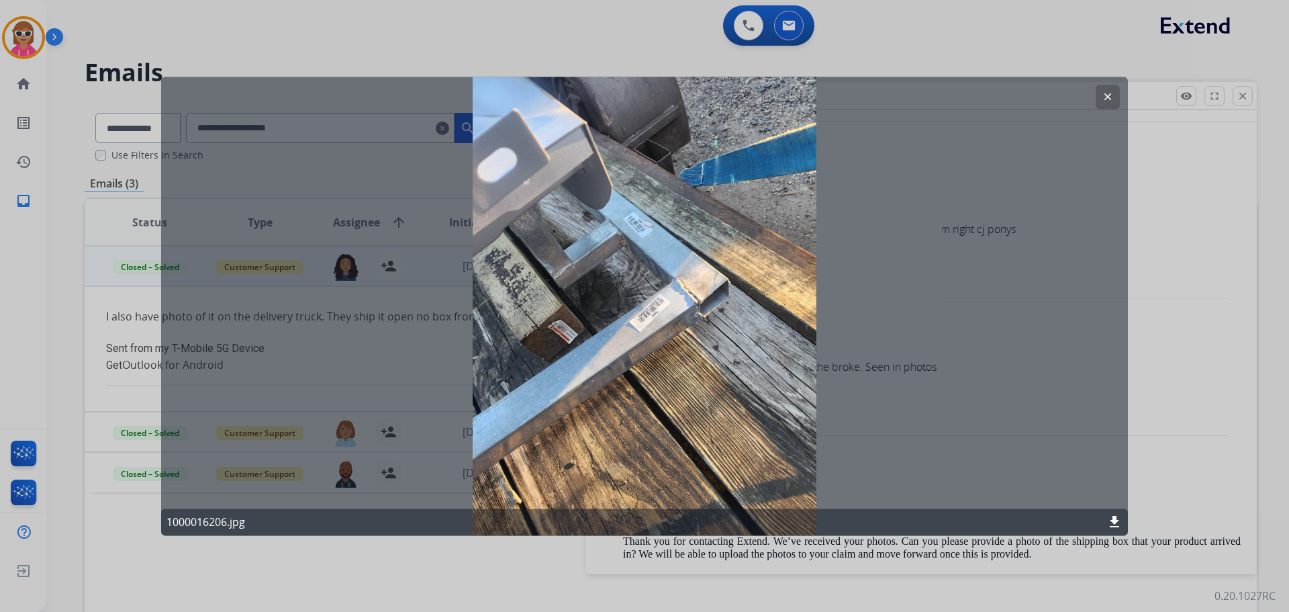
drag, startPoint x: 1106, startPoint y: 91, endPoint x: 1076, endPoint y: 109, distance: 34.3
click at [1106, 93] on button "clear" at bounding box center [1108, 97] width 24 height 24
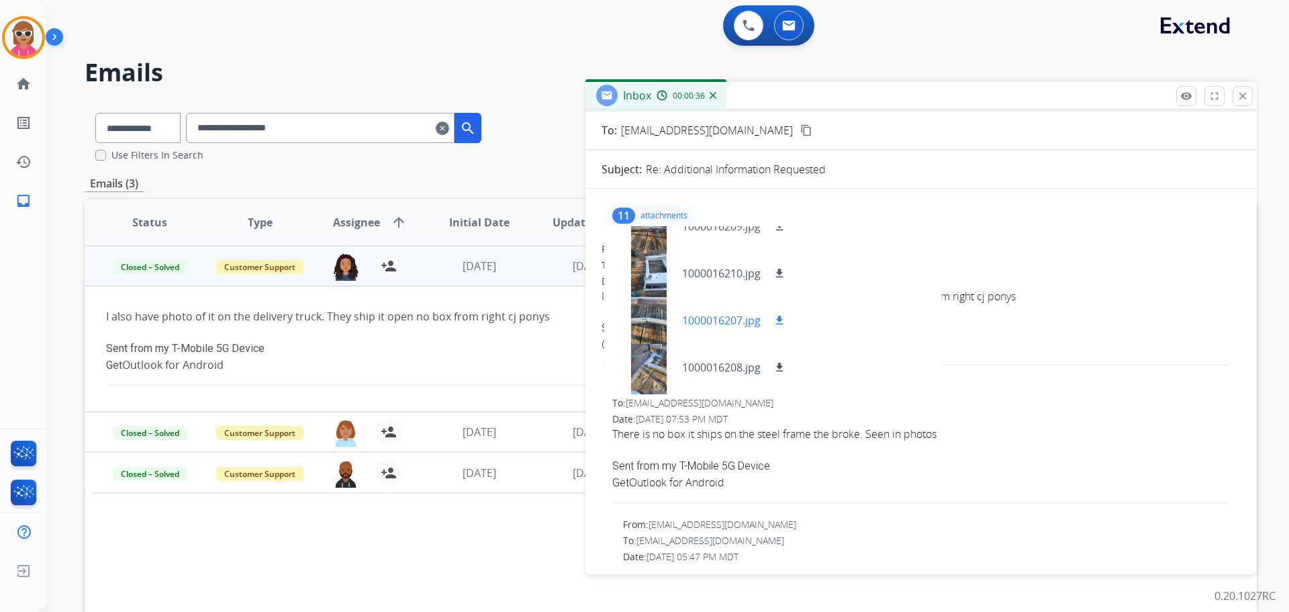
scroll to position [282, 0]
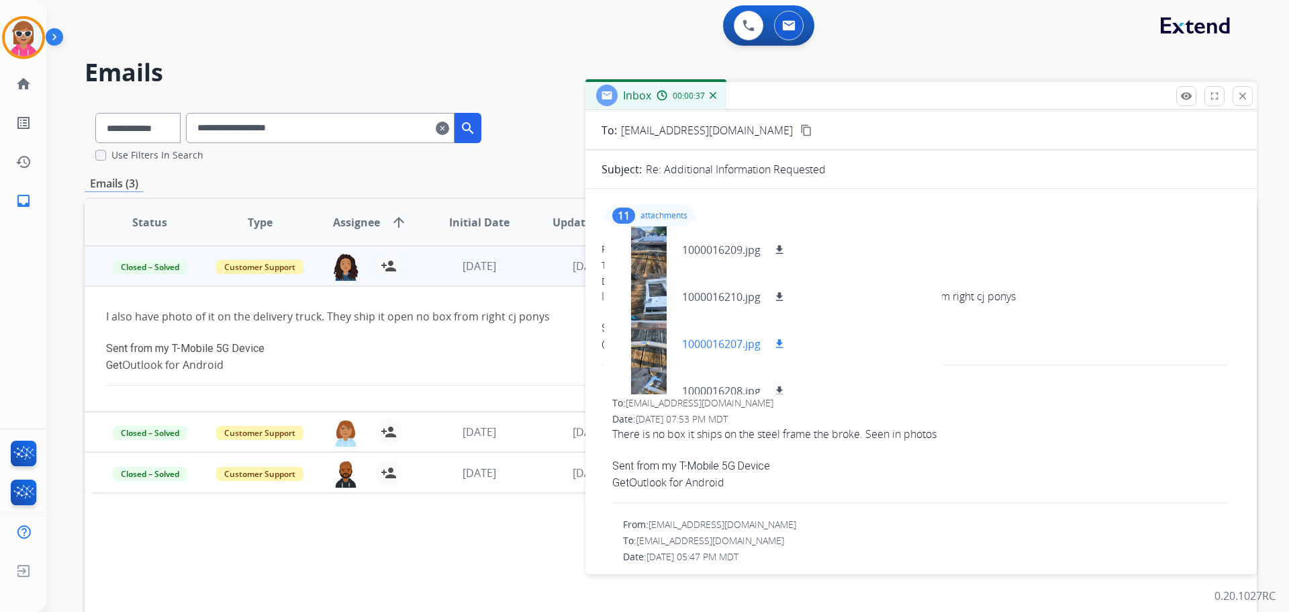
click at [657, 338] on div at bounding box center [648, 343] width 67 height 47
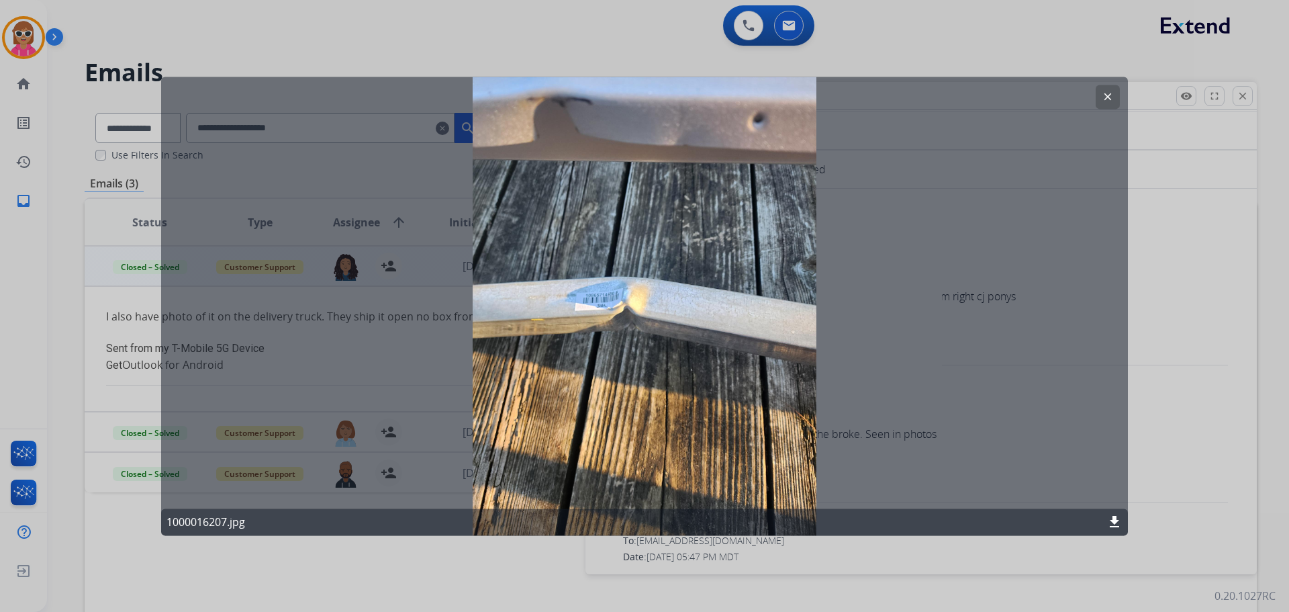
click at [1103, 95] on mat-icon "clear" at bounding box center [1108, 97] width 12 height 12
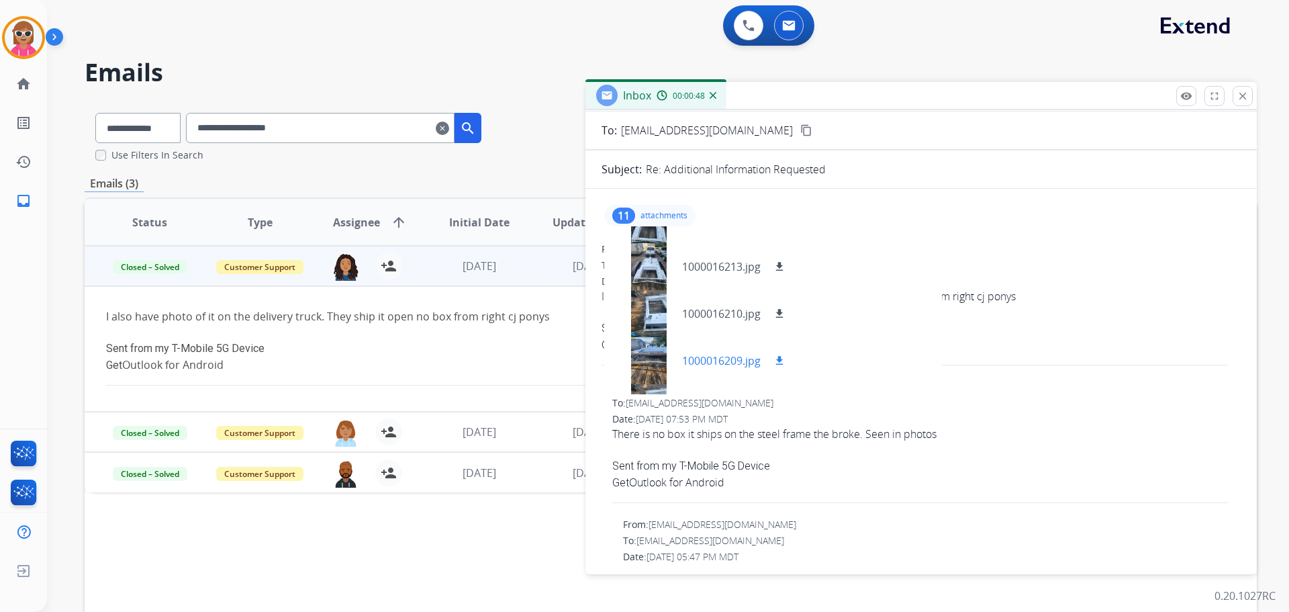
scroll to position [148, 0]
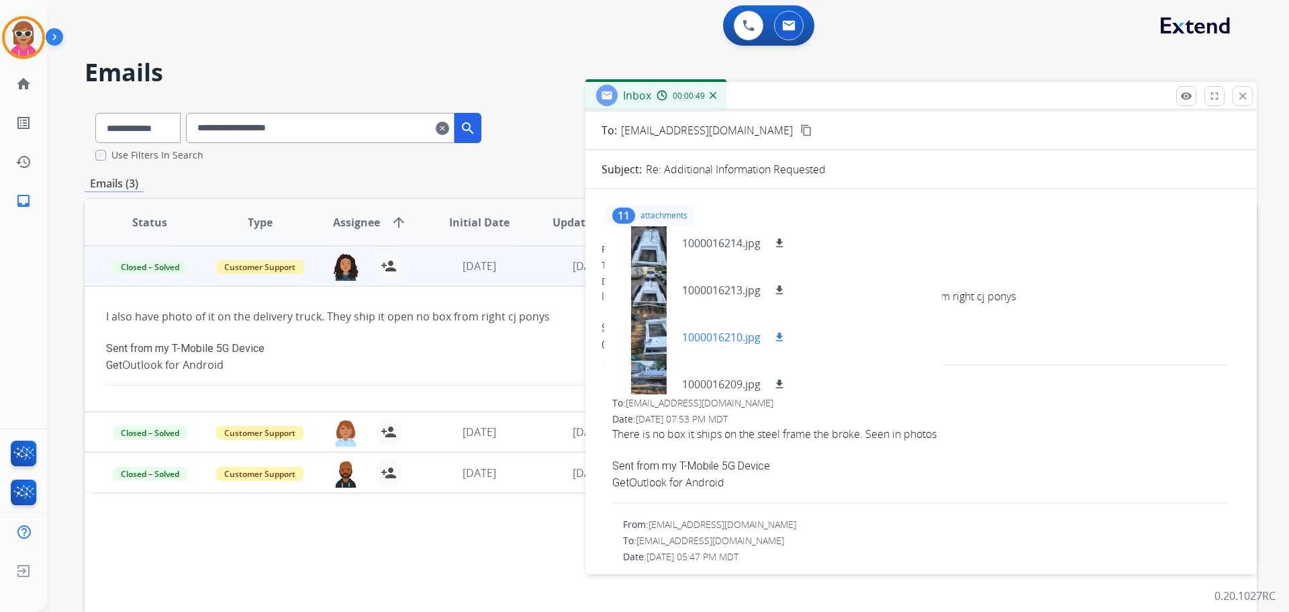
click at [659, 333] on div at bounding box center [648, 337] width 67 height 47
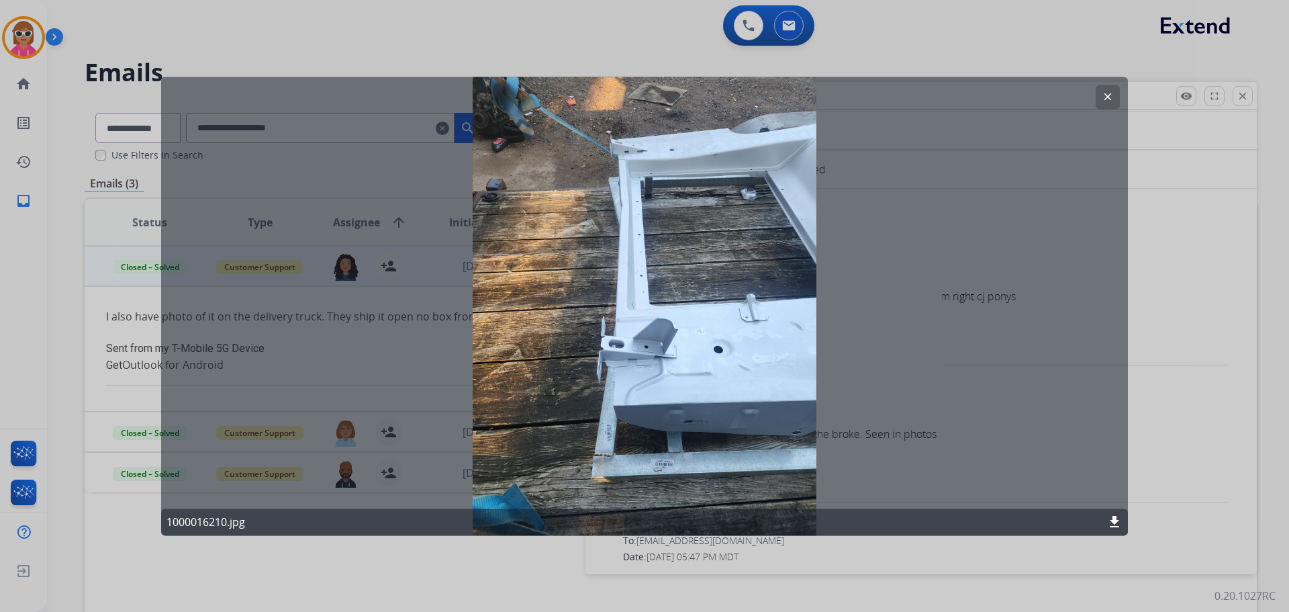
click at [1113, 94] on mat-icon "clear" at bounding box center [1108, 97] width 12 height 12
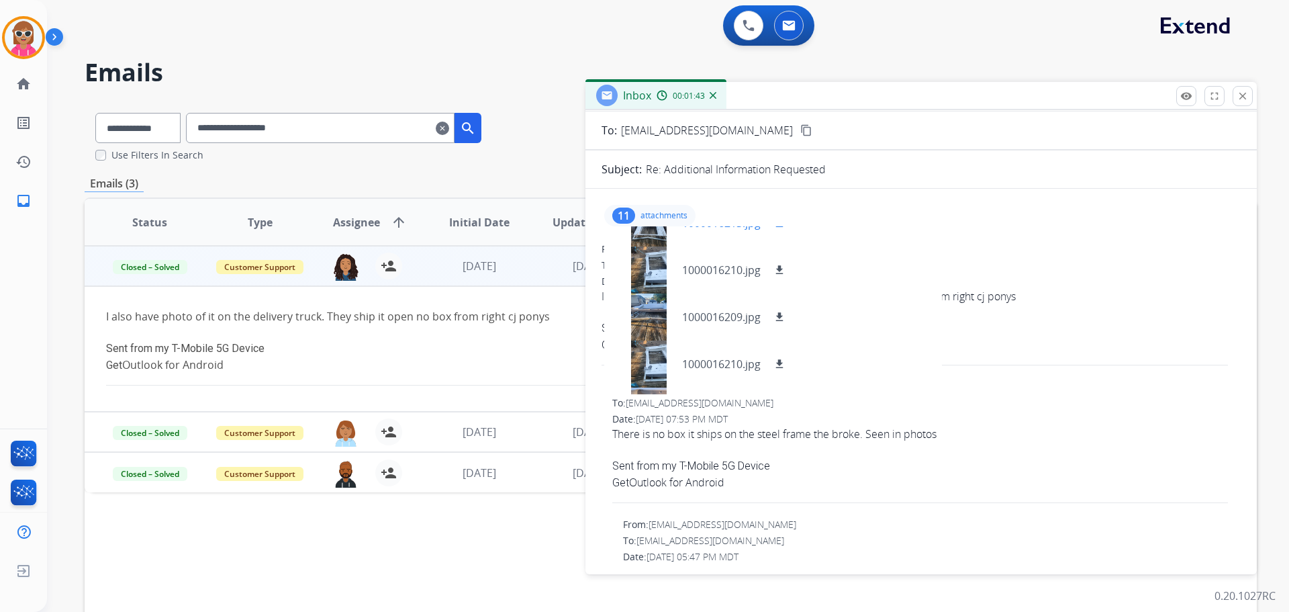
scroll to position [349, 0]
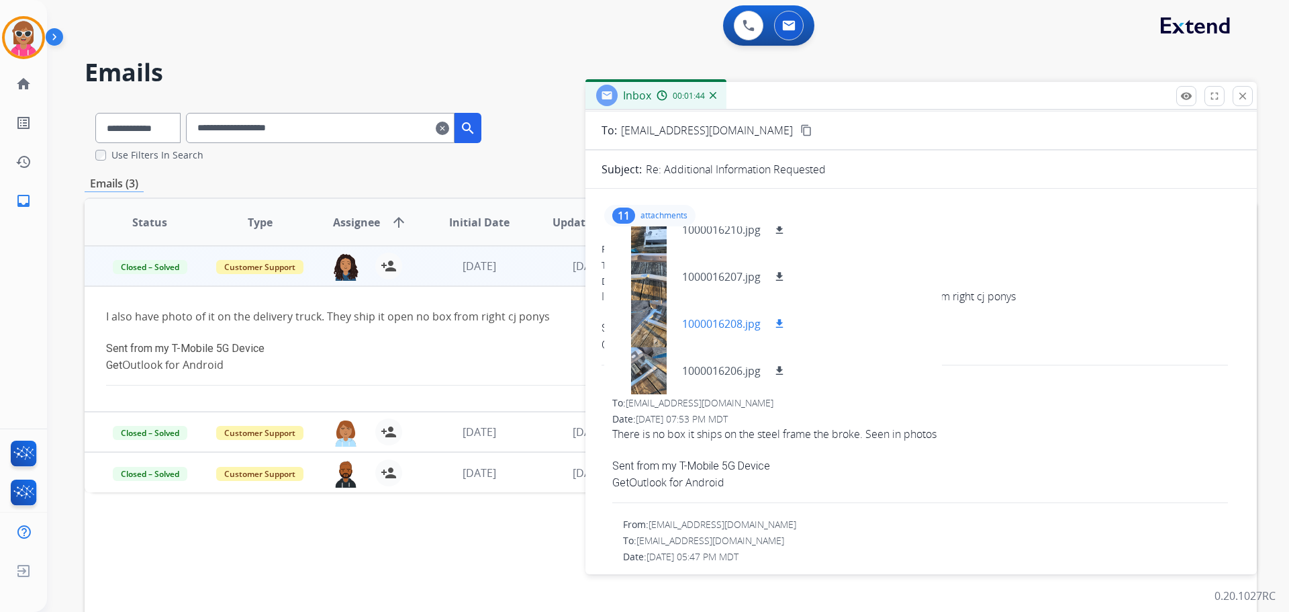
click at [644, 327] on div at bounding box center [648, 323] width 67 height 47
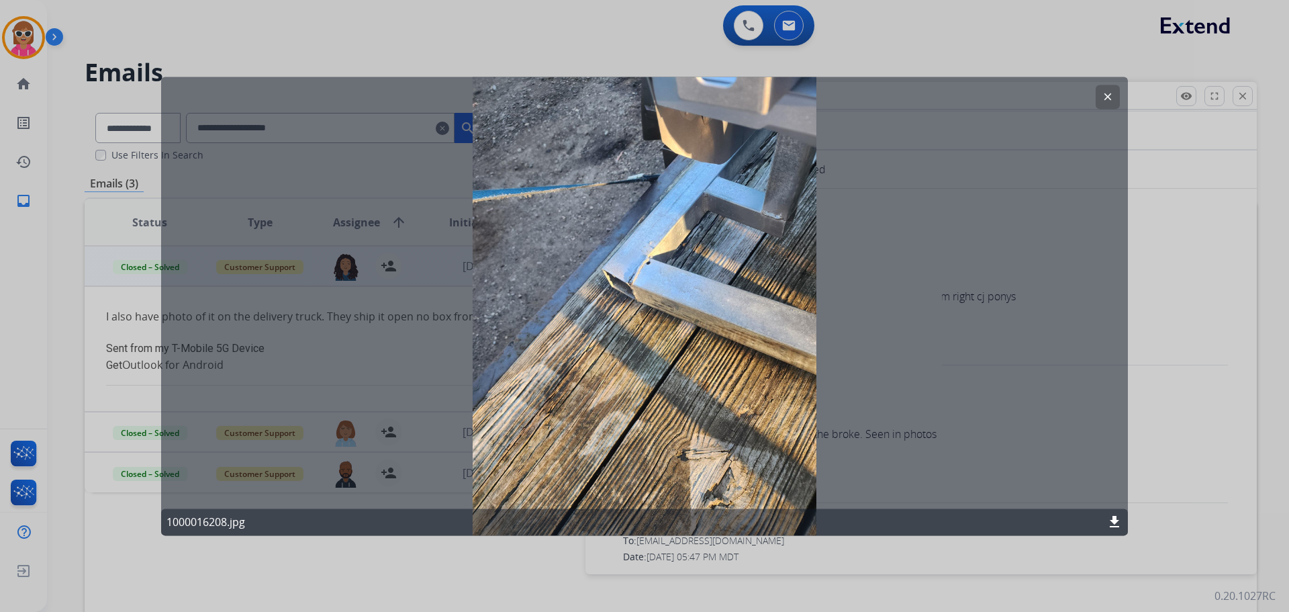
click at [1108, 101] on mat-icon "clear" at bounding box center [1108, 97] width 12 height 12
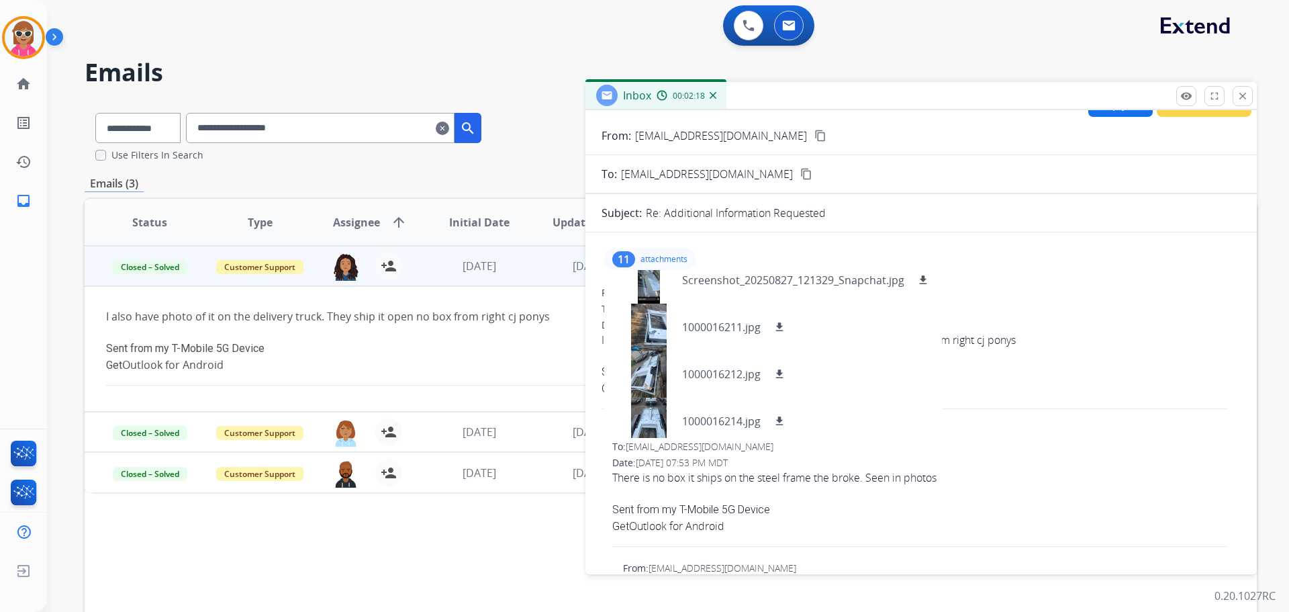
scroll to position [0, 0]
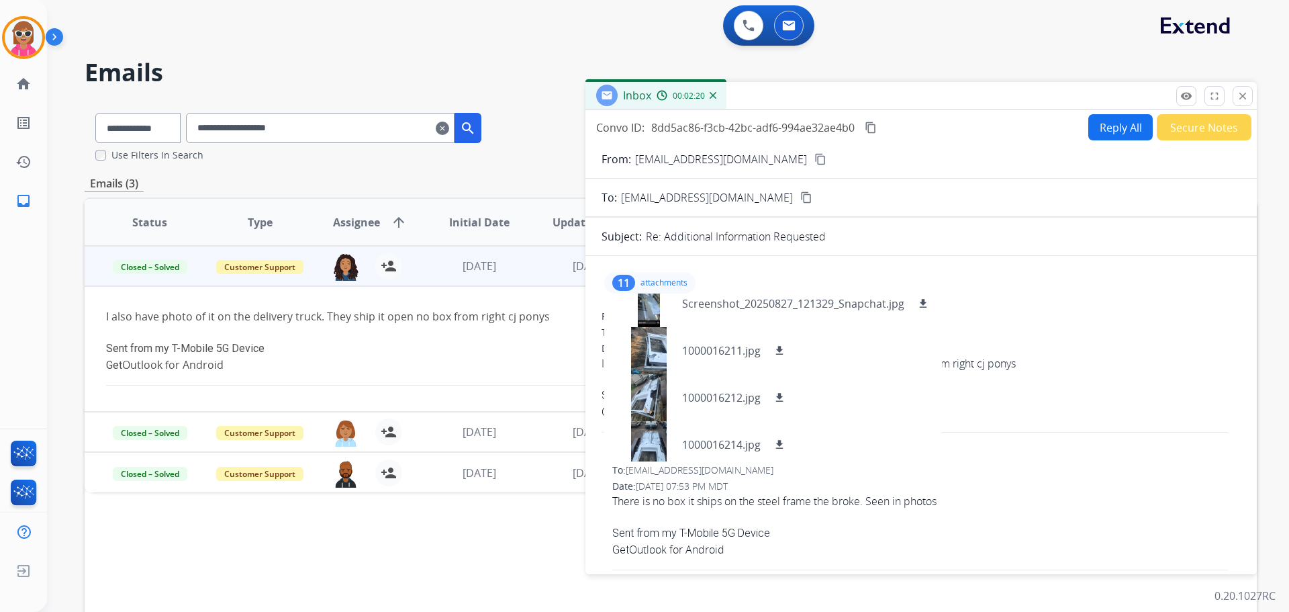
click at [872, 130] on mat-icon "content_copy" at bounding box center [871, 128] width 12 height 12
